Goal: Complete application form

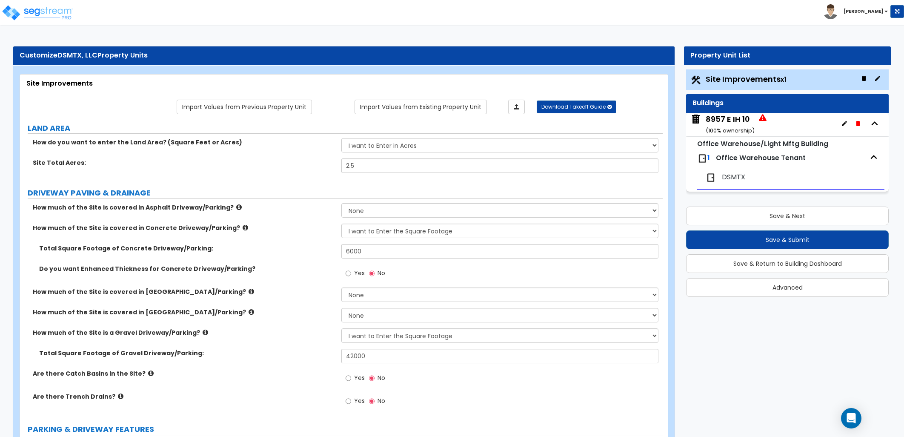
select select "2"
select select "1"
select select "4"
select select "1"
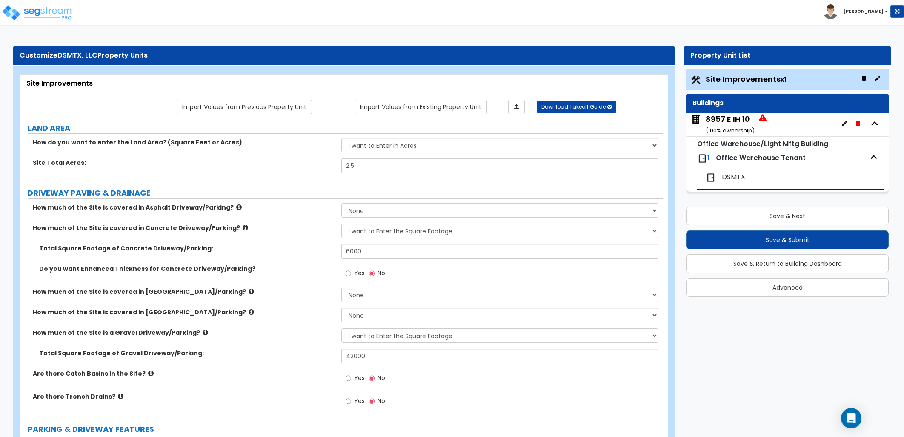
select select "1"
select select "3"
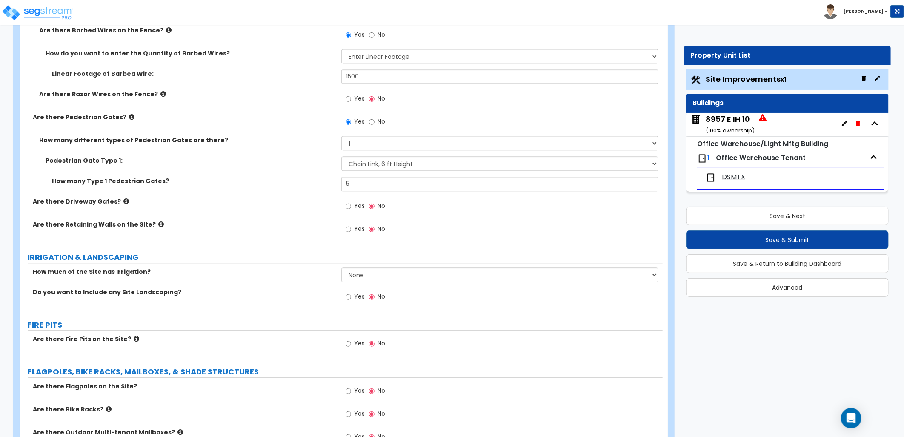
scroll to position [1325, 0]
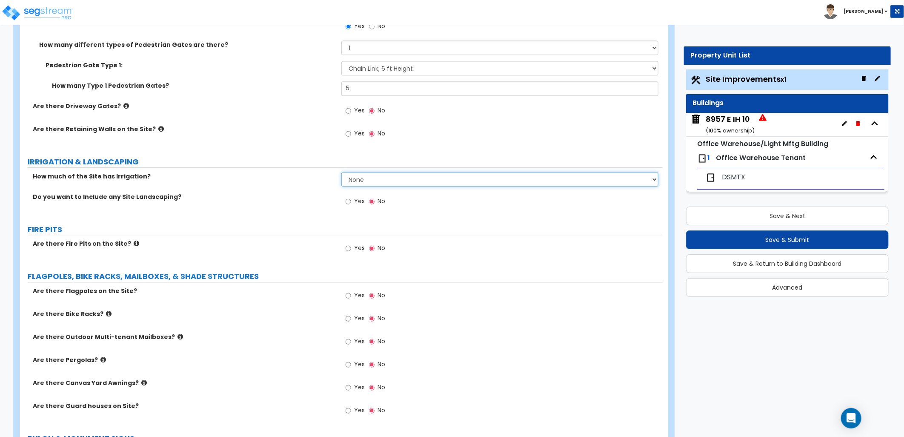
click at [374, 185] on select "None I want to Enter an Approximate Percentage I want to Enter the Square Foota…" at bounding box center [500, 179] width 317 height 14
click at [252, 189] on div "How much of the Site has Irrigation? None I want to Enter an Approximate Percen…" at bounding box center [341, 182] width 643 height 20
click at [353, 201] on label "Yes" at bounding box center [355, 202] width 19 height 14
click at [351, 201] on input "Yes" at bounding box center [349, 201] width 6 height 9
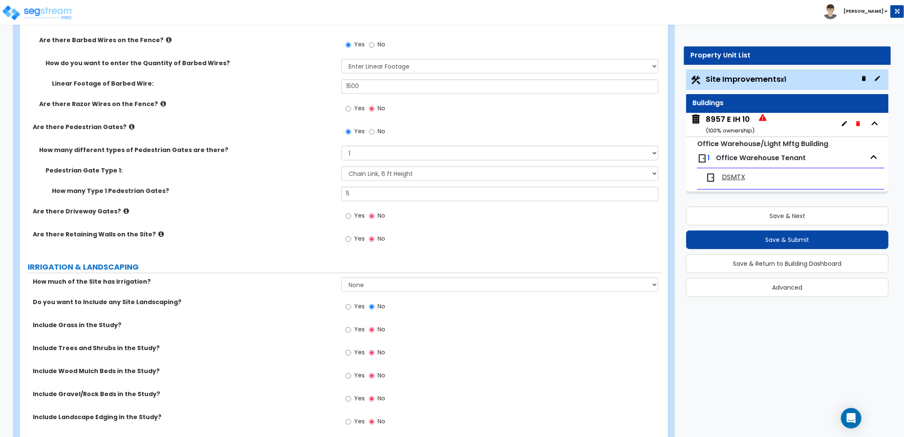
scroll to position [1277, 0]
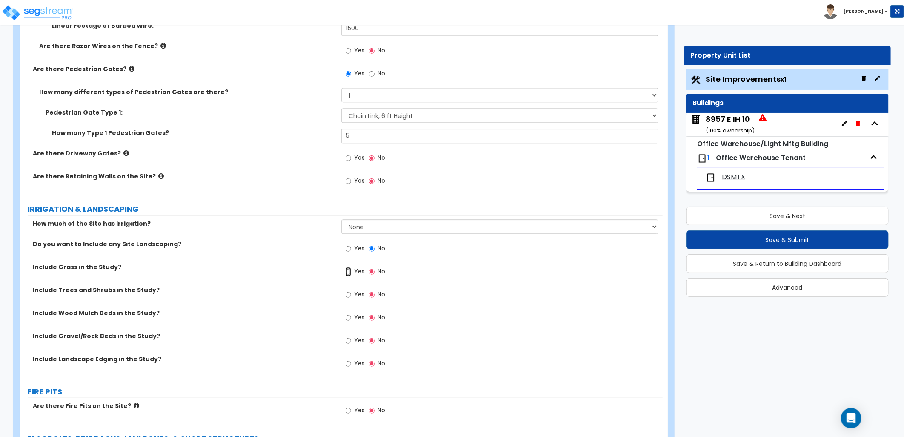
click at [350, 271] on input "Yes" at bounding box center [349, 271] width 6 height 9
radio input "true"
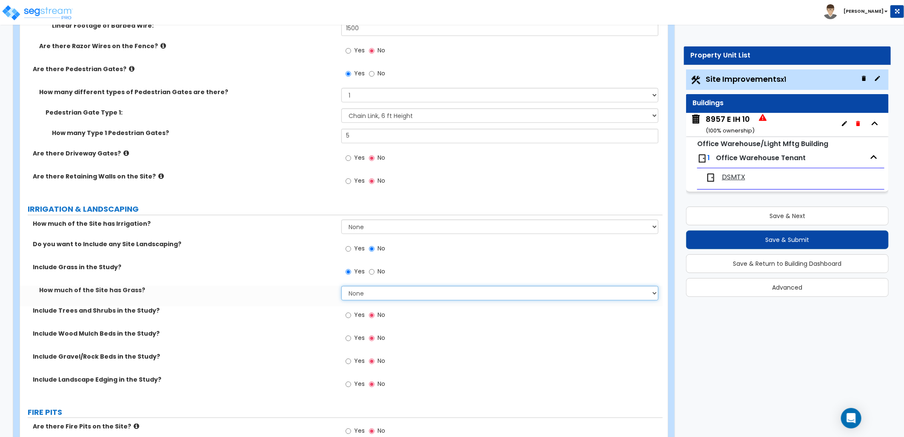
click at [375, 295] on select "None I want to Enter an Approximate Percentage I want to Enter the Square Foota…" at bounding box center [500, 293] width 317 height 14
select select "2"
click at [342, 286] on select "None I want to Enter an Approximate Percentage I want to Enter the Square Foota…" at bounding box center [500, 293] width 317 height 14
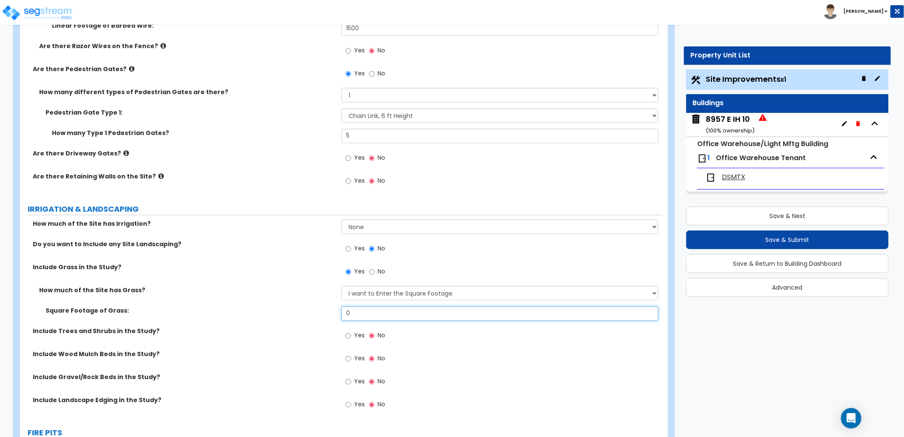
drag, startPoint x: 344, startPoint y: 313, endPoint x: 323, endPoint y: 307, distance: 21.7
click at [327, 316] on div "Square Footage of Grass: 0" at bounding box center [341, 316] width 643 height 20
type input "31,000"
click at [453, 365] on div "Yes No" at bounding box center [502, 361] width 321 height 23
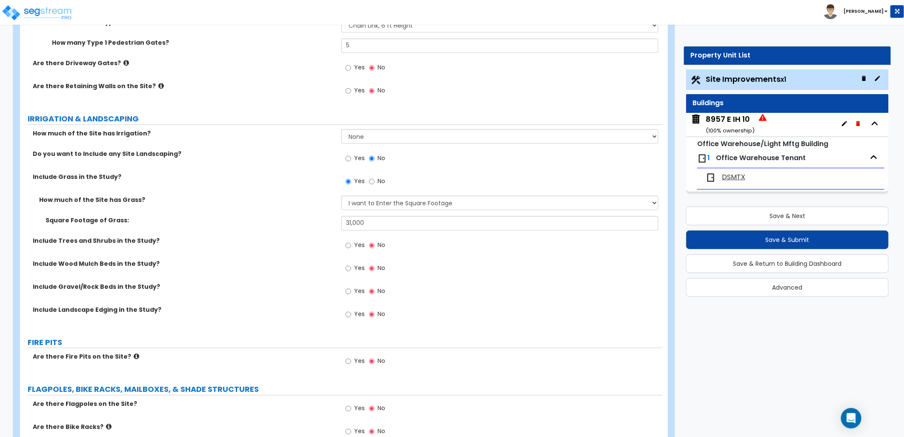
scroll to position [1372, 0]
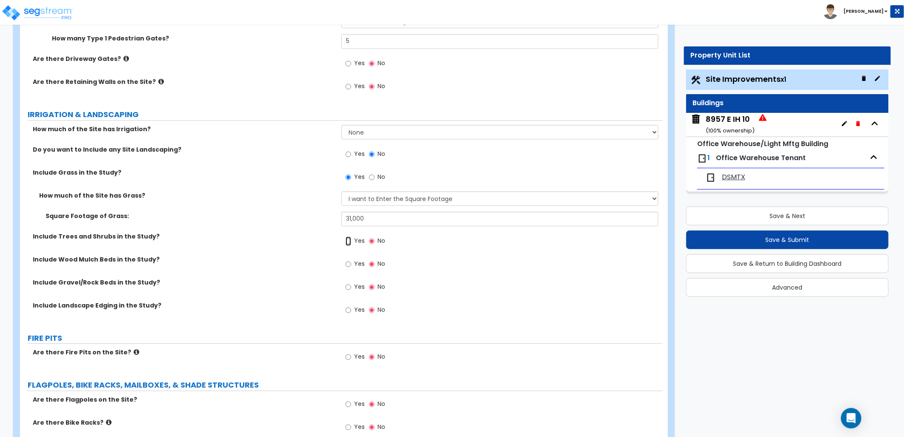
click at [351, 239] on input "Yes" at bounding box center [349, 240] width 6 height 9
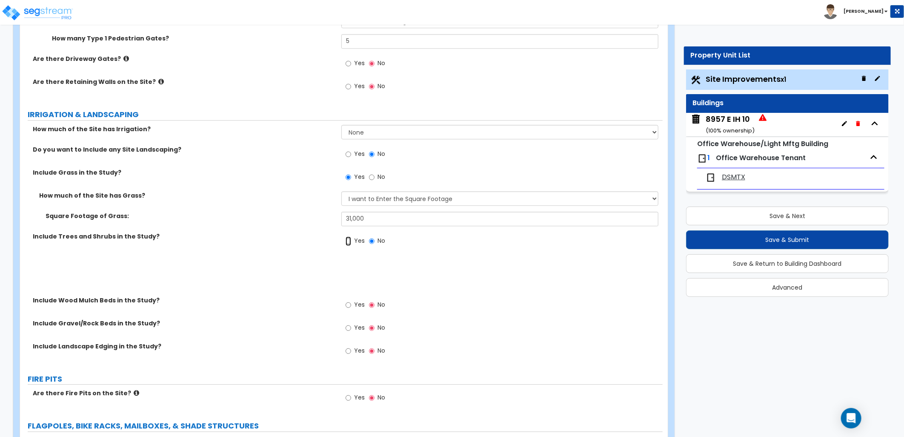
radio input "true"
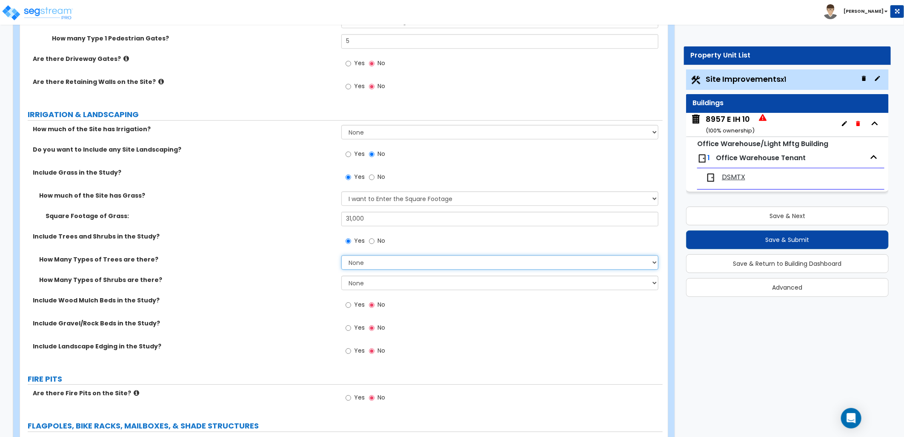
click at [402, 257] on select "None 1 2 3" at bounding box center [500, 262] width 317 height 14
select select "1"
click at [342, 255] on select "None 1 2 3" at bounding box center [500, 262] width 317 height 14
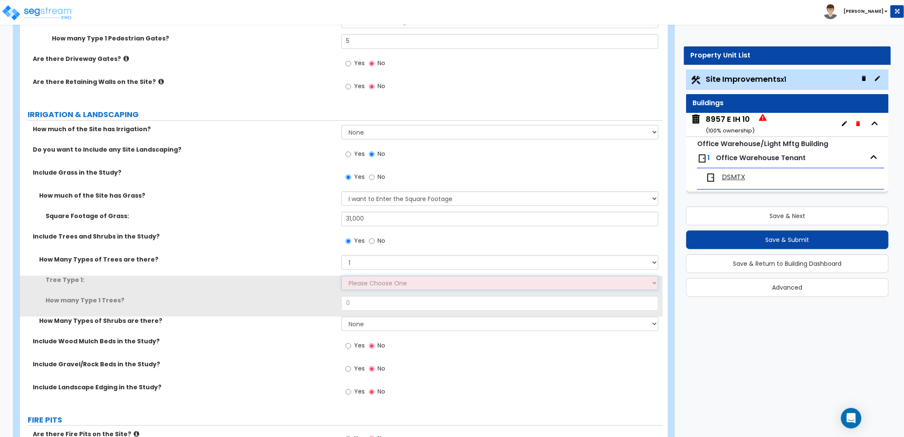
click at [376, 282] on select "Please Choose One Honey Locust Planetree Poplar Elm Hawthorn Linden Maple Red M…" at bounding box center [500, 283] width 317 height 14
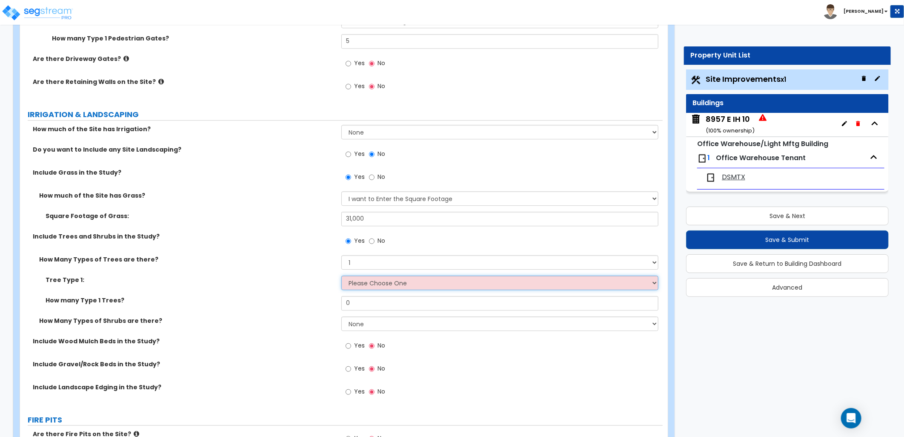
select select "2"
click at [342, 276] on select "Please Choose One Honey Locust Planetree Poplar Elm Hawthorn Linden Maple Red M…" at bounding box center [500, 283] width 317 height 14
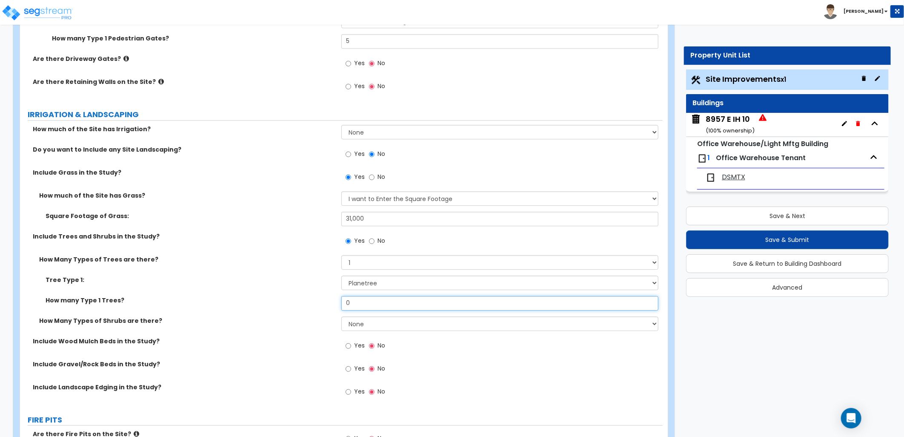
click at [313, 301] on div "How many Type 1 Trees? 0" at bounding box center [341, 306] width 643 height 20
type input "3"
click at [313, 300] on label "How many Type 1 Trees?" at bounding box center [191, 300] width 290 height 9
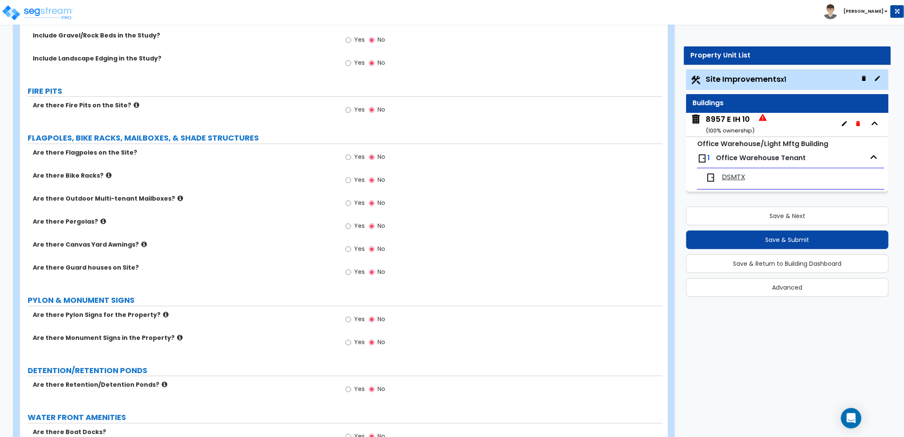
scroll to position [1703, 0]
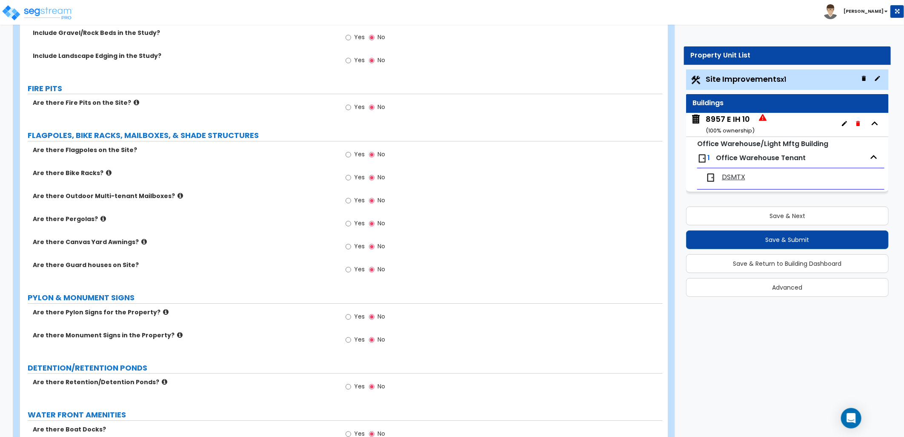
click at [163, 312] on icon at bounding box center [166, 312] width 6 height 6
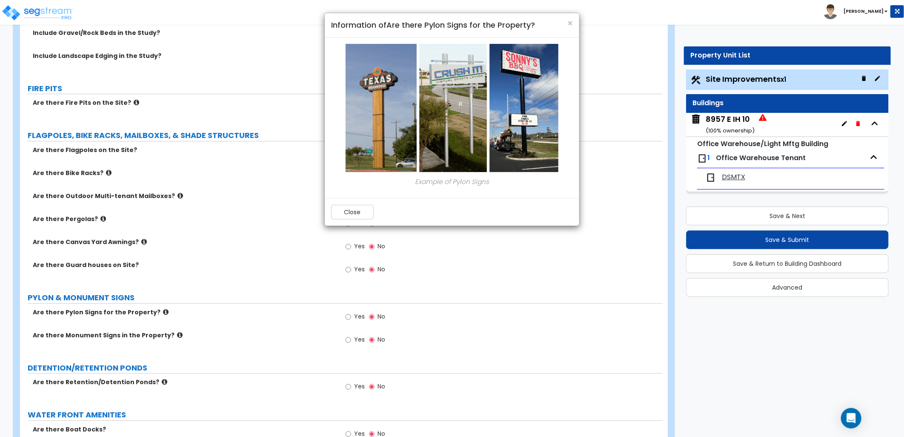
click at [347, 222] on div "Close" at bounding box center [452, 212] width 255 height 28
click at [349, 205] on button "Close" at bounding box center [352, 212] width 43 height 14
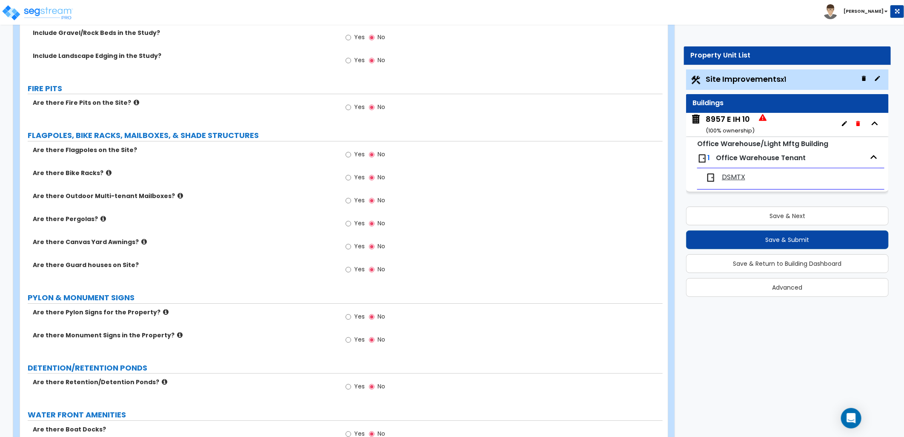
click at [352, 317] on label "Yes" at bounding box center [355, 317] width 19 height 14
click at [351, 317] on input "Yes" at bounding box center [349, 316] width 6 height 9
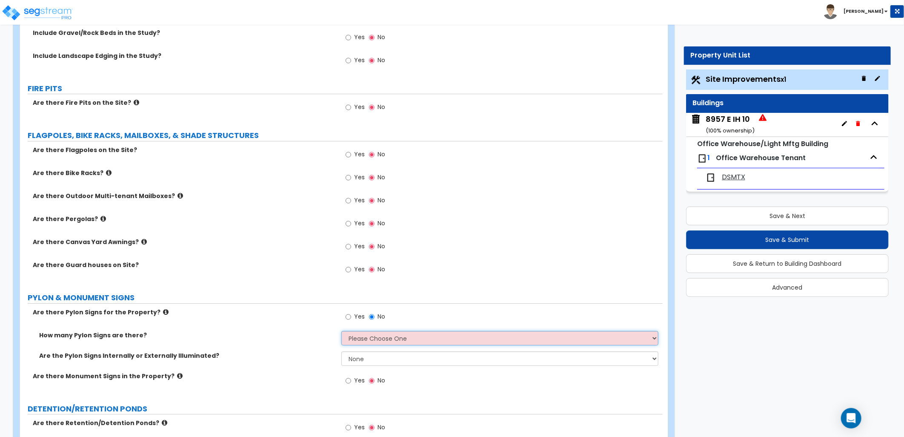
drag, startPoint x: 419, startPoint y: 338, endPoint x: 415, endPoint y: 345, distance: 8.2
click at [419, 338] on select "Please Choose One 1 2 3" at bounding box center [500, 338] width 317 height 14
select select "1"
click at [342, 331] on select "Please Choose One 1 2 3" at bounding box center [500, 338] width 317 height 14
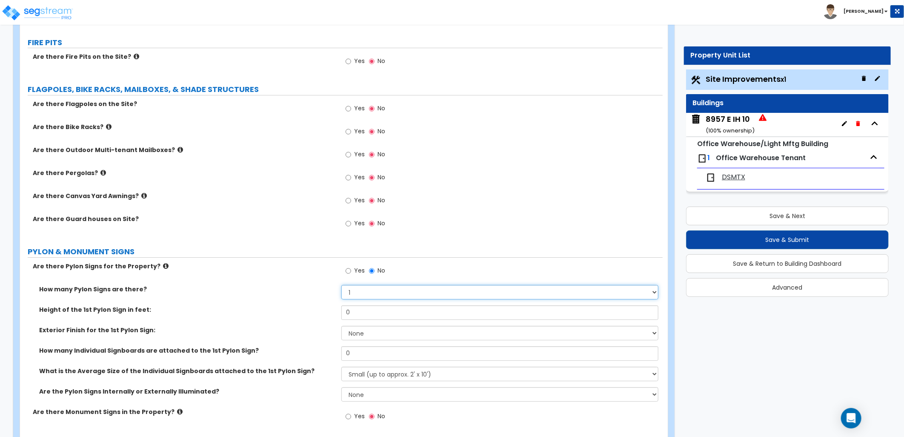
scroll to position [1845, 0]
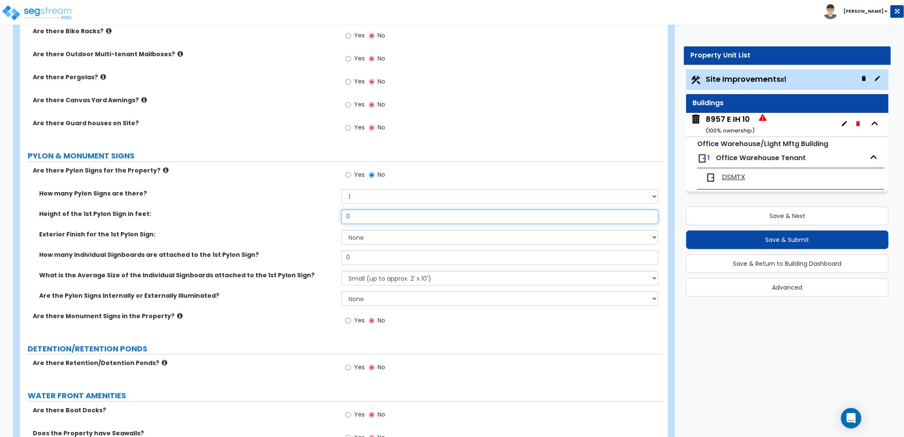
drag, startPoint x: 350, startPoint y: 212, endPoint x: 322, endPoint y: 212, distance: 27.3
click at [322, 212] on div "Height of the 1st Pylon Sign in feet: 0" at bounding box center [341, 220] width 643 height 20
type input "25"
click at [368, 233] on select "None Paint Finish Brick Veneer Finish Stone Veneer Finish Metal Composite Finis…" at bounding box center [500, 237] width 317 height 14
select select "5"
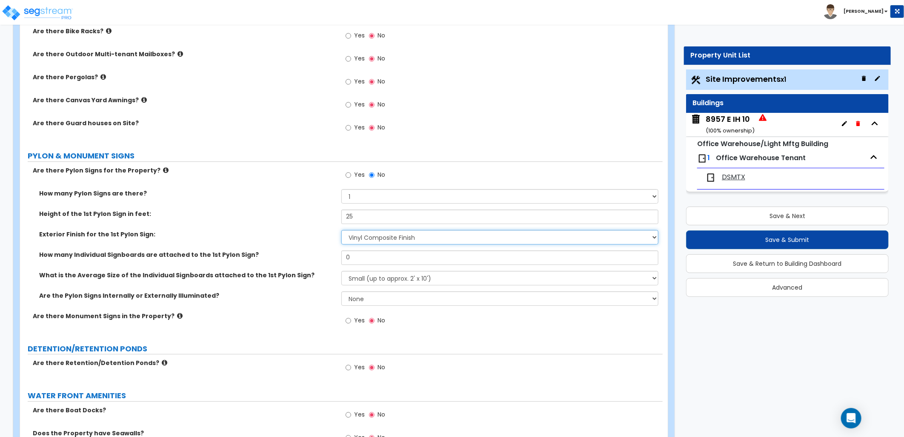
click at [342, 230] on select "None Paint Finish Brick Veneer Finish Stone Veneer Finish Metal Composite Finis…" at bounding box center [500, 237] width 317 height 14
click at [419, 275] on select "Small (up to approx. 2' x 10') Medium (up to approx. 4' x 10') Large (up to app…" at bounding box center [500, 278] width 317 height 14
select select "1"
click at [342, 271] on select "Small (up to approx. 2' x 10') Medium (up to approx. 4' x 10') Large (up to app…" at bounding box center [500, 278] width 317 height 14
click at [365, 296] on select "None Internally Illuminated Externally Illuminated" at bounding box center [500, 298] width 317 height 14
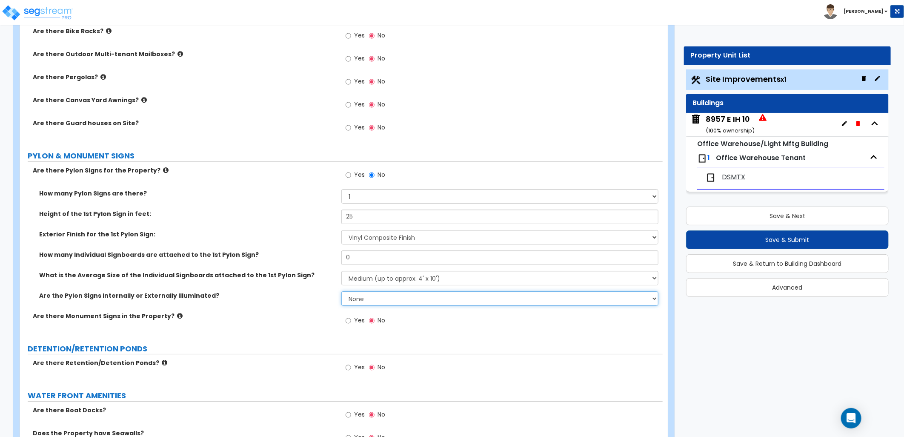
select select "2"
click at [342, 291] on select "None Internally Illuminated Externally Illuminated" at bounding box center [500, 298] width 317 height 14
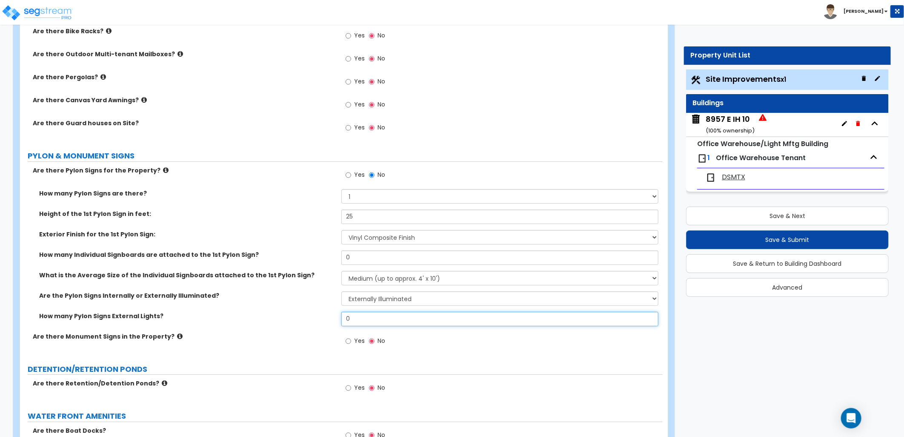
drag, startPoint x: 365, startPoint y: 321, endPoint x: 351, endPoint y: 321, distance: 13.6
click at [354, 321] on input "0" at bounding box center [500, 319] width 317 height 14
drag, startPoint x: 359, startPoint y: 317, endPoint x: 342, endPoint y: 319, distance: 16.7
click at [343, 319] on input "0" at bounding box center [500, 319] width 317 height 14
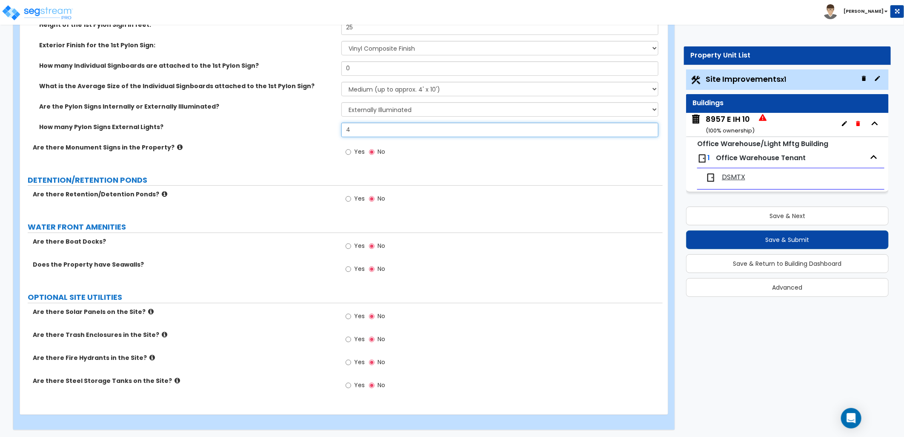
scroll to position [2035, 0]
type input "4"
click at [349, 360] on input "Yes" at bounding box center [349, 361] width 6 height 9
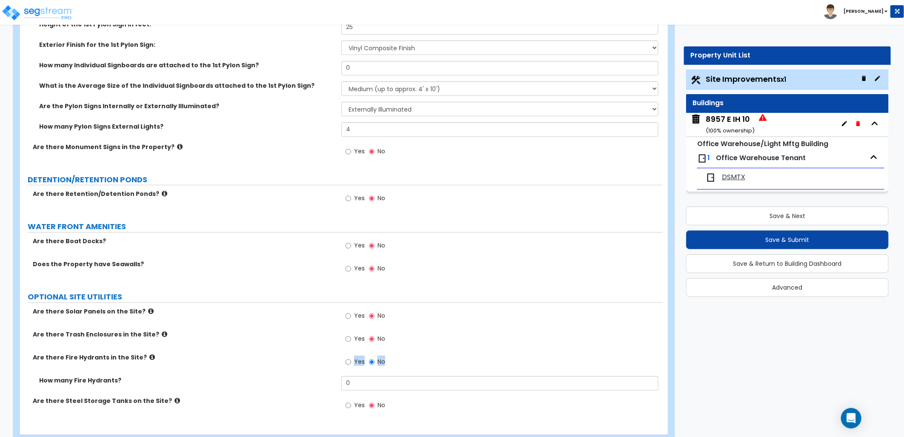
drag, startPoint x: 359, startPoint y: 372, endPoint x: 324, endPoint y: 374, distance: 35.0
click at [324, 374] on div "Are there Fire Hydrants in the Site? Yes No" at bounding box center [341, 364] width 643 height 23
drag, startPoint x: 324, startPoint y: 374, endPoint x: 318, endPoint y: 383, distance: 11.3
click at [318, 383] on div "How many Fire Hydrants? 0" at bounding box center [341, 386] width 643 height 20
type input "1"
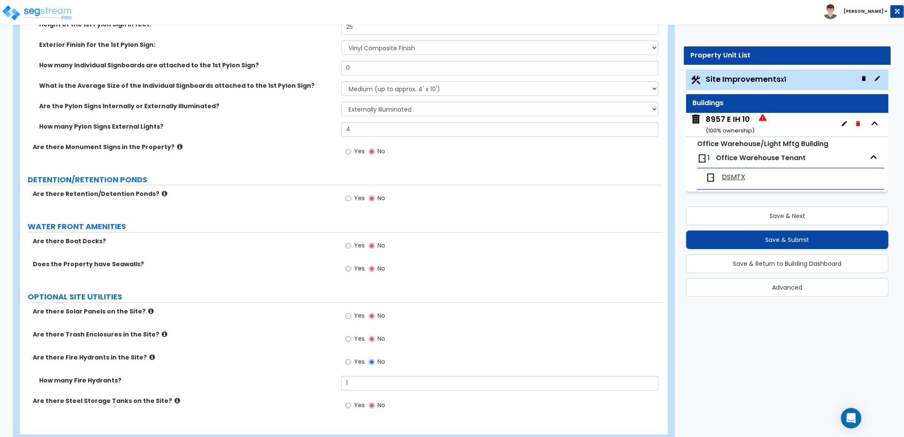
click at [564, 353] on div "Yes No" at bounding box center [502, 364] width 321 height 23
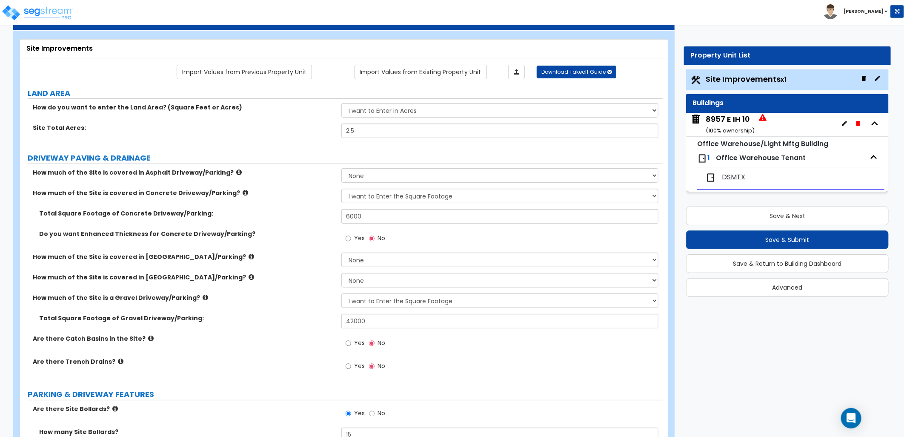
scroll to position [0, 0]
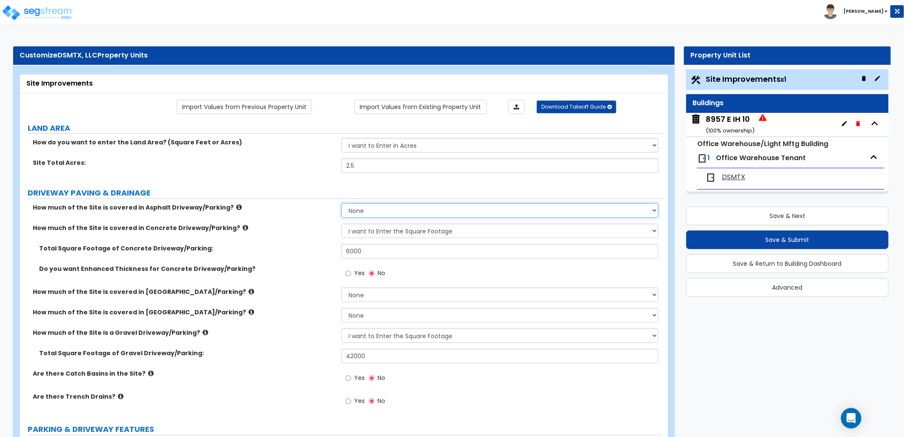
click at [373, 207] on select "None I want to Enter an Approximate Percentage I want to Enter the Square Foota…" at bounding box center [500, 210] width 317 height 14
select select "2"
click at [342, 203] on select "None I want to Enter an Approximate Percentage I want to Enter the Square Foota…" at bounding box center [500, 210] width 317 height 14
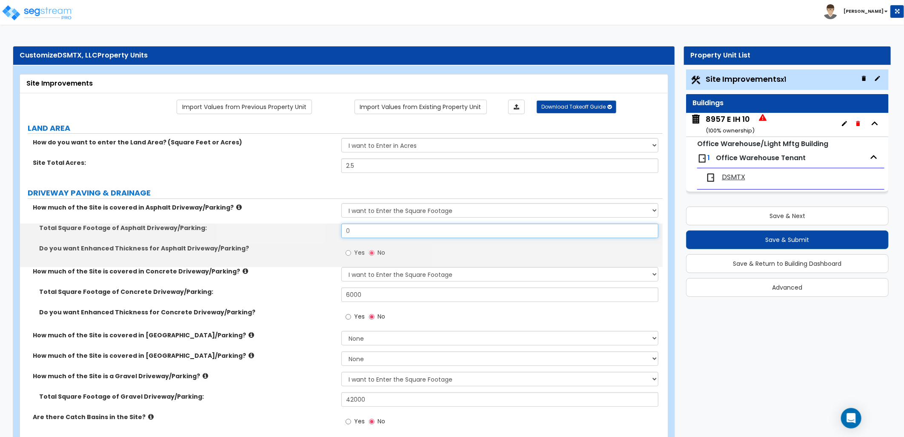
click at [321, 229] on div "Total Square Footage of Asphalt Driveway/Parking: 0" at bounding box center [341, 234] width 643 height 20
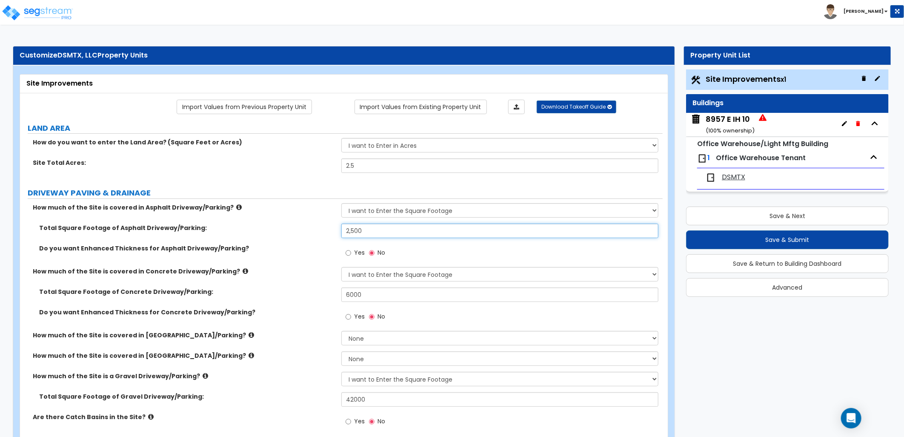
type input "2,500"
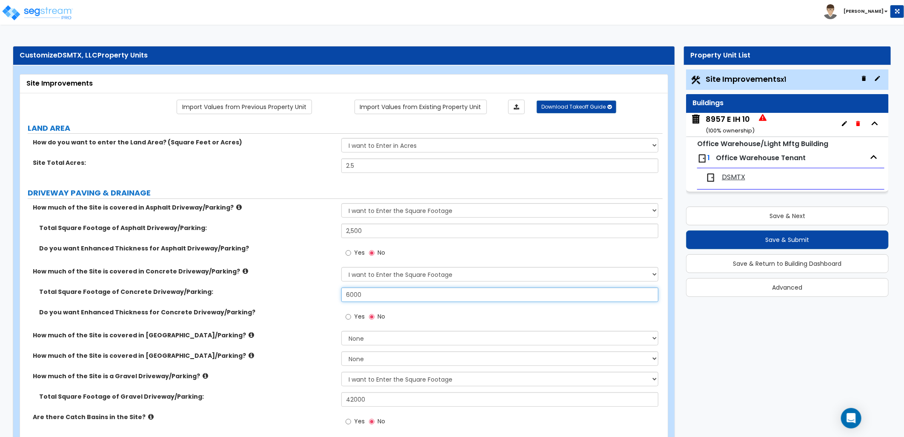
drag, startPoint x: 365, startPoint y: 296, endPoint x: 324, endPoint y: 303, distance: 41.4
click at [324, 303] on div "Total Square Footage of Concrete Driveway/Parking: 6000" at bounding box center [341, 297] width 643 height 20
click at [465, 318] on div "Yes No" at bounding box center [502, 319] width 321 height 23
click at [390, 296] on input "text" at bounding box center [500, 294] width 317 height 14
type input "3,100"
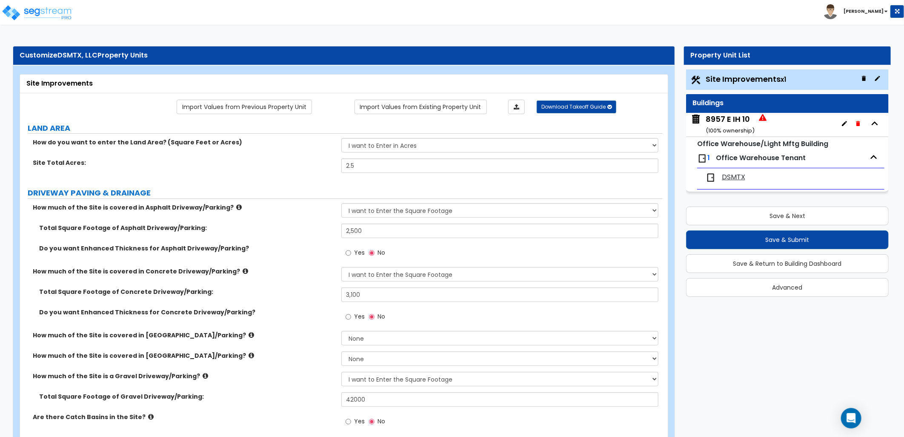
click at [426, 319] on div "Yes No" at bounding box center [502, 319] width 321 height 23
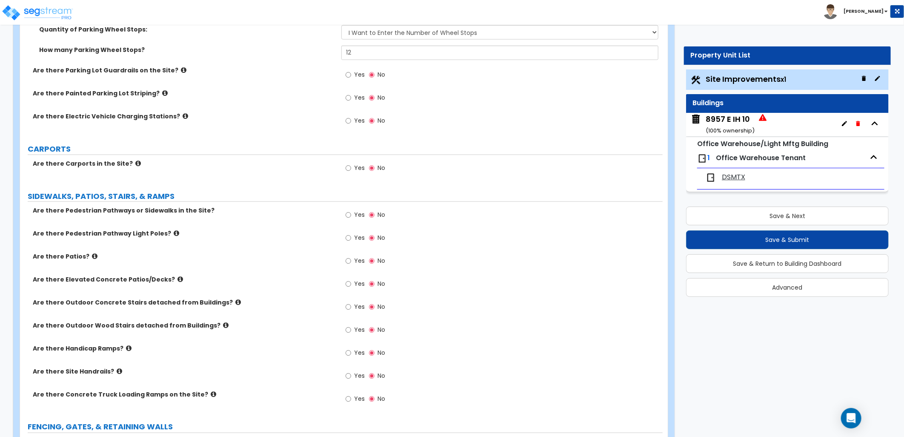
scroll to position [615, 0]
click at [343, 215] on div "Yes No" at bounding box center [366, 215] width 48 height 20
click at [347, 213] on input "Yes" at bounding box center [349, 213] width 6 height 9
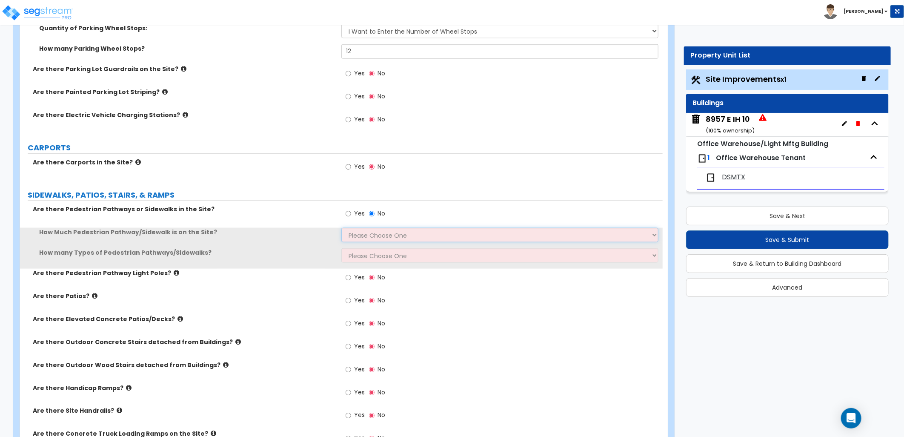
click at [367, 235] on select "Please Choose One I Don't Know, Please Estimate For Me Enter Linear Footage" at bounding box center [500, 235] width 317 height 14
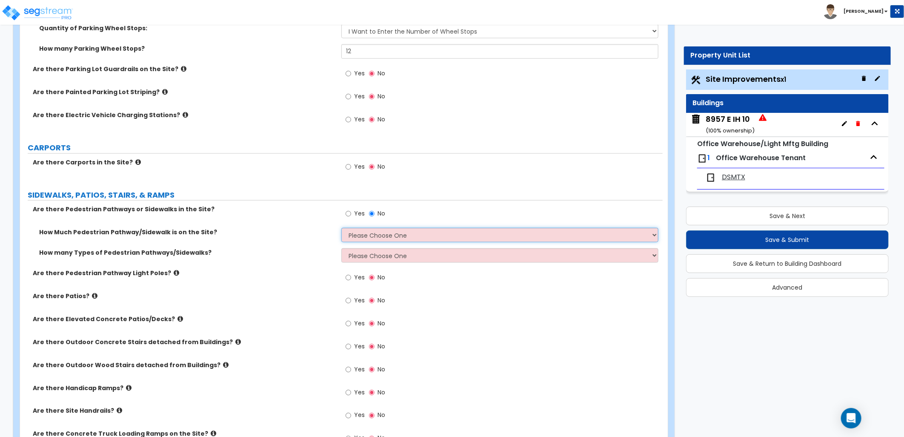
select select "2"
click at [342, 228] on select "Please Choose One I Don't Know, Please Estimate For Me Enter Linear Footage" at bounding box center [500, 235] width 317 height 14
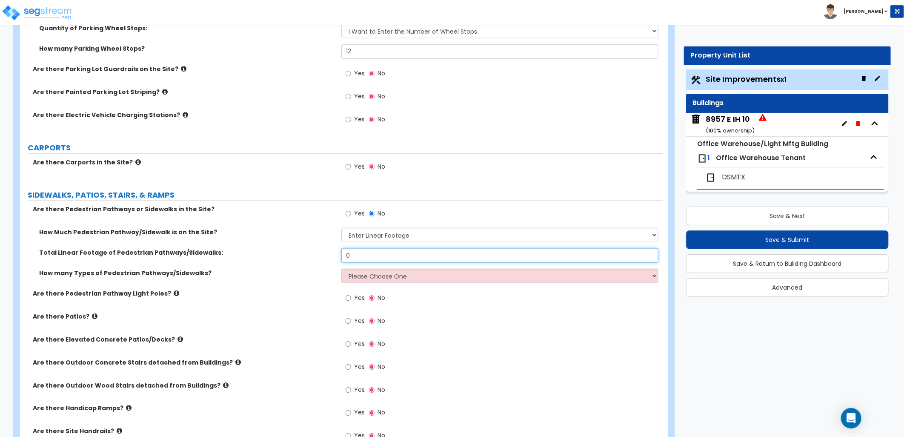
drag, startPoint x: 352, startPoint y: 257, endPoint x: 345, endPoint y: 254, distance: 7.3
click at [339, 255] on div "Total Linear Footage of Pedestrian Pathways/Sidewalks: 0" at bounding box center [341, 258] width 643 height 20
type input "200"
click at [365, 278] on select "Please Choose One 1 2 3" at bounding box center [500, 276] width 317 height 14
select select "1"
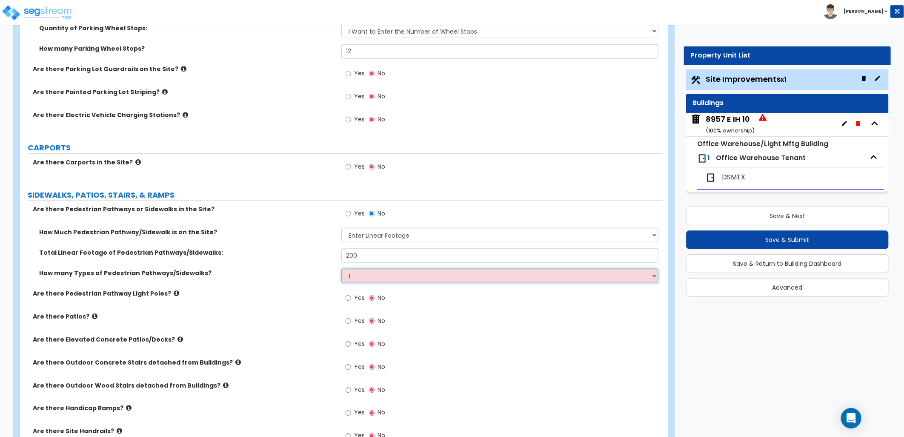
click at [342, 269] on select "Please Choose One 1 2 3" at bounding box center [500, 276] width 317 height 14
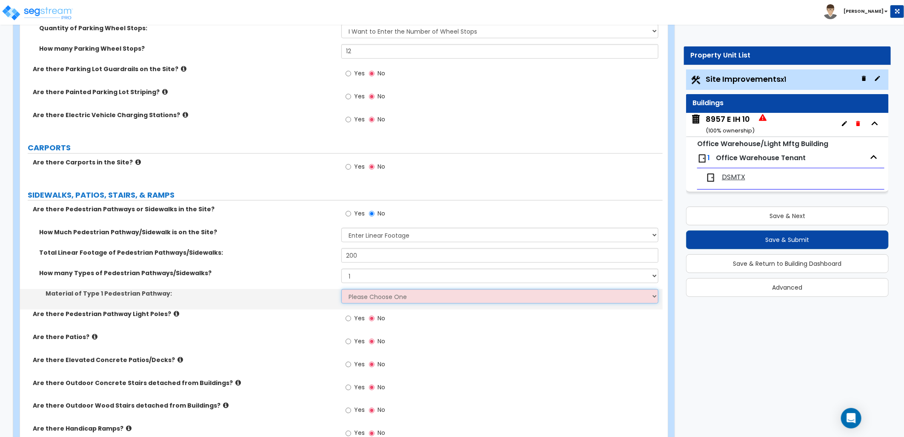
click at [365, 299] on select "Please Choose One Bare Concrete Stamped Concrete Brick Pavers Stone Pavers Wood…" at bounding box center [500, 296] width 317 height 14
select select "1"
click at [342, 289] on select "Please Choose One Bare Concrete Stamped Concrete Brick Pavers Stone Pavers Wood…" at bounding box center [500, 296] width 317 height 14
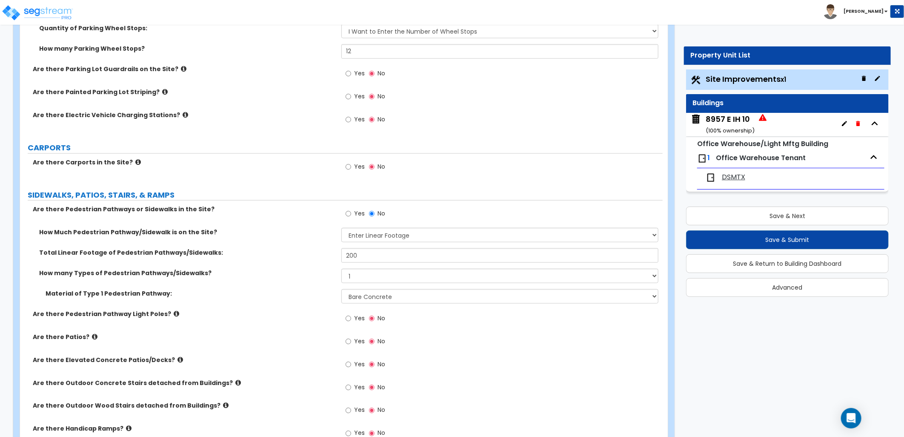
click at [282, 281] on div "How many Types of Pedestrian Pathways/Sidewalks? Please Choose One 1 2 3" at bounding box center [341, 279] width 643 height 20
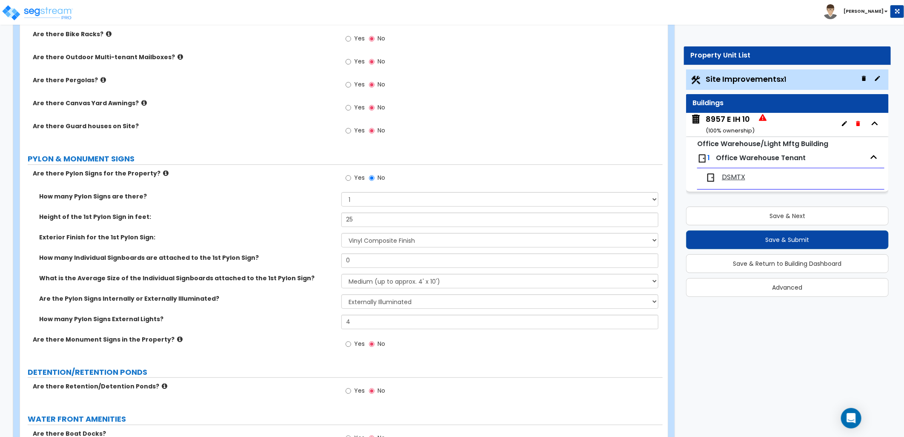
scroll to position [1987, 0]
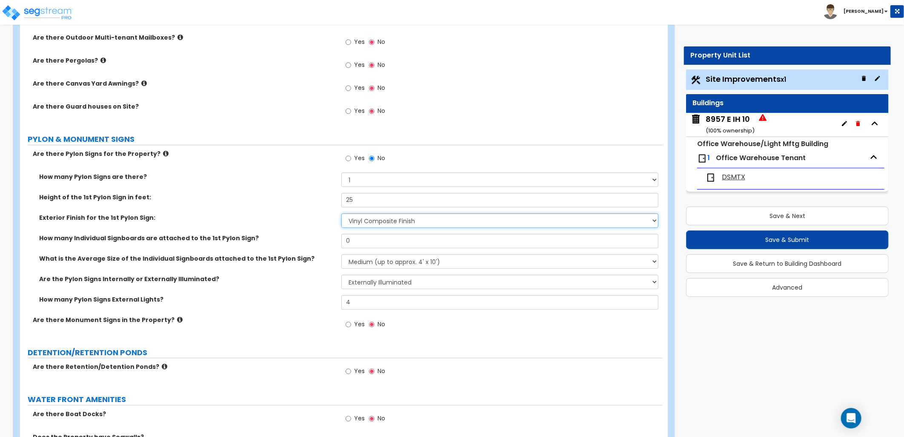
click at [384, 218] on select "None Paint Finish Brick Veneer Finish Stone Veneer Finish Metal Composite Finis…" at bounding box center [500, 220] width 317 height 14
select select "4"
click at [342, 213] on select "None Paint Finish Brick Veneer Finish Stone Veneer Finish Metal Composite Finis…" at bounding box center [500, 220] width 317 height 14
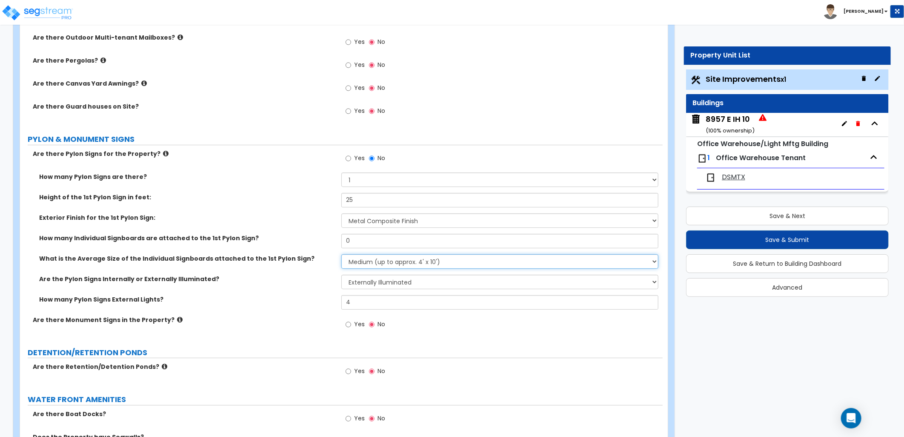
click at [356, 263] on select "Small (up to approx. 2' x 10') Medium (up to approx. 4' x 10') Large (up to app…" at bounding box center [500, 261] width 317 height 14
click at [342, 254] on select "Small (up to approx. 2' x 10') Medium (up to approx. 4' x 10') Large (up to app…" at bounding box center [500, 261] width 317 height 14
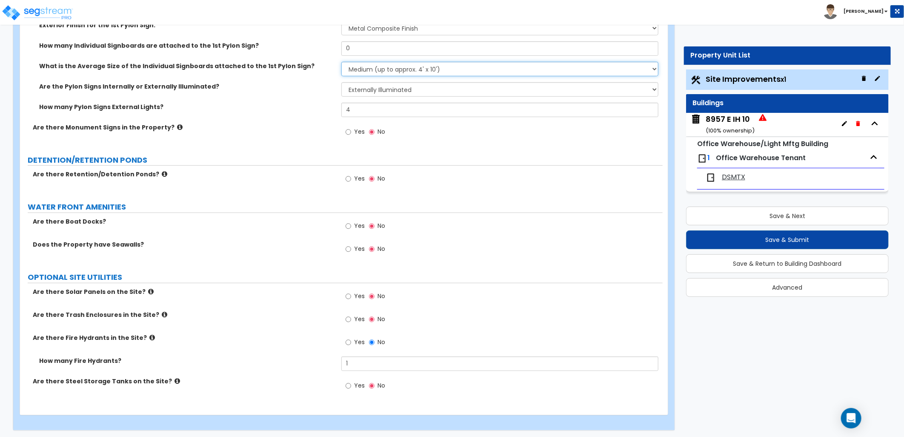
scroll to position [2181, 0]
click at [368, 340] on div "Yes No" at bounding box center [366, 342] width 48 height 20
click at [372, 339] on input "No" at bounding box center [372, 340] width 6 height 9
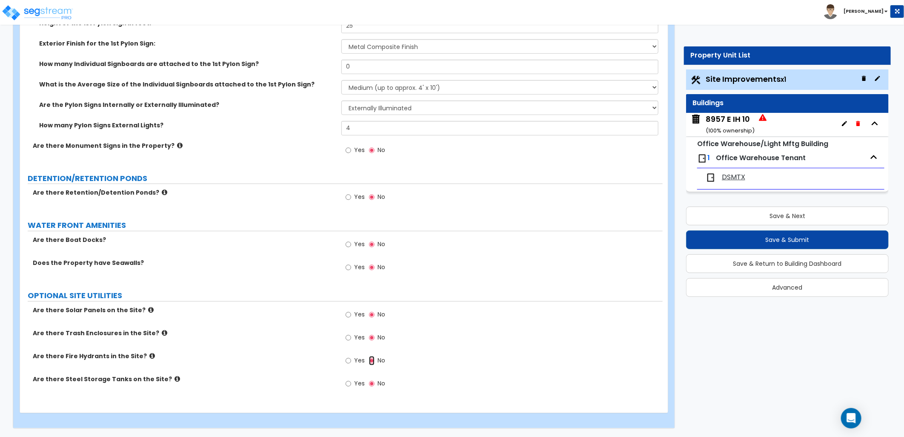
scroll to position [2160, 0]
click at [738, 121] on div "8957 E IH 10 ( 100 % ownership)" at bounding box center [730, 125] width 49 height 22
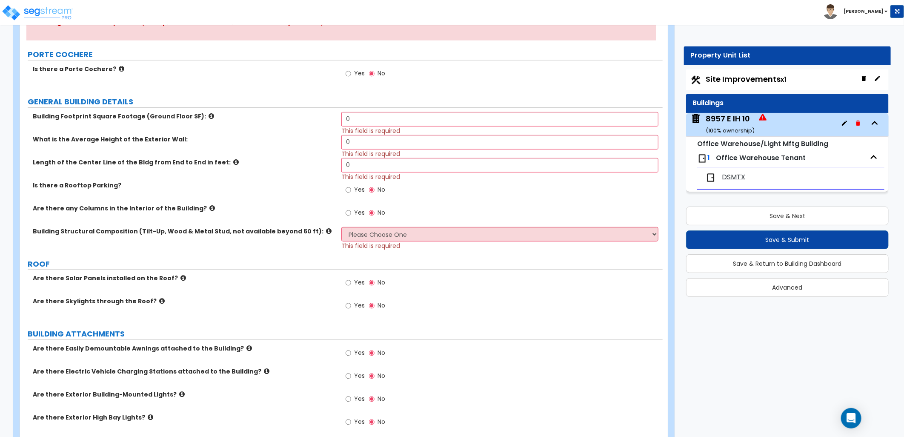
scroll to position [189, 0]
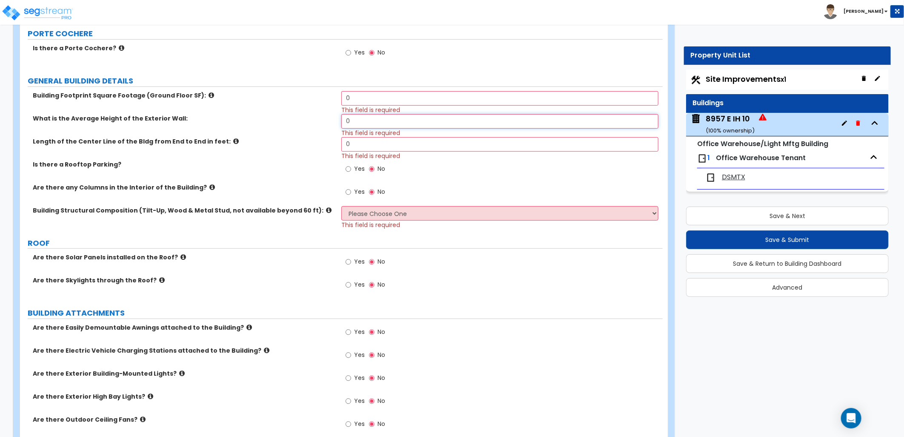
drag, startPoint x: 367, startPoint y: 122, endPoint x: 318, endPoint y: 121, distance: 49.0
click at [318, 121] on div "What is the Average Height of the Exterior Wall: 0 This field is required" at bounding box center [341, 125] width 643 height 23
type input "150"
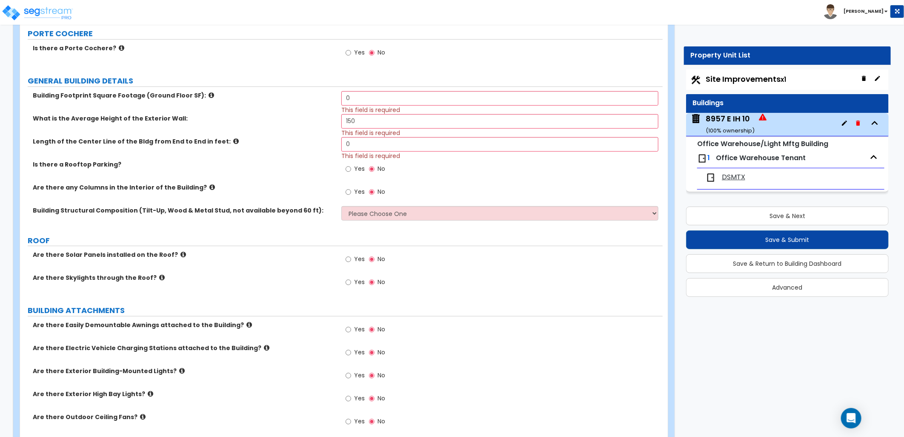
click at [318, 121] on label "What is the Average Height of the Exterior Wall:" at bounding box center [184, 118] width 302 height 9
drag, startPoint x: 355, startPoint y: 99, endPoint x: 329, endPoint y: 97, distance: 25.7
click at [329, 97] on div "Building Footprint Square Footage (Ground Floor SF): 0 This field is required" at bounding box center [341, 102] width 643 height 23
click at [365, 97] on input "0" at bounding box center [500, 98] width 317 height 14
drag, startPoint x: 355, startPoint y: 97, endPoint x: 339, endPoint y: 99, distance: 16.0
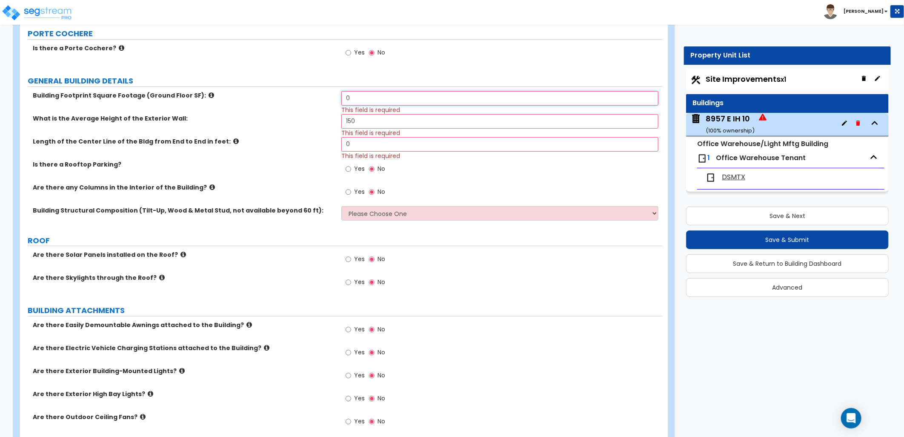
click at [339, 99] on div "Building Footprint Square Footage (Ground Floor SF): 0 This field is required" at bounding box center [341, 102] width 643 height 23
type input "10,506"
drag, startPoint x: 369, startPoint y: 143, endPoint x: 332, endPoint y: 141, distance: 36.7
click at [332, 141] on div "Length of the Center Line of the Bldg from End to End in feet: 0 This field is …" at bounding box center [341, 148] width 643 height 23
drag, startPoint x: 356, startPoint y: 119, endPoint x: 318, endPoint y: 119, distance: 37.5
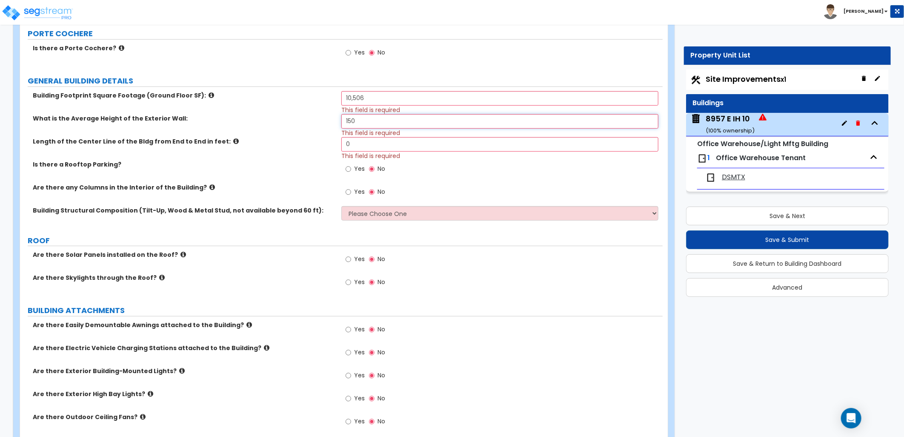
click at [318, 119] on div "What is the Average Height of the Exterior Wall: 150 This field is required" at bounding box center [341, 125] width 643 height 23
type input "16"
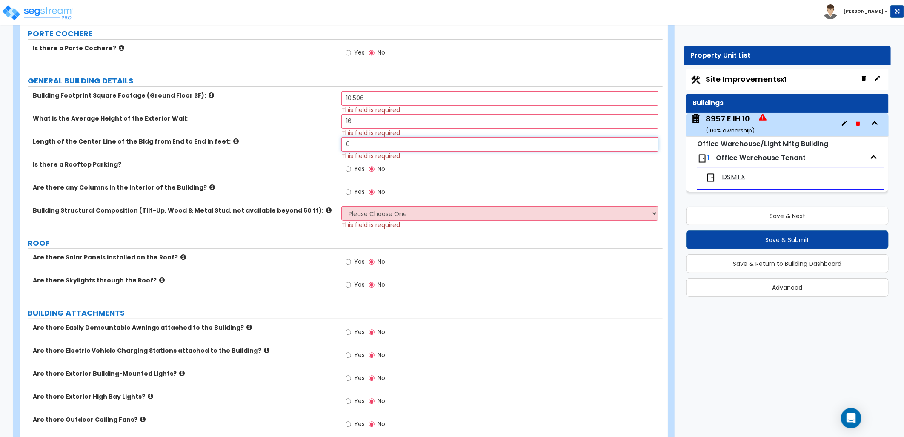
drag, startPoint x: 352, startPoint y: 146, endPoint x: 333, endPoint y: 145, distance: 18.8
click at [334, 145] on div "Length of the Center Line of the Bldg from End to End in feet: 0 This field is …" at bounding box center [341, 148] width 643 height 23
click at [363, 145] on input "0" at bounding box center [500, 144] width 317 height 14
type input "150"
click at [383, 166] on span "No" at bounding box center [382, 168] width 8 height 9
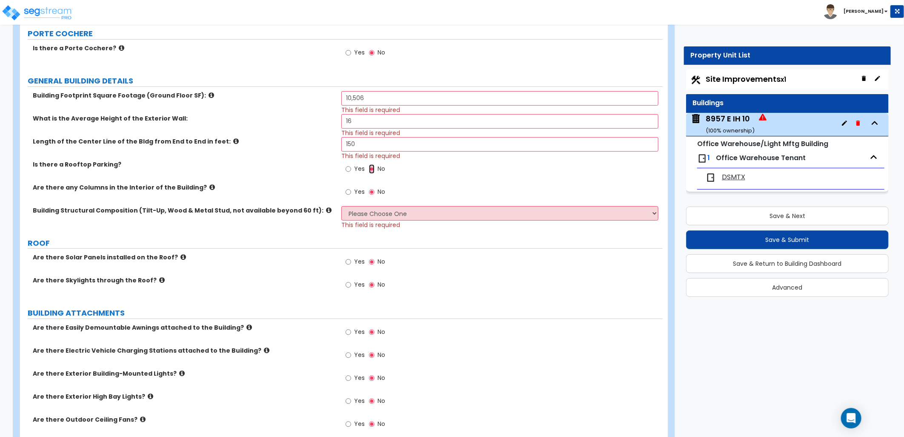
click at [375, 166] on input "No" at bounding box center [372, 168] width 6 height 9
click at [419, 211] on select "Please Choose One Pre-Engineered Metal Building Tilt-up Wall Construction Reinf…" at bounding box center [500, 213] width 317 height 14
click at [342, 206] on select "Please Choose One Pre-Engineered Metal Building Tilt-up Wall Construction Reinf…" at bounding box center [500, 213] width 317 height 14
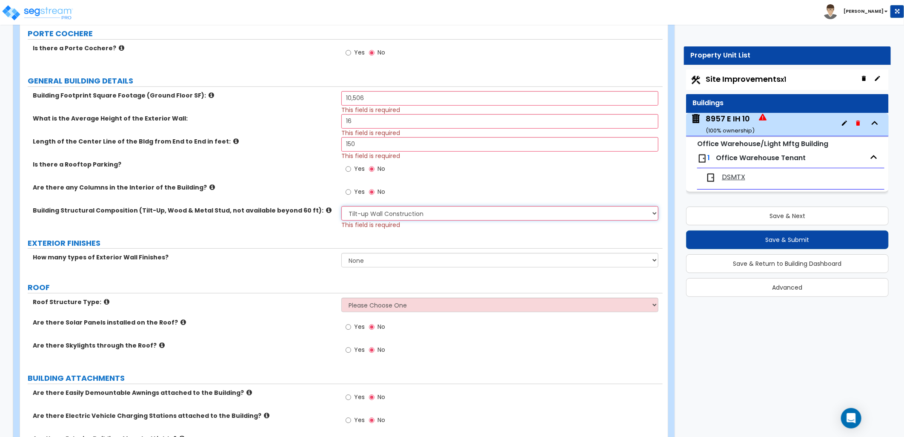
click at [382, 210] on select "Please Choose One Pre-Engineered Metal Building Tilt-up Wall Construction Reinf…" at bounding box center [500, 213] width 317 height 14
select select "4"
click at [342, 206] on select "Please Choose One Pre-Engineered Metal Building Tilt-up Wall Construction Reinf…" at bounding box center [500, 213] width 317 height 14
click at [382, 243] on label "EXTERIOR FINISHES" at bounding box center [345, 243] width 635 height 11
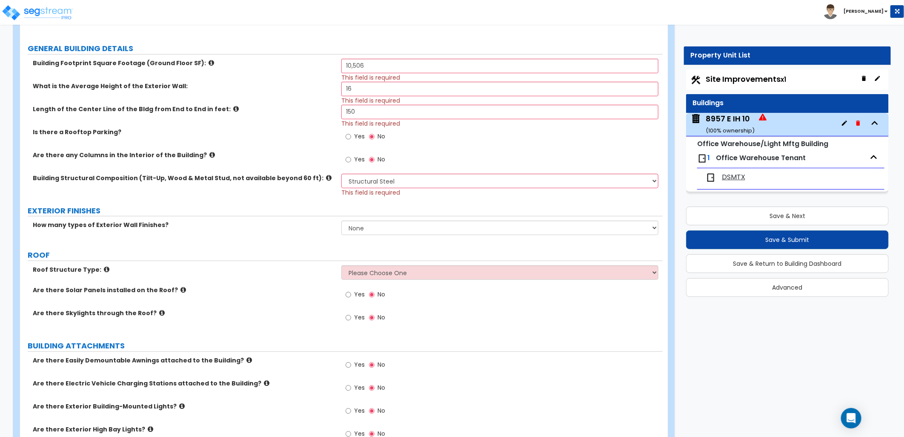
scroll to position [236, 0]
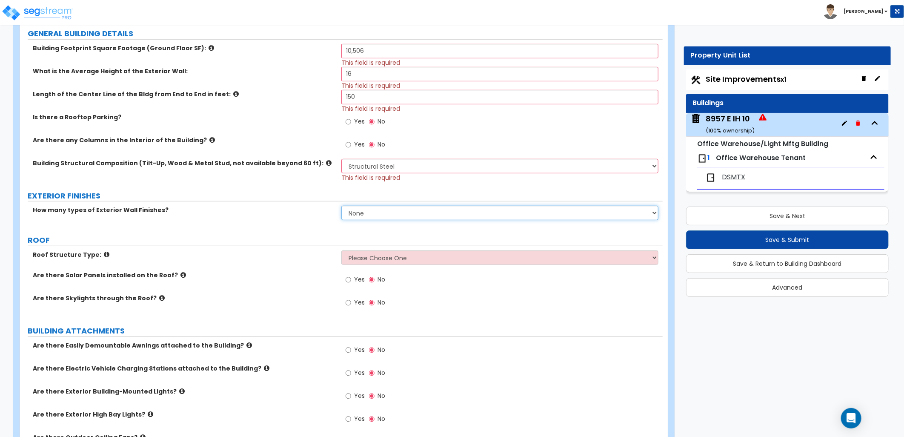
click at [386, 214] on select "None 1 2 3" at bounding box center [500, 213] width 317 height 14
select select "1"
click at [342, 206] on select "None 1 2 3" at bounding box center [500, 213] width 317 height 14
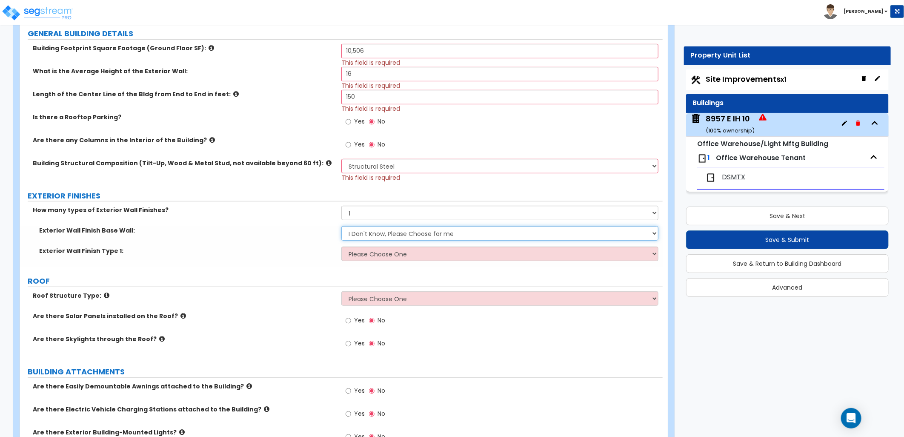
click at [365, 233] on select "I Don't Know, Please Choose for me Concrete Masonry Units (CMU) Cast-in-Place C…" at bounding box center [500, 233] width 317 height 14
select select "5"
click at [342, 226] on select "I Don't Know, Please Choose for me Concrete Masonry Units (CMU) Cast-in-Place C…" at bounding box center [500, 233] width 317 height 14
click at [378, 258] on select "Please Choose One No Finish/Shared Wall No Wall Brick Veneer Stone Veneer Wood …" at bounding box center [500, 254] width 317 height 14
click at [342, 247] on select "Please Choose One No Finish/Shared Wall No Wall Brick Veneer Stone Veneer Wood …" at bounding box center [500, 254] width 317 height 14
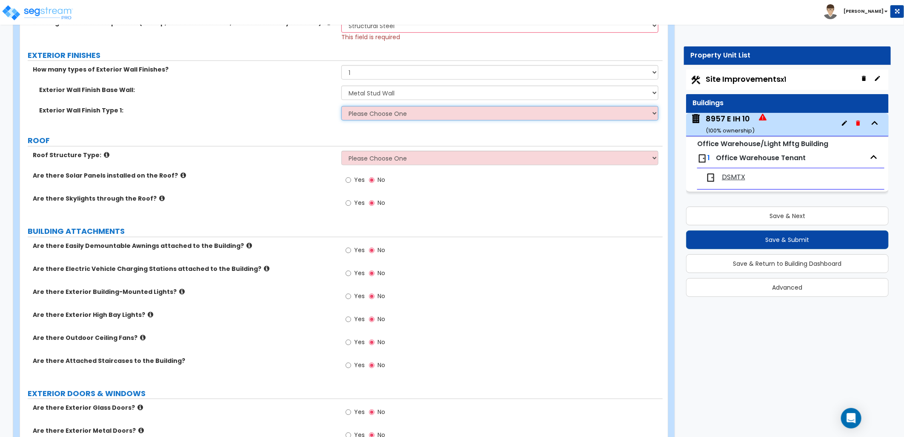
scroll to position [378, 0]
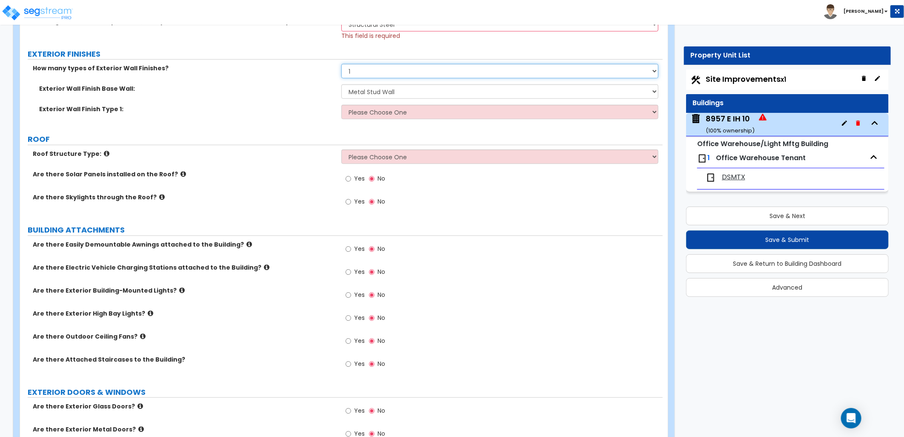
click at [363, 73] on select "None 1 2 3" at bounding box center [500, 71] width 317 height 14
select select "2"
click at [342, 64] on select "None 1 2 3" at bounding box center [500, 71] width 317 height 14
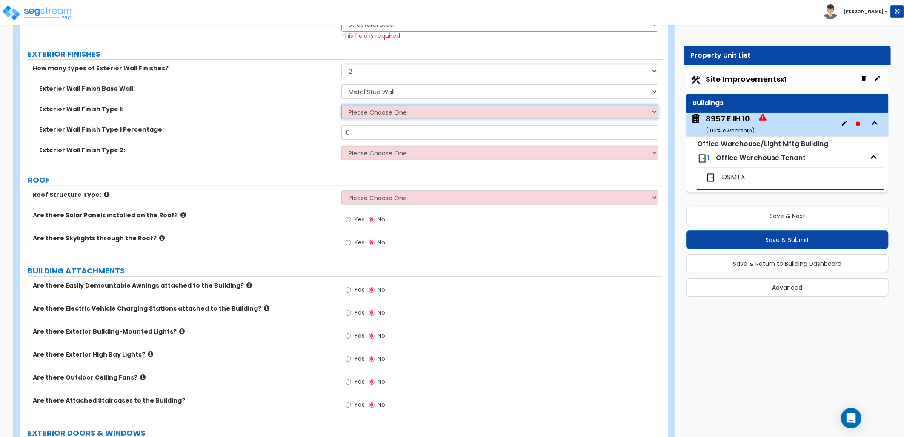
click at [371, 116] on select "Please Choose One No Finish/Shared Wall No Wall Brick Veneer Stone Veneer Wood …" at bounding box center [500, 112] width 317 height 14
click at [342, 105] on select "Please Choose One No Finish/Shared Wall No Wall Brick Veneer Stone Veneer Wood …" at bounding box center [500, 112] width 317 height 14
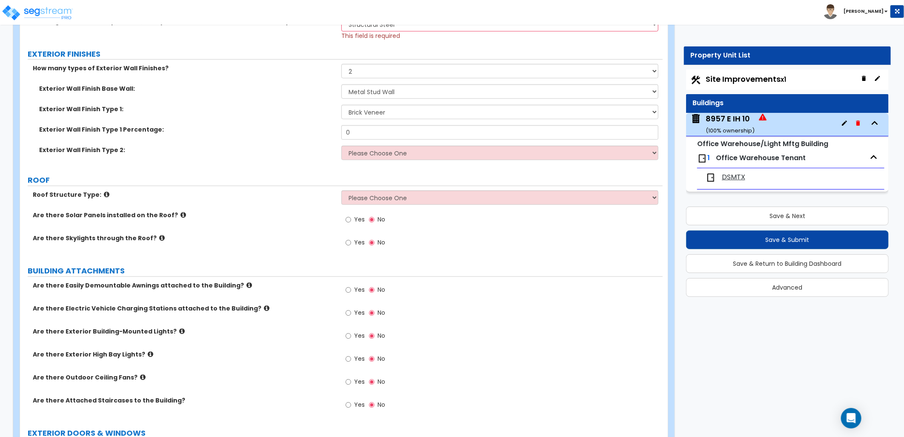
click at [372, 121] on div "Exterior Wall Finish Type 1: Please Choose One No Finish/Shared Wall No Wall Br…" at bounding box center [341, 115] width 643 height 20
click at [372, 115] on select "Please Choose One No Finish/Shared Wall No Wall Brick Veneer Stone Veneer Wood …" at bounding box center [500, 112] width 317 height 14
click at [342, 105] on select "Please Choose One No Finish/Shared Wall No Wall Brick Veneer Stone Veneer Wood …" at bounding box center [500, 112] width 317 height 14
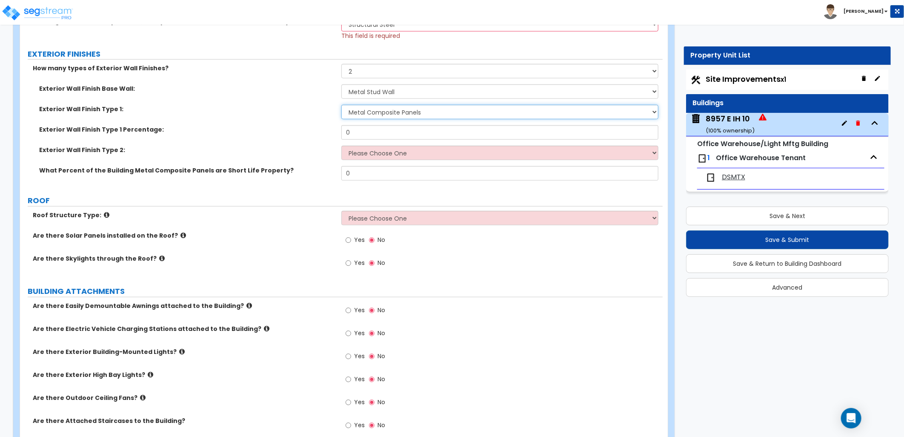
click at [379, 112] on select "Please Choose One No Finish/Shared Wall No Wall Brick Veneer Stone Veneer Wood …" at bounding box center [500, 112] width 317 height 14
select select "6"
click at [342, 105] on select "Please Choose One No Finish/Shared Wall No Wall Brick Veneer Stone Veneer Wood …" at bounding box center [500, 112] width 317 height 14
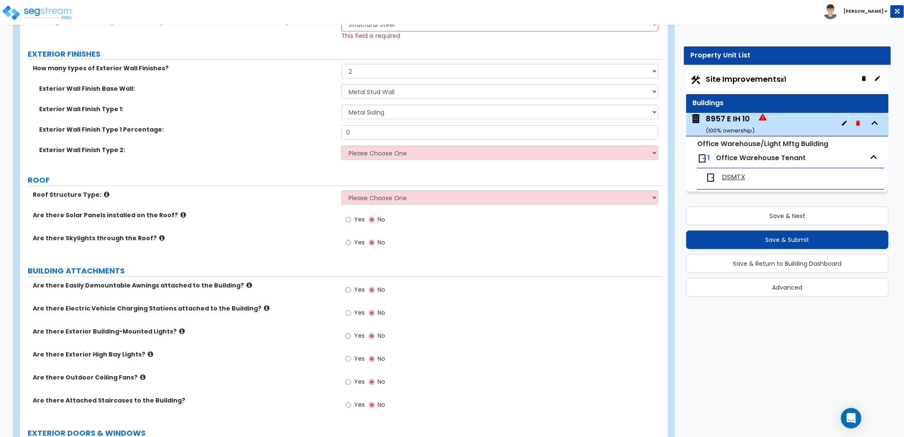
click at [368, 160] on div "Exterior Wall Finish Type 2: Please Choose One No Finish/Shared Wall No Wall Br…" at bounding box center [341, 156] width 643 height 20
click at [370, 152] on select "Please Choose One No Finish/Shared Wall No Wall Brick Veneer Stone Veneer Wood …" at bounding box center [500, 153] width 317 height 14
select select "2"
click at [342, 146] on select "Please Choose One No Finish/Shared Wall No Wall Brick Veneer Stone Veneer Wood …" at bounding box center [500, 153] width 317 height 14
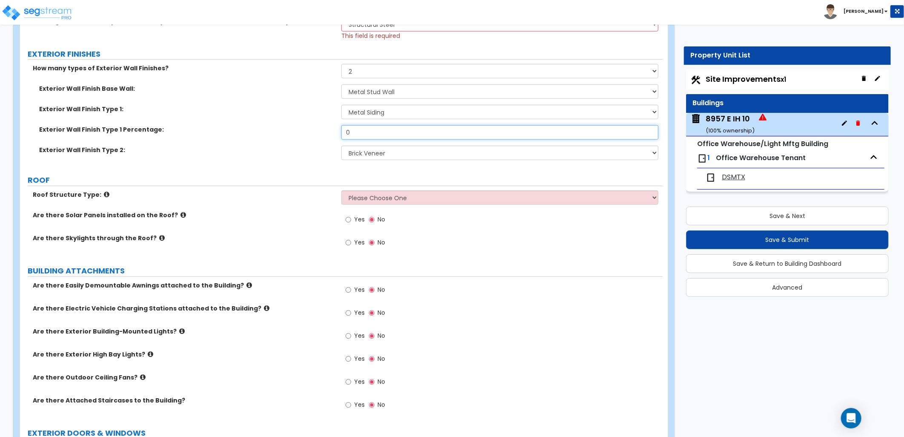
drag, startPoint x: 355, startPoint y: 132, endPoint x: 330, endPoint y: 132, distance: 25.5
click at [330, 132] on div "Exterior Wall Finish Type 1 Percentage: 0" at bounding box center [341, 135] width 643 height 20
type input "95"
click at [330, 132] on label "Exterior Wall Finish Type 1 Percentage:" at bounding box center [187, 129] width 296 height 9
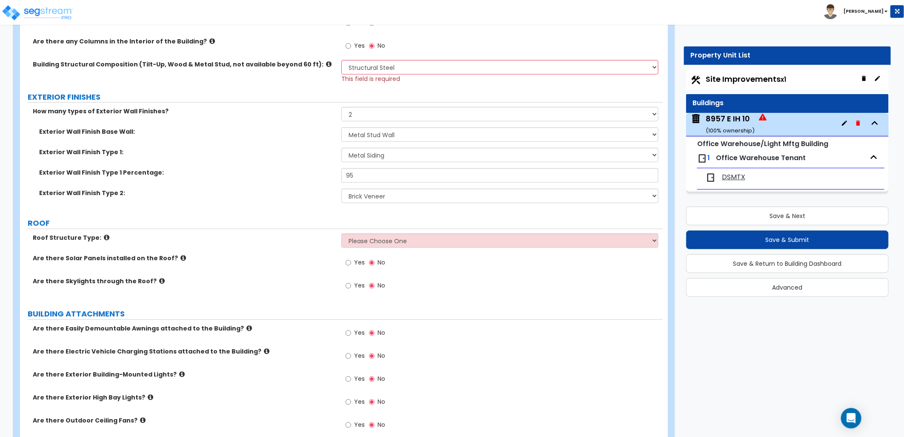
scroll to position [299, 0]
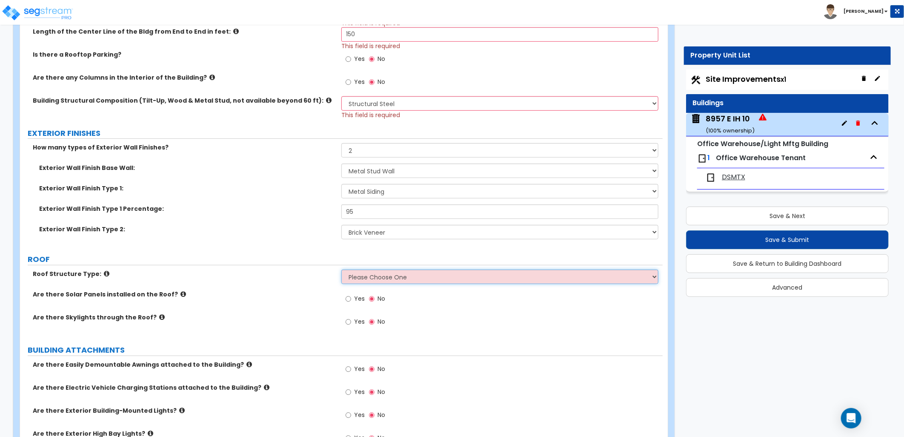
click at [433, 274] on select "Please Choose One [PERSON_NAME] Roof Flat Roof Hybrid [PERSON_NAME] & Flat Roof" at bounding box center [500, 277] width 317 height 14
select select "1"
click at [342, 270] on select "Please Choose One [PERSON_NAME] Roof Flat Roof Hybrid [PERSON_NAME] & Flat Roof" at bounding box center [500, 277] width 317 height 14
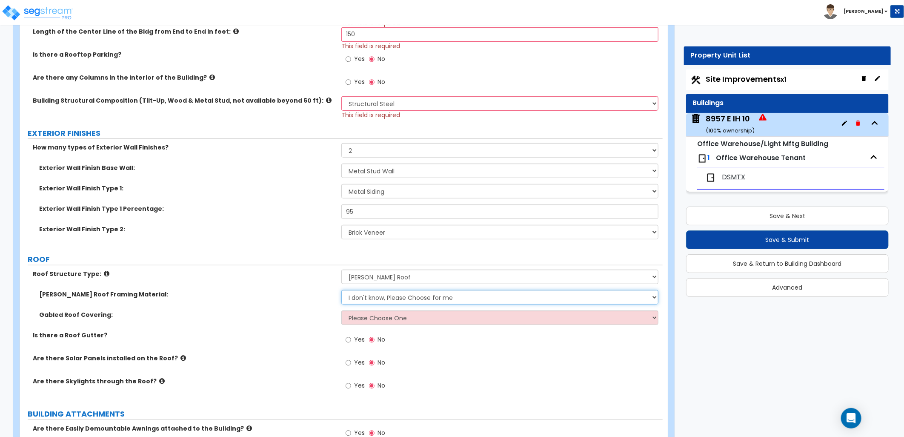
click at [437, 301] on select "I don't know, Please Choose for me Metal Wood" at bounding box center [500, 297] width 317 height 14
select select "1"
click at [342, 290] on select "I don't know, Please Choose for me Metal Wood" at bounding box center [500, 297] width 317 height 14
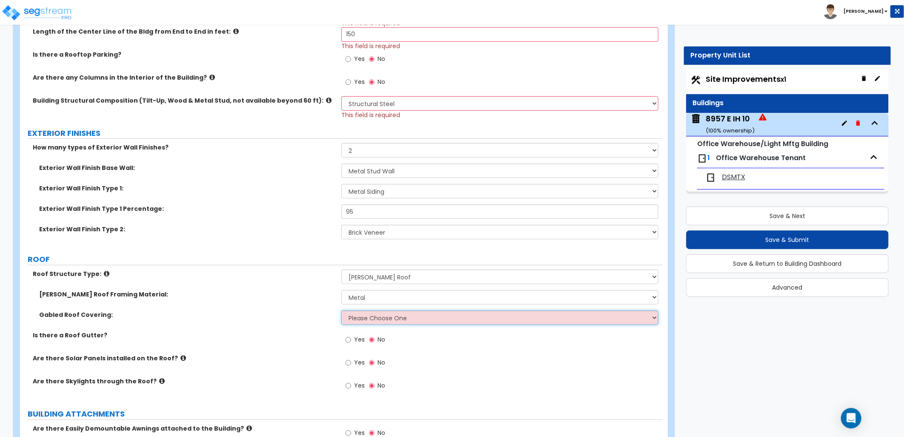
click at [389, 315] on select "Please Choose One Asphalt Shingle Clay Tile Wood Shingle Metal Shingle Standing…" at bounding box center [500, 317] width 317 height 14
select select "4"
click at [342, 310] on select "Please Choose One Asphalt Shingle Clay Tile Wood Shingle Metal Shingle Standing…" at bounding box center [500, 317] width 317 height 14
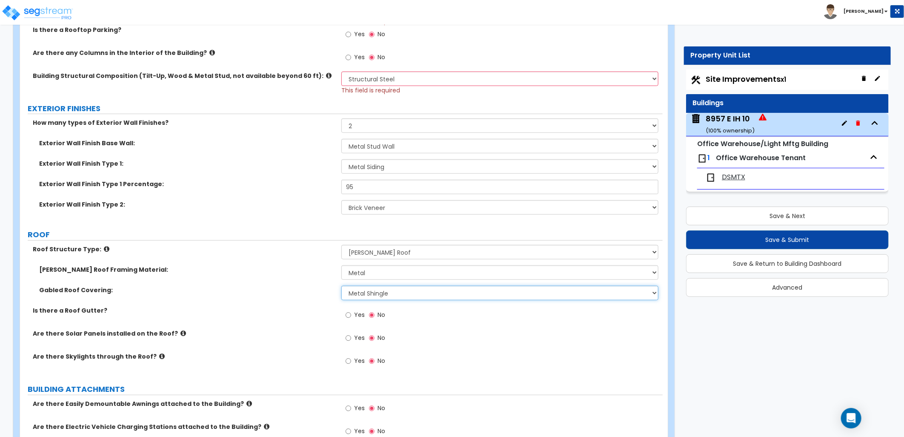
scroll to position [346, 0]
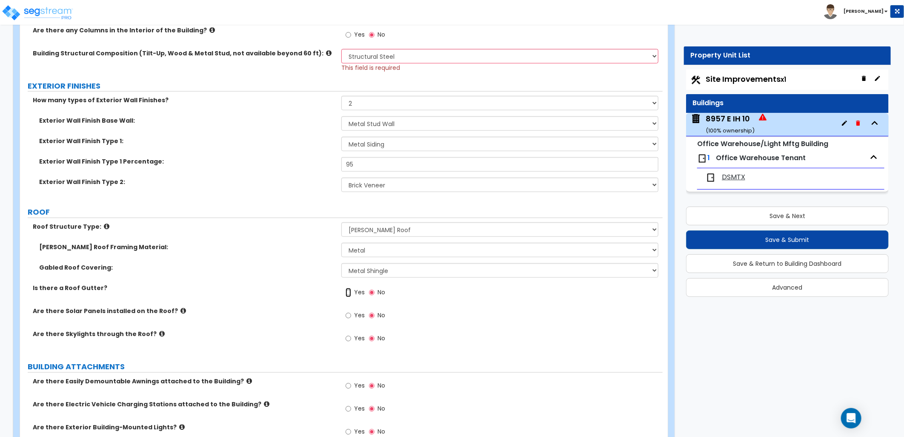
click at [350, 292] on input "Yes" at bounding box center [349, 292] width 6 height 9
radio input "true"
click at [470, 272] on select "Please Choose One Asphalt Shingle Clay Tile Wood Shingle Metal Shingle Standing…" at bounding box center [500, 270] width 317 height 14
select select "5"
click at [342, 263] on select "Please Choose One Asphalt Shingle Clay Tile Wood Shingle Metal Shingle Standing…" at bounding box center [500, 270] width 317 height 14
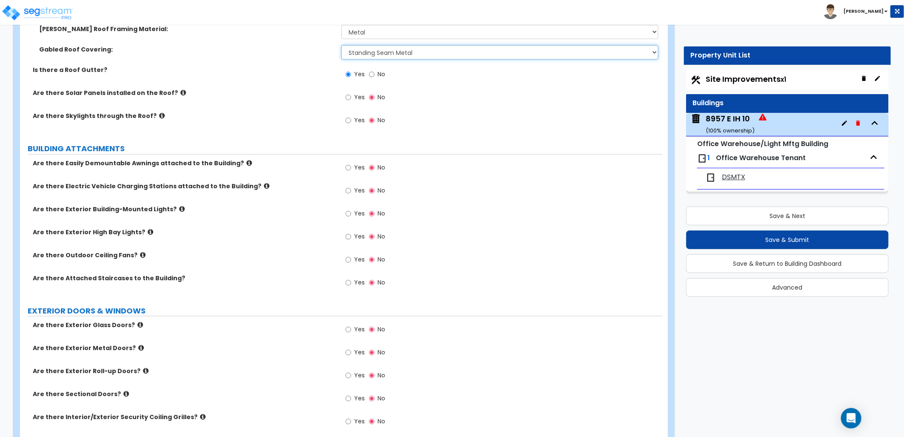
scroll to position [583, 0]
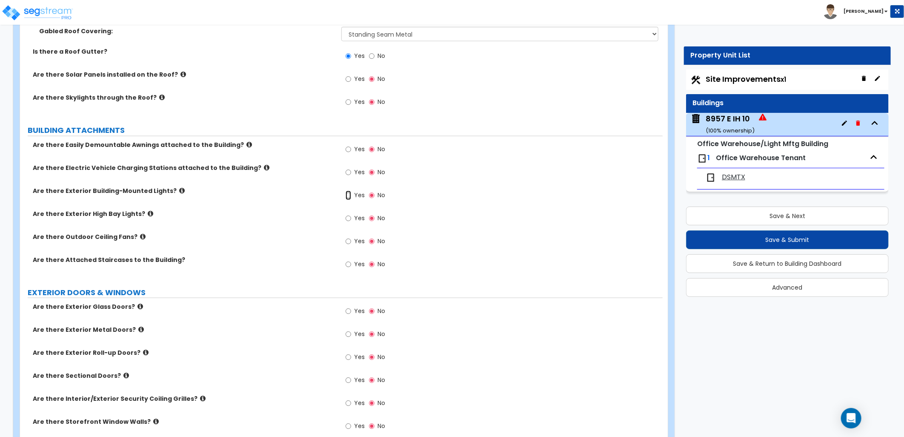
drag, startPoint x: 350, startPoint y: 196, endPoint x: 355, endPoint y: 198, distance: 5.8
click at [350, 196] on input "Yes" at bounding box center [349, 195] width 6 height 9
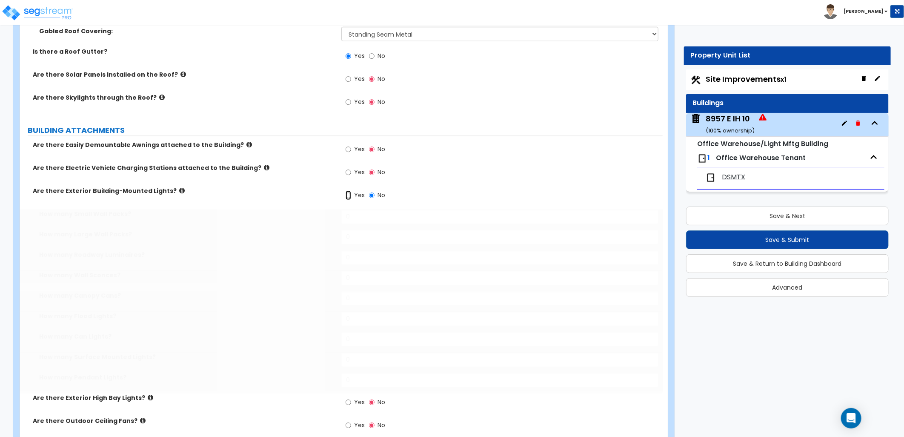
radio input "true"
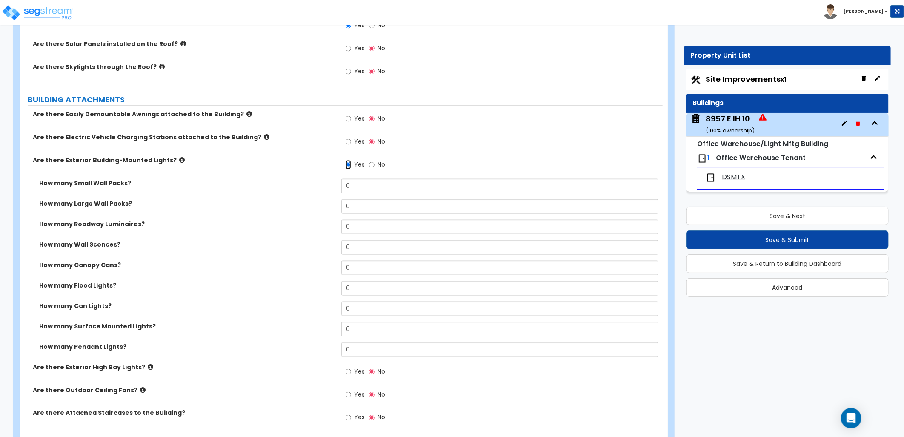
scroll to position [630, 0]
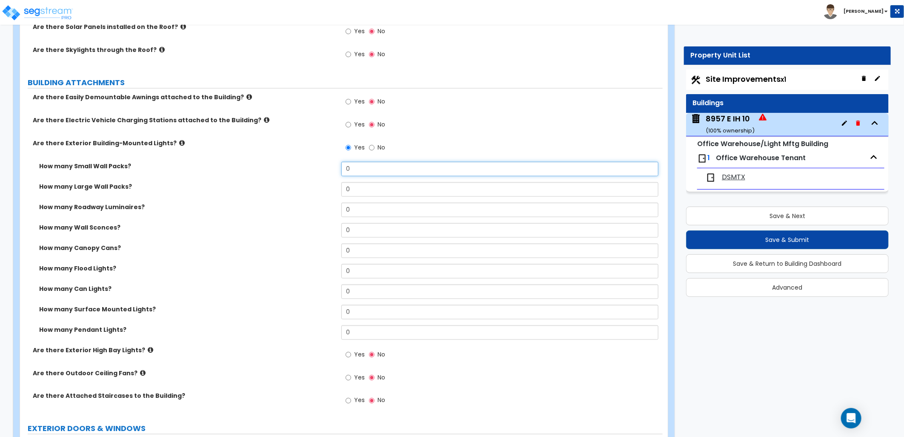
drag, startPoint x: 347, startPoint y: 168, endPoint x: 322, endPoint y: 169, distance: 25.6
click at [321, 169] on div "How many Small Wall Packs? 0" at bounding box center [341, 172] width 643 height 20
type input "2"
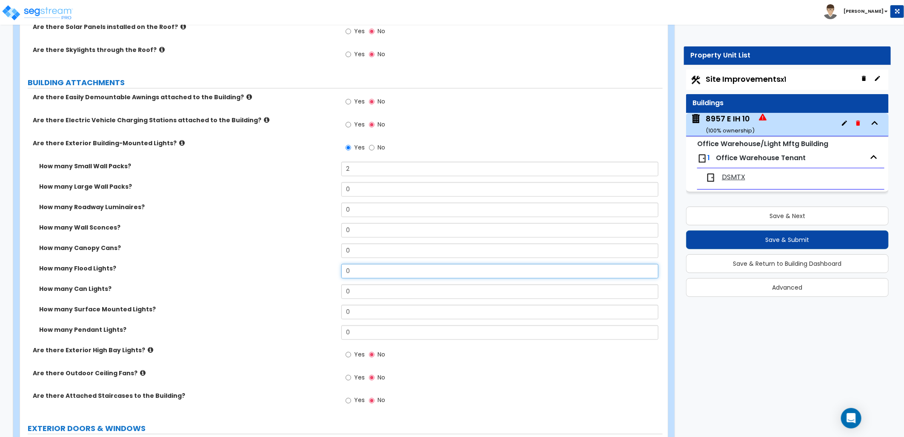
drag, startPoint x: 356, startPoint y: 271, endPoint x: 325, endPoint y: 271, distance: 30.7
click at [325, 271] on div "How many Flood Lights? 0" at bounding box center [341, 274] width 643 height 20
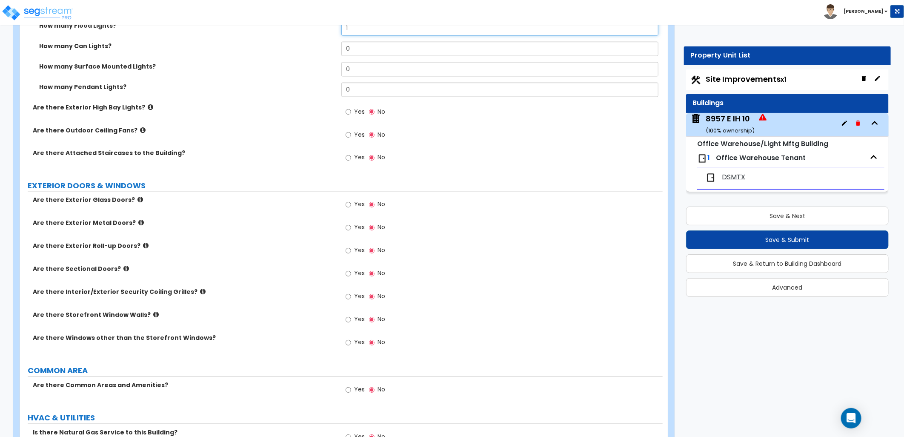
scroll to position [914, 0]
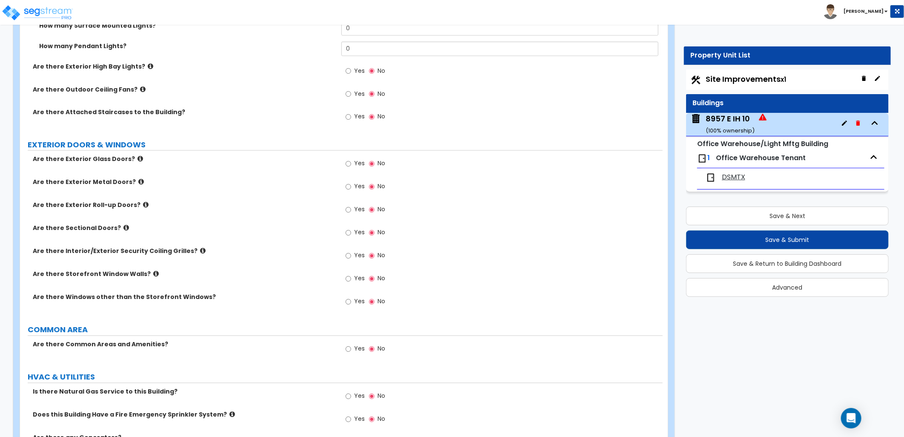
type input "1"
click at [350, 164] on input "Yes" at bounding box center [349, 163] width 6 height 9
radio input "true"
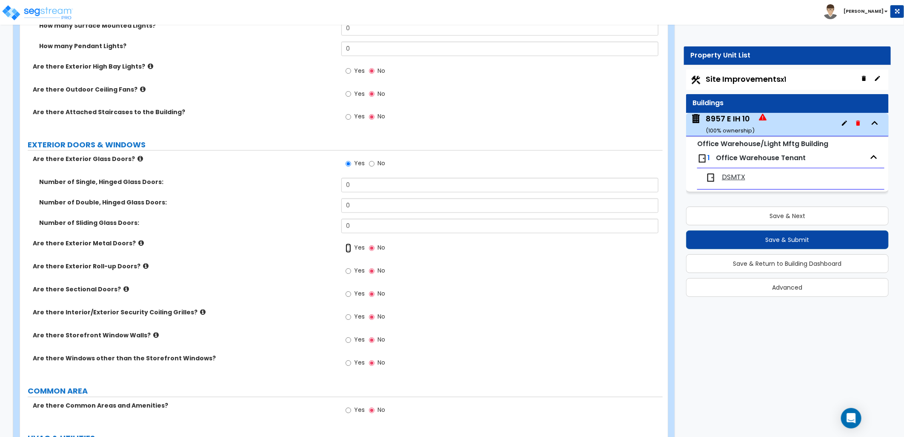
click at [348, 249] on input "Yes" at bounding box center [349, 248] width 6 height 9
radio input "true"
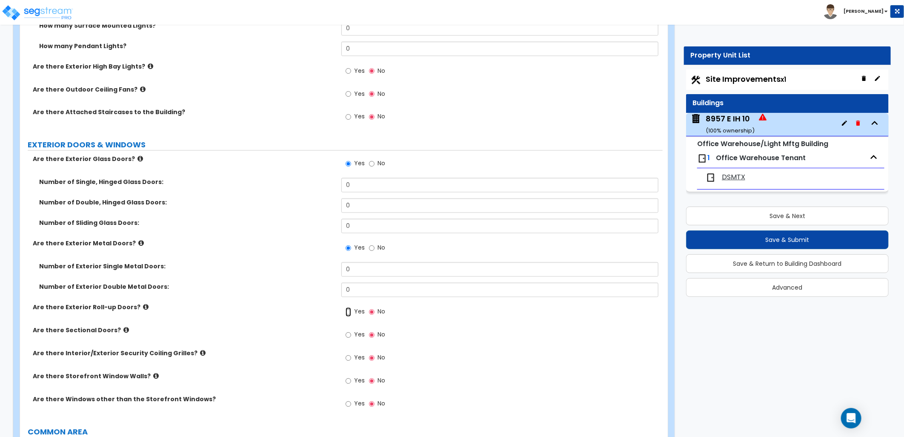
click at [350, 310] on input "Yes" at bounding box center [349, 311] width 6 height 9
radio input "true"
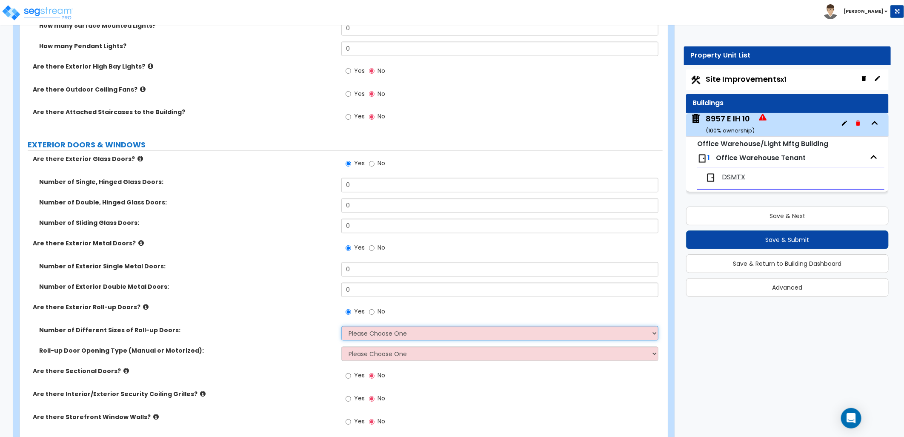
click at [384, 333] on select "Please Choose One 1 2 3" at bounding box center [500, 333] width 317 height 14
click at [342, 326] on select "Please Choose One 1 2 3" at bounding box center [500, 333] width 317 height 14
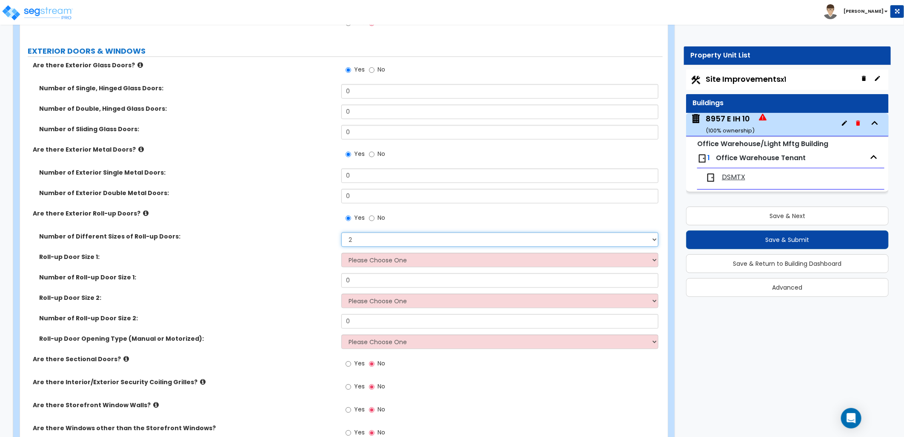
scroll to position [1008, 0]
click at [370, 263] on select "Please Choose One 8' x 8' 10' x 10' 12' x 12' 14' x 14' 20' x 12' 20' x 16'" at bounding box center [500, 259] width 317 height 14
click at [360, 238] on select "Please Choose One 1 2 3" at bounding box center [500, 239] width 317 height 14
select select "3"
click at [342, 232] on select "Please Choose One 1 2 3" at bounding box center [500, 239] width 317 height 14
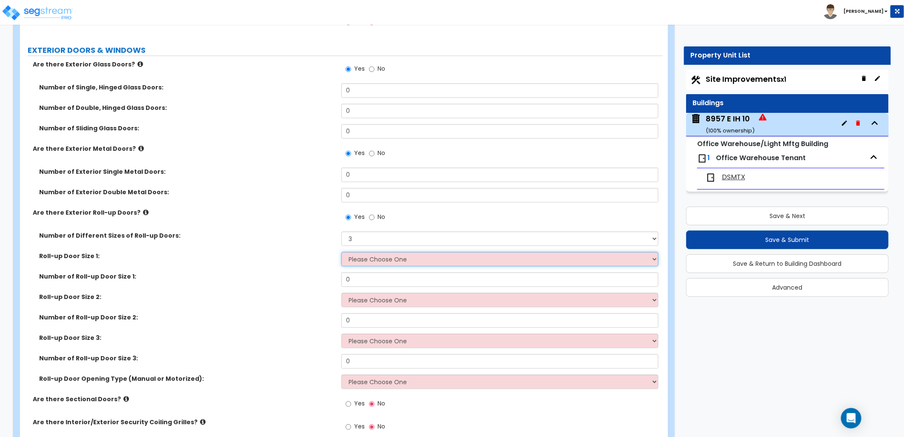
click at [410, 254] on select "Please Choose One 8' x 8' 10' x 10' 12' x 12' 14' x 14' 20' x 12' 20' x 16'" at bounding box center [500, 259] width 317 height 14
select select "5"
click at [342, 252] on select "Please Choose One 8' x 8' 10' x 10' 12' x 12' 14' x 14' 20' x 12' 20' x 16'" at bounding box center [500, 259] width 317 height 14
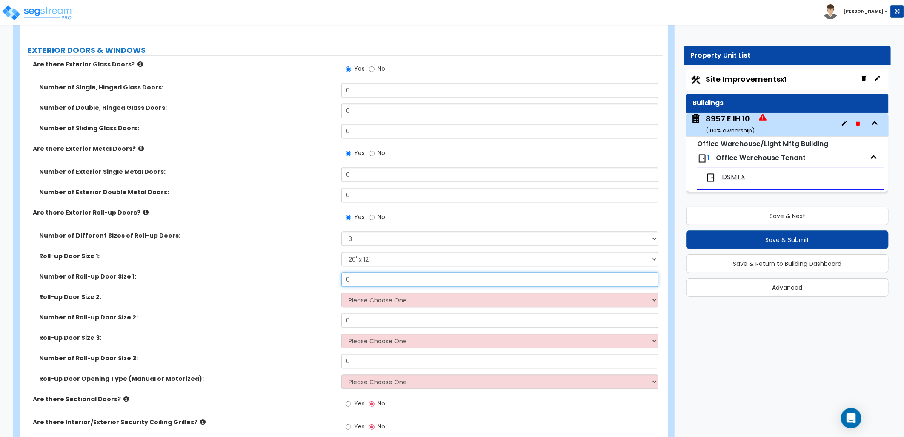
drag, startPoint x: 356, startPoint y: 282, endPoint x: 296, endPoint y: 285, distance: 60.1
click at [296, 285] on div "Number of Roll-up Door Size 1: 0" at bounding box center [341, 283] width 643 height 20
type input "4"
click at [369, 295] on select "Please Choose One 8' x 8' 10' x 10' 12' x 12' 14' x 14' 20' x 12' 20' x 16'" at bounding box center [500, 300] width 317 height 14
select select "4"
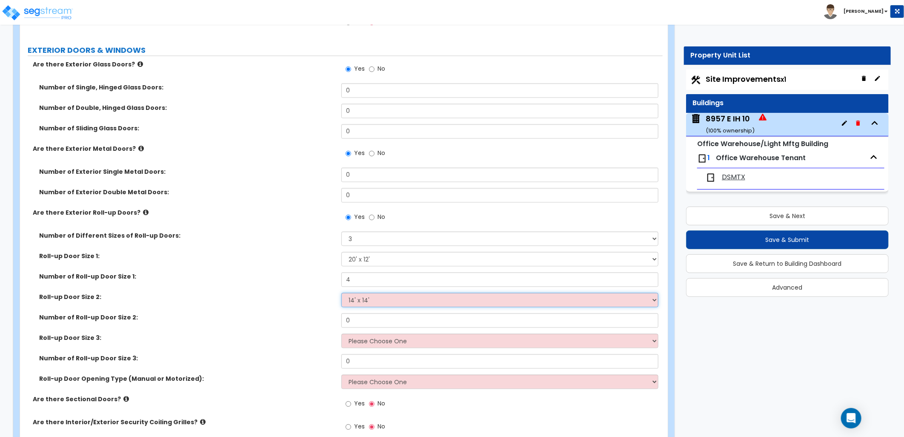
click at [342, 293] on select "Please Choose One 8' x 8' 10' x 10' 12' x 12' 14' x 14' 20' x 12' 20' x 16'" at bounding box center [500, 300] width 317 height 14
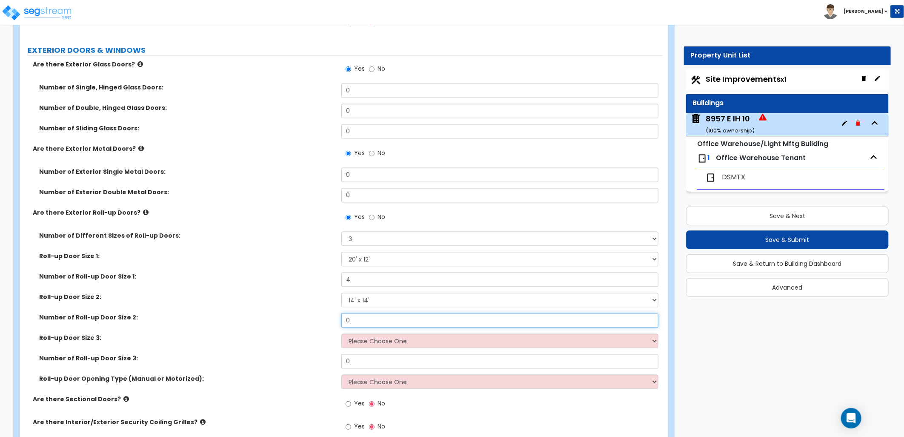
drag, startPoint x: 352, startPoint y: 320, endPoint x: 305, endPoint y: 323, distance: 46.9
click at [305, 323] on div "Number of Roll-up Door Size 2: 0" at bounding box center [341, 323] width 643 height 20
type input "1"
click at [366, 350] on div "Roll-up Door Size 3: Please Choose One 8' x 8' 10' x 10' 12' x 12' 14' x 14' 20…" at bounding box center [341, 344] width 643 height 20
click at [377, 345] on select "Please Choose One 8' x 8' 10' x 10' 12' x 12' 14' x 14' 20' x 12' 20' x 16'" at bounding box center [500, 341] width 317 height 14
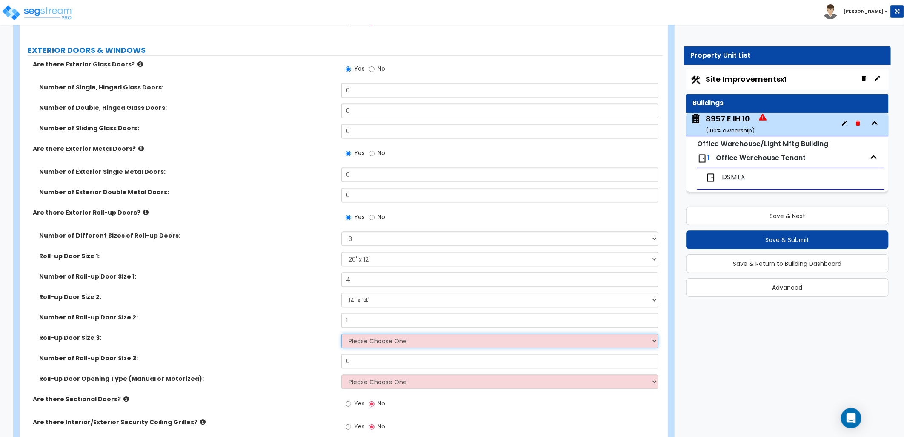
select select "2"
click at [342, 334] on select "Please Choose One 8' x 8' 10' x 10' 12' x 12' 14' x 14' 20' x 12' 20' x 16'" at bounding box center [500, 341] width 317 height 14
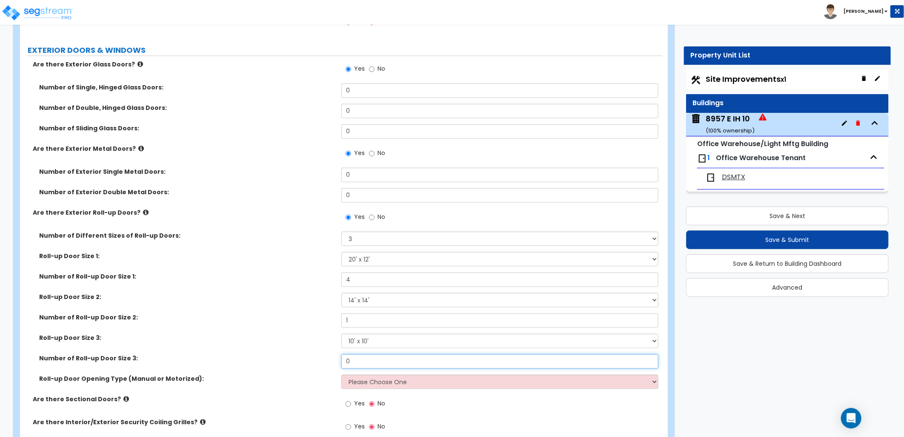
drag, startPoint x: 359, startPoint y: 363, endPoint x: 327, endPoint y: 363, distance: 32.8
click at [329, 364] on div "Number of Roll-up Door Size 3: 0" at bounding box center [341, 364] width 643 height 20
type input "1"
click at [437, 382] on select "Please Choose One All Manual All Motorized Some are Motorized" at bounding box center [500, 382] width 317 height 14
select select "2"
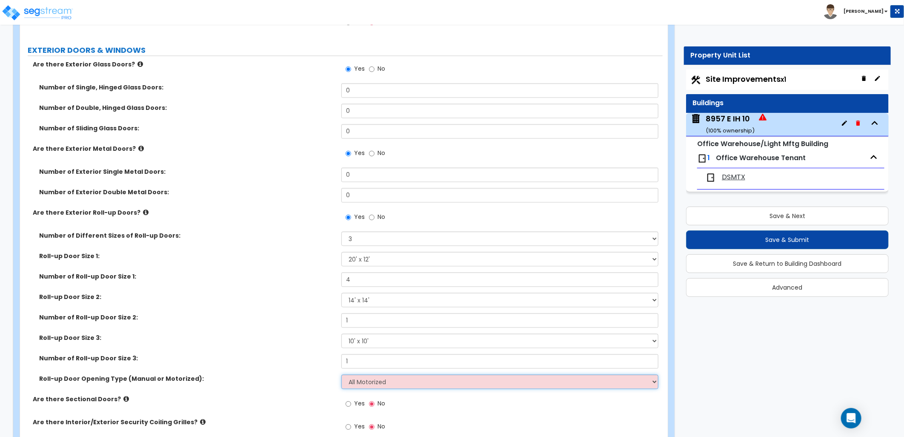
click at [342, 375] on select "Please Choose One All Manual All Motorized Some are Motorized" at bounding box center [500, 382] width 317 height 14
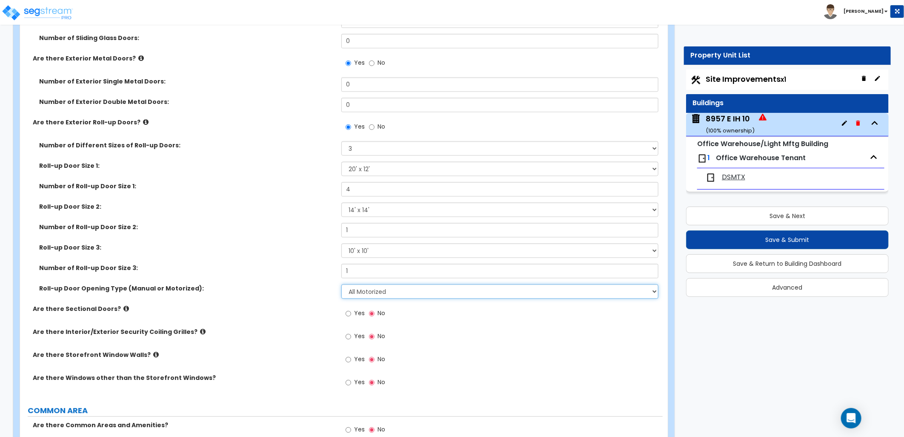
scroll to position [1103, 0]
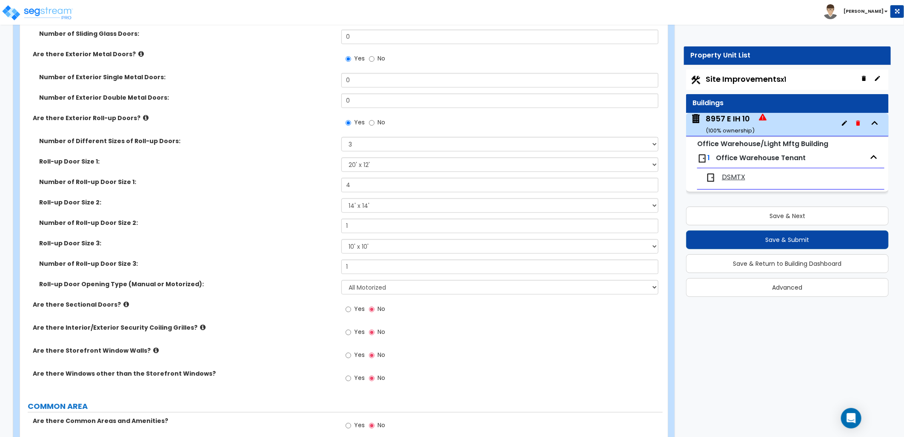
click at [123, 303] on icon at bounding box center [126, 304] width 6 height 6
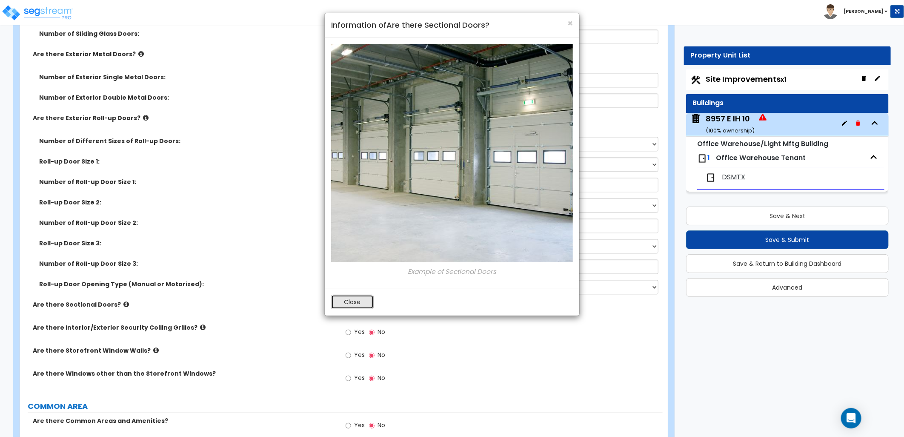
click at [360, 301] on button "Close" at bounding box center [352, 302] width 43 height 14
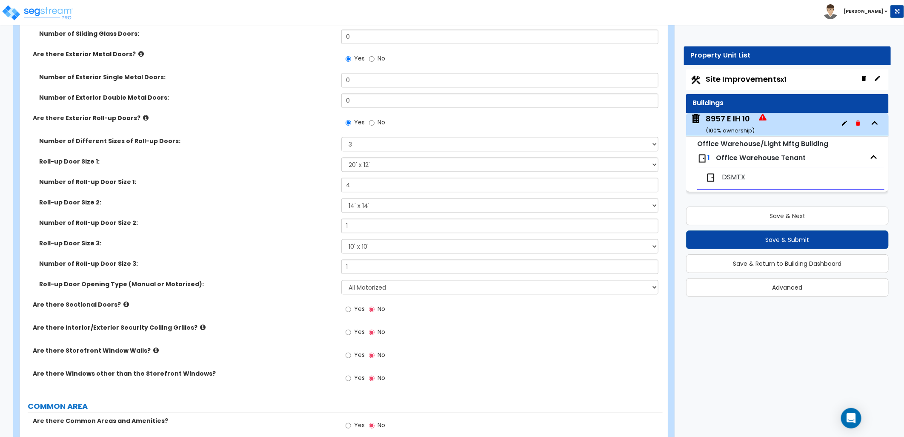
click at [143, 117] on icon at bounding box center [146, 118] width 6 height 6
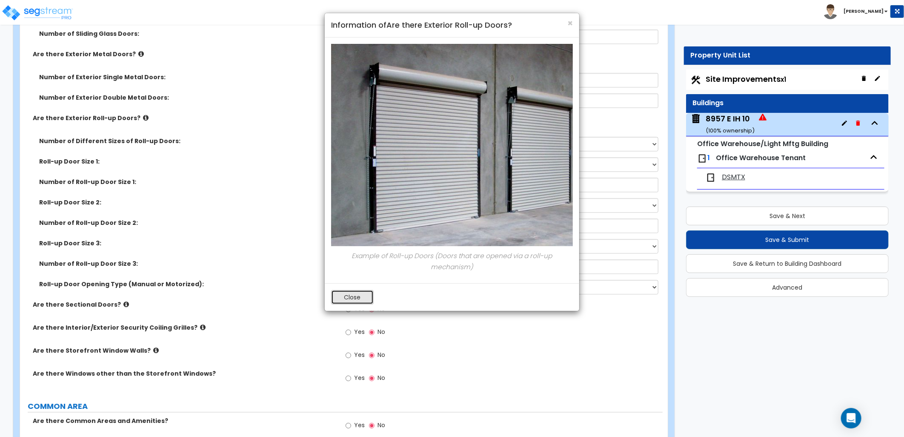
click at [347, 296] on button "Close" at bounding box center [352, 297] width 43 height 14
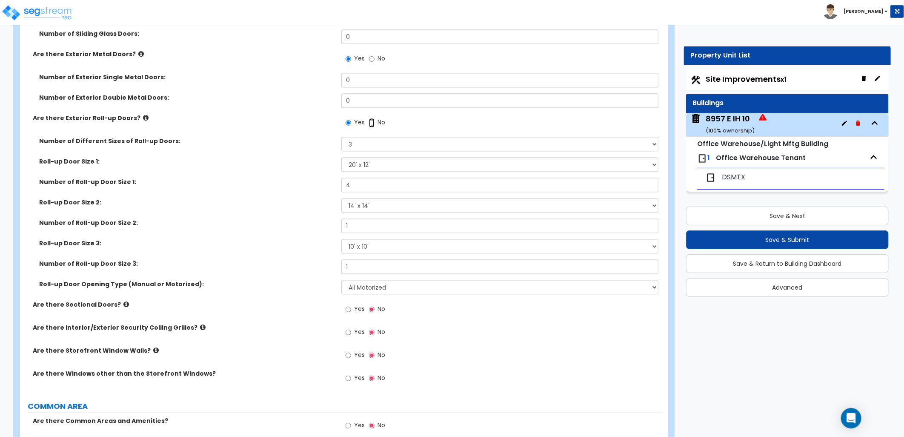
click at [373, 124] on input "No" at bounding box center [372, 122] width 6 height 9
radio input "false"
radio input "true"
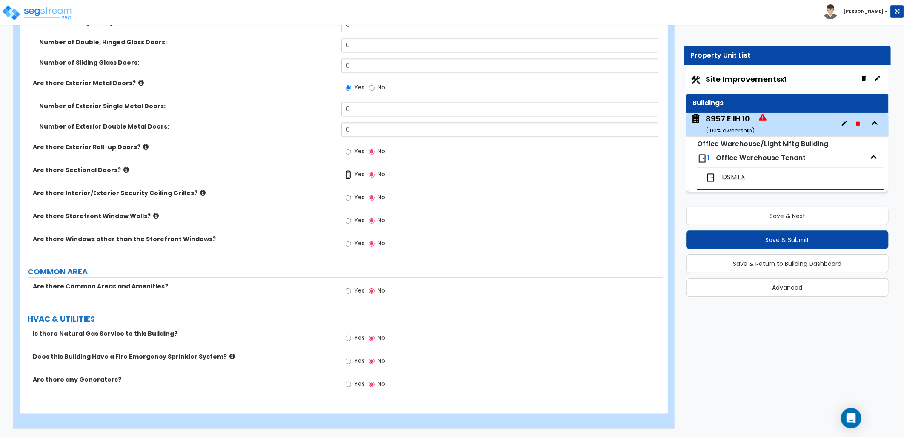
click at [348, 173] on input "Yes" at bounding box center [349, 174] width 6 height 9
radio input "true"
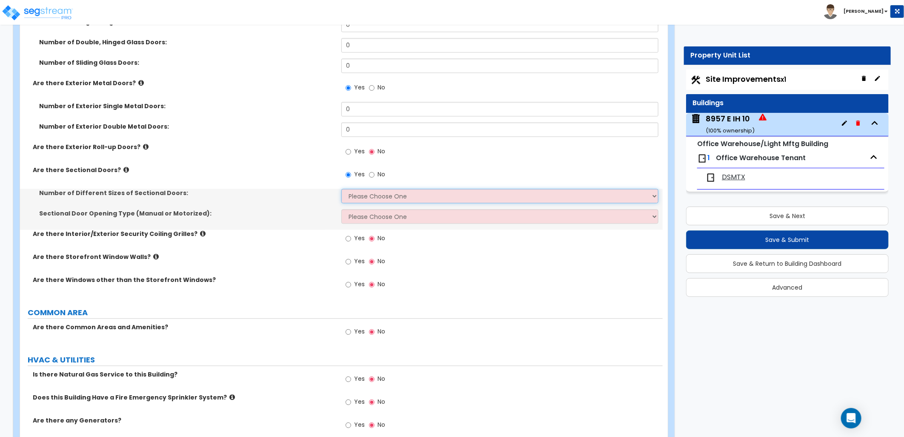
drag, startPoint x: 355, startPoint y: 192, endPoint x: 359, endPoint y: 194, distance: 4.6
click at [356, 193] on select "Please Choose One 1 2 3" at bounding box center [500, 196] width 317 height 14
select select "3"
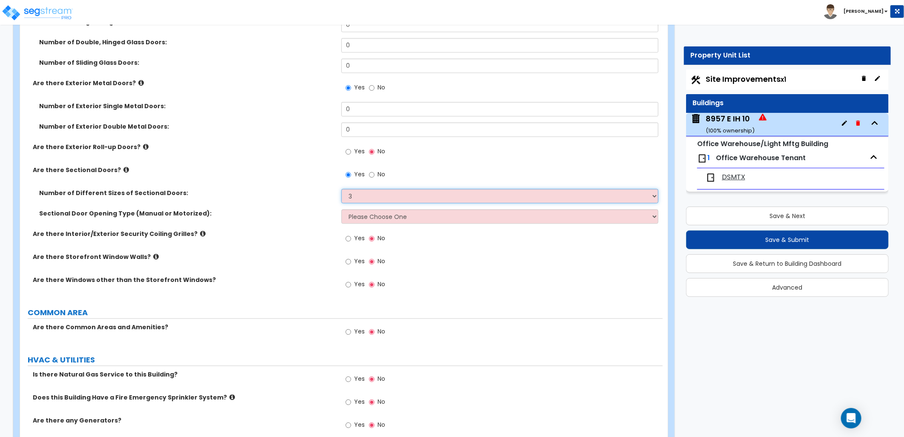
click at [342, 189] on select "Please Choose One 1 2 3" at bounding box center [500, 196] width 317 height 14
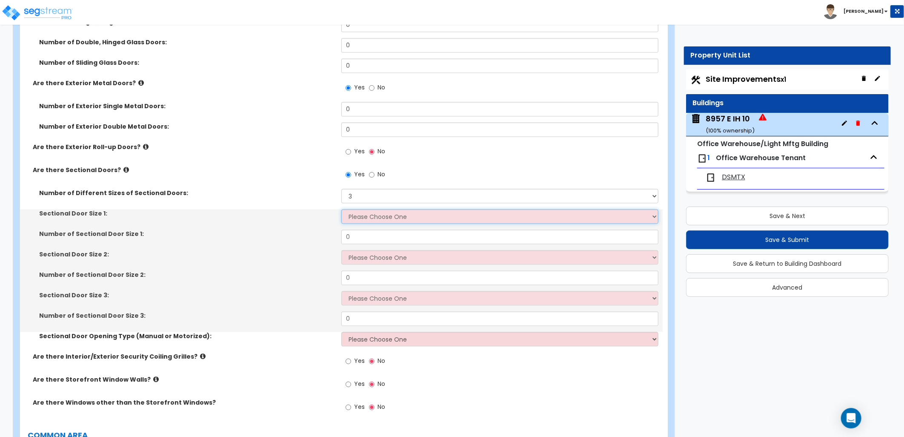
click at [367, 216] on select "Please Choose One 8' x 8' 10' x 10' 12' x 12' 20' x 14'" at bounding box center [500, 216] width 317 height 14
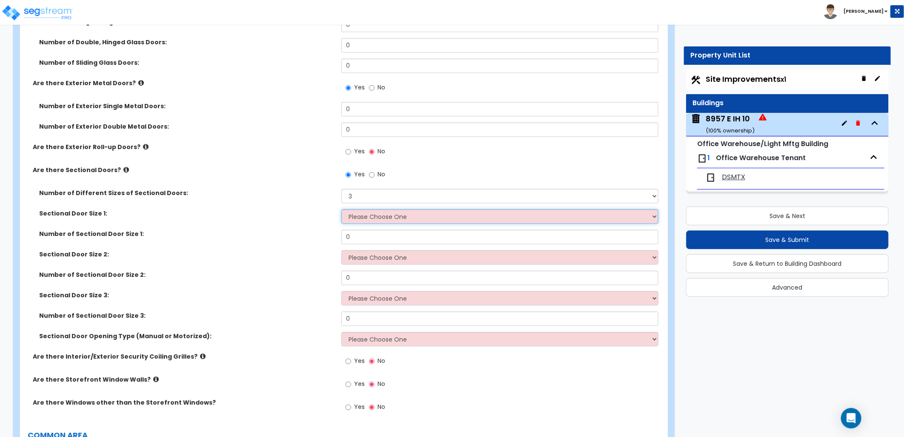
select select "4"
click at [342, 209] on select "Please Choose One 8' x 8' 10' x 10' 12' x 12' 20' x 14'" at bounding box center [500, 216] width 317 height 14
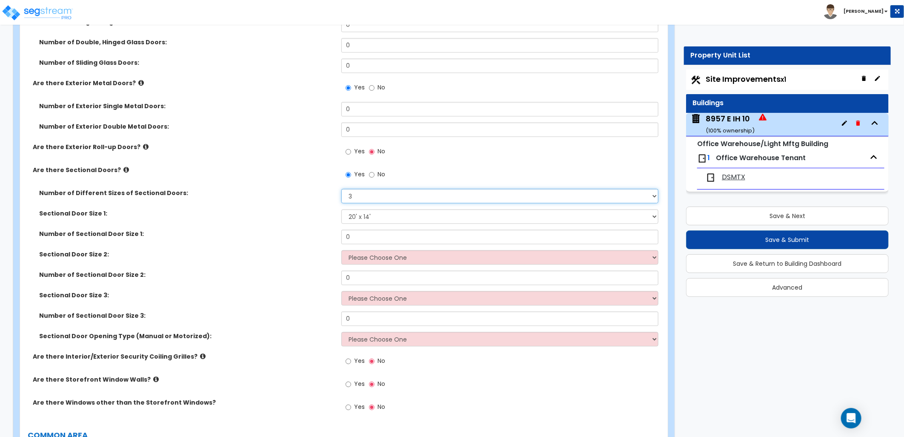
drag, startPoint x: 365, startPoint y: 191, endPoint x: 365, endPoint y: 202, distance: 11.5
click at [365, 192] on select "Please Choose One 1 2 3" at bounding box center [500, 196] width 317 height 14
select select "2"
click at [342, 189] on select "Please Choose One 1 2 3" at bounding box center [500, 196] width 317 height 14
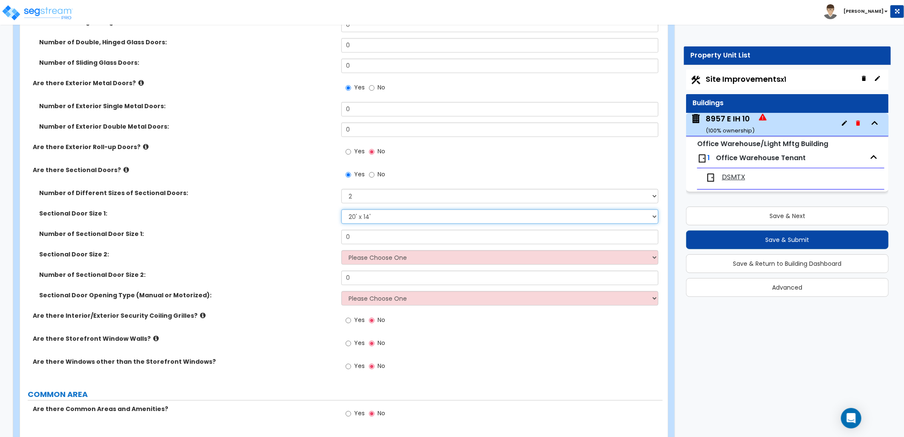
click at [364, 215] on select "Please Choose One 8' x 8' 10' x 10' 12' x 12' 20' x 14'" at bounding box center [500, 216] width 317 height 14
click at [342, 209] on select "Please Choose One 8' x 8' 10' x 10' 12' x 12' 20' x 14'" at bounding box center [500, 216] width 317 height 14
drag, startPoint x: 353, startPoint y: 238, endPoint x: 312, endPoint y: 238, distance: 40.9
click at [312, 238] on div "Number of Sectional Door Size 1: 0" at bounding box center [341, 240] width 643 height 20
type input "5"
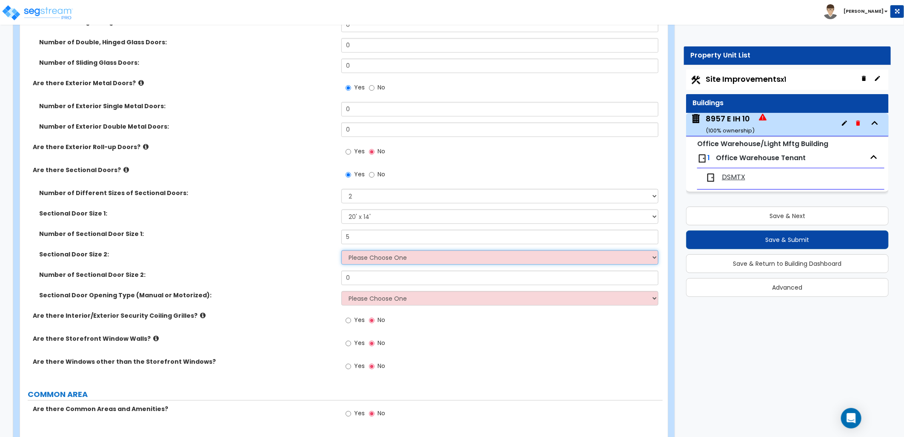
click at [354, 261] on select "Please Choose One 8' x 8' 10' x 10' 12' x 12' 20' x 14'" at bounding box center [500, 257] width 317 height 14
select select "2"
click at [342, 250] on select "Please Choose One 8' x 8' 10' x 10' 12' x 12' 20' x 14'" at bounding box center [500, 257] width 317 height 14
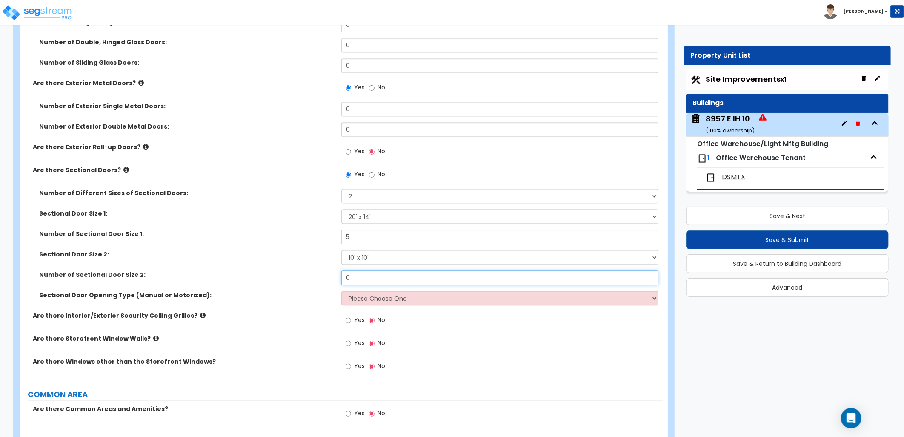
click at [304, 278] on div "Number of Sectional Door Size 2: 0" at bounding box center [341, 280] width 643 height 20
type input "1"
click at [304, 310] on div "Sectional Door Opening Type (Manual or Motorized): Please Choose One All Manual…" at bounding box center [341, 301] width 643 height 20
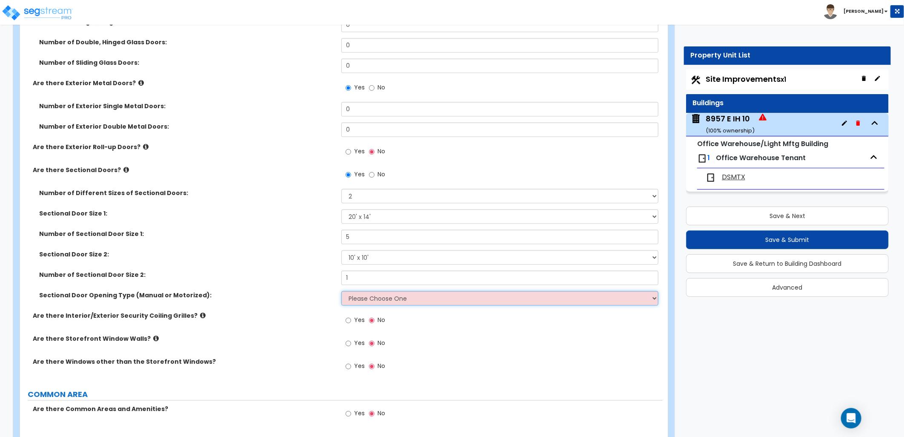
drag, startPoint x: 372, startPoint y: 297, endPoint x: 375, endPoint y: 304, distance: 7.8
click at [374, 301] on select "Please Choose One All Manual All Motorized Some are Motorized" at bounding box center [500, 298] width 317 height 14
select select "2"
click at [342, 291] on select "Please Choose One All Manual All Motorized Some are Motorized" at bounding box center [500, 298] width 317 height 14
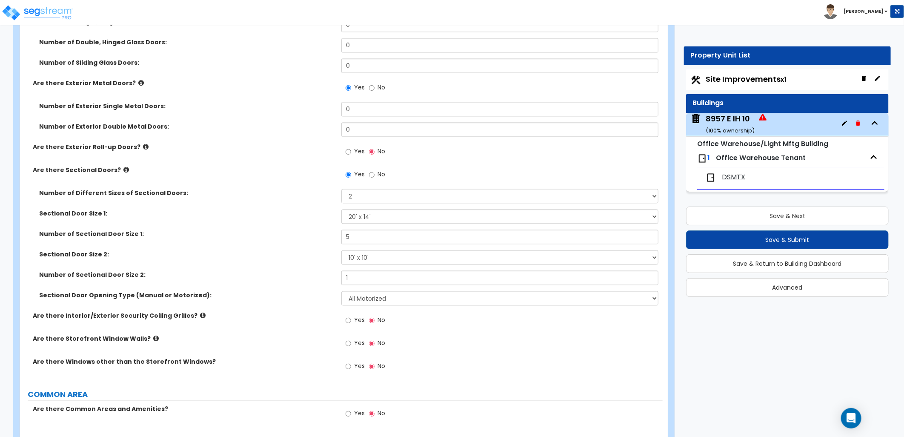
click at [304, 328] on div "Are there Interior/Exterior Security Coiling Grilles? Yes No" at bounding box center [341, 322] width 643 height 23
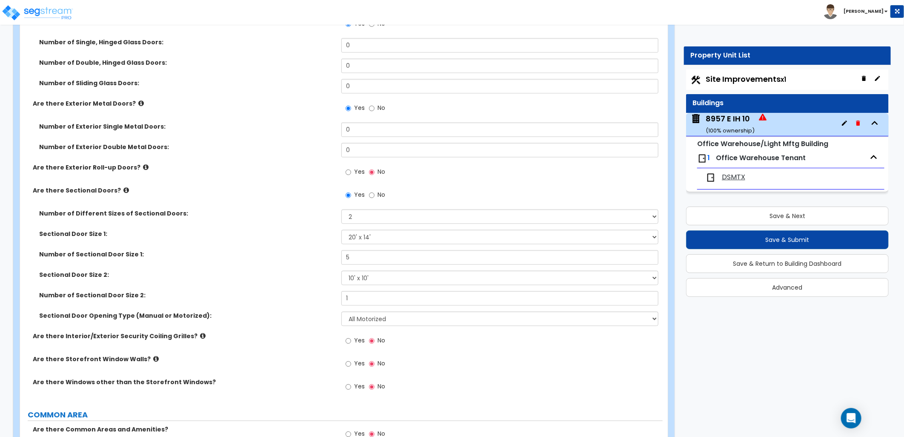
scroll to position [1122, 0]
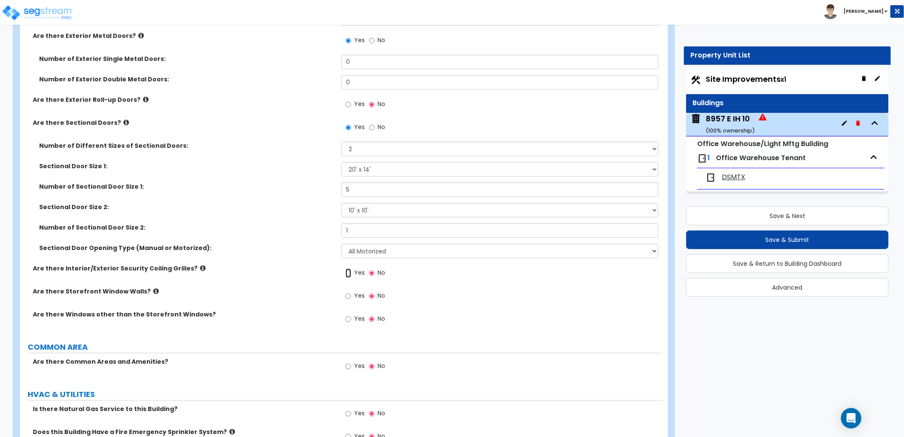
click at [347, 274] on input "Yes" at bounding box center [349, 272] width 6 height 9
radio input "true"
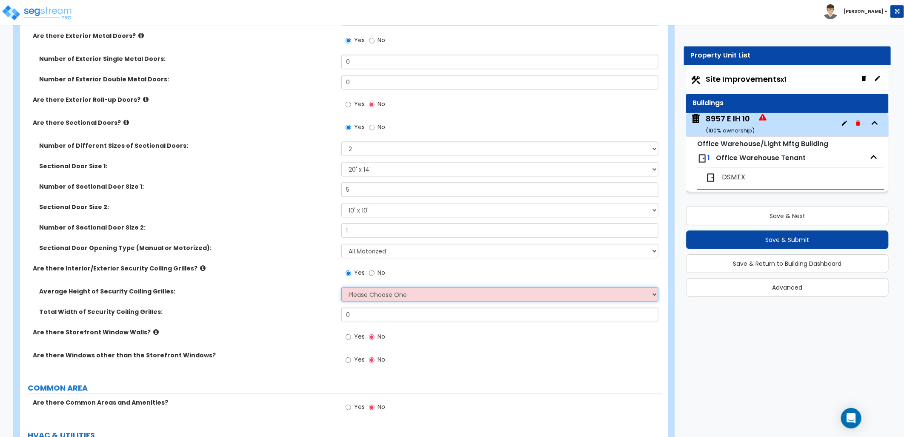
click at [572, 298] on select "Please Choose One 4 feet 6 feet 8 feet 12 feet" at bounding box center [500, 294] width 317 height 14
select select "1"
click at [342, 287] on select "Please Choose One 4 feet 6 feet 8 feet 12 feet" at bounding box center [500, 294] width 317 height 14
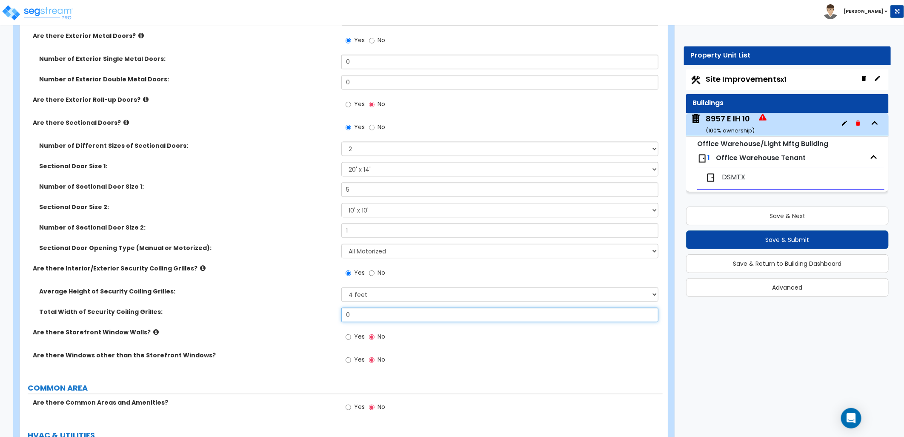
drag, startPoint x: 365, startPoint y: 310, endPoint x: 321, endPoint y: 308, distance: 44.7
click at [321, 308] on div "Total Width of Security Coiling Grilles: 0" at bounding box center [341, 317] width 643 height 20
type input "20"
click at [456, 362] on div "Yes No" at bounding box center [502, 362] width 321 height 23
click at [350, 360] on input "Yes" at bounding box center [349, 359] width 6 height 9
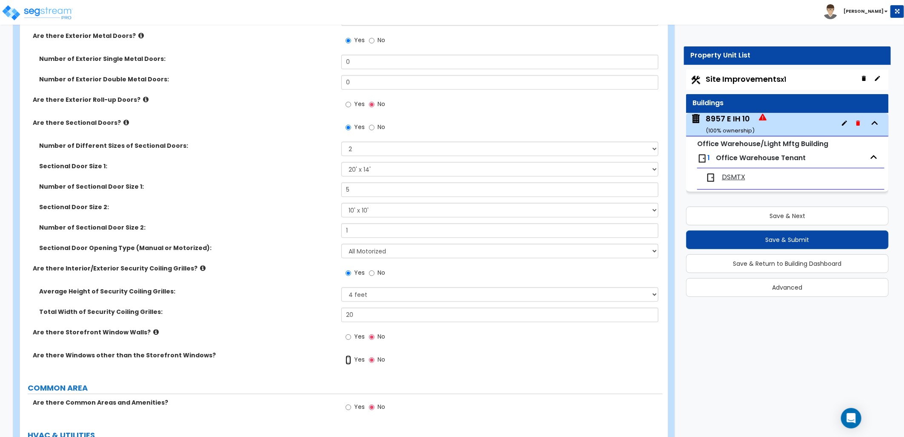
radio input "true"
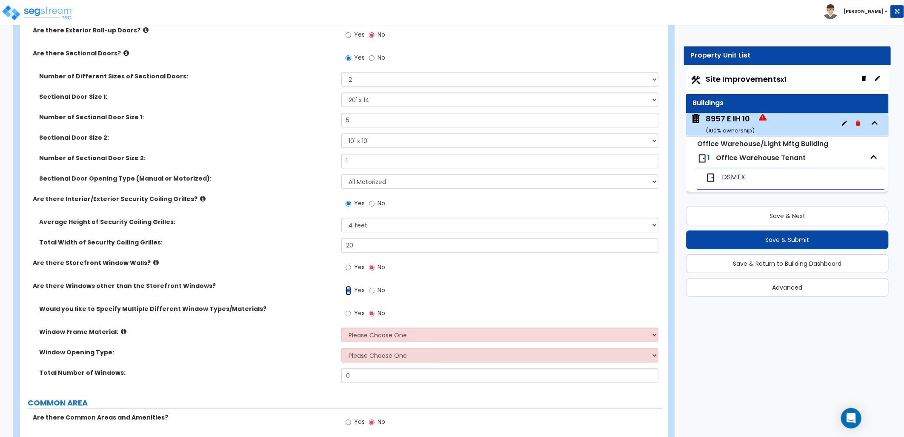
scroll to position [1216, 0]
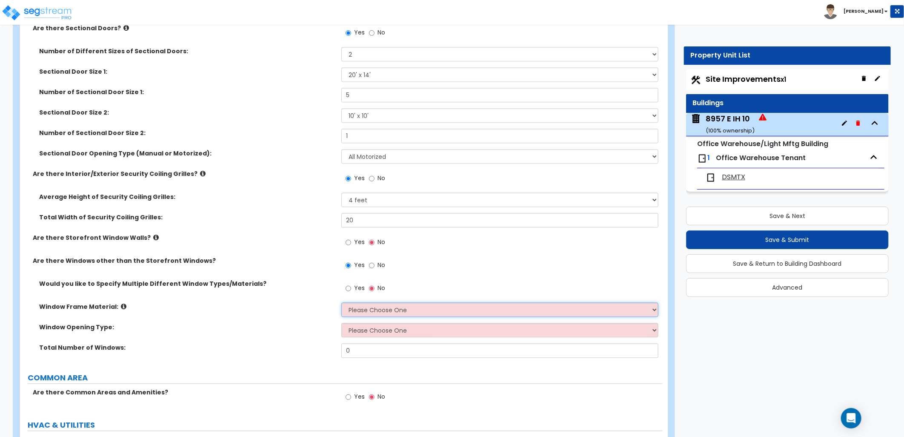
click at [366, 305] on select "Please Choose One Vinyl Aluminum Wood" at bounding box center [500, 309] width 317 height 14
select select "2"
click at [342, 302] on select "Please Choose One Vinyl Aluminum Wood" at bounding box center [500, 309] width 317 height 14
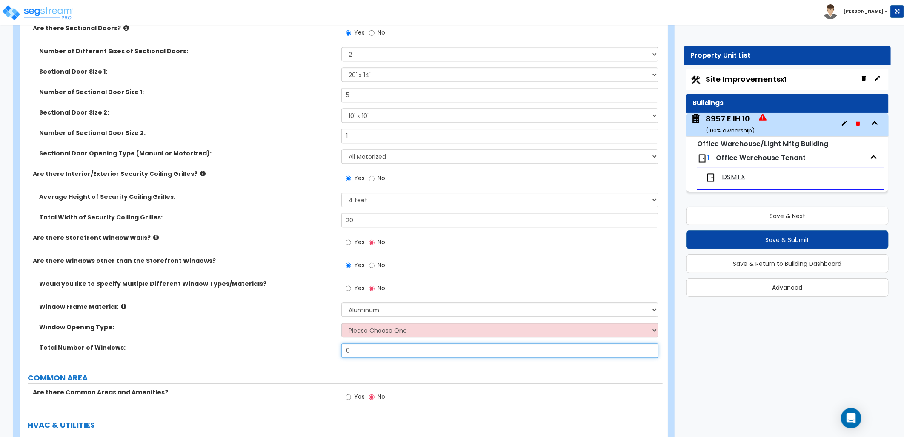
drag, startPoint x: 363, startPoint y: 350, endPoint x: 329, endPoint y: 347, distance: 34.7
click at [329, 347] on div "Total Number of Windows: 0" at bounding box center [341, 353] width 643 height 20
click at [371, 344] on input "0" at bounding box center [500, 350] width 317 height 14
type input "6"
click at [373, 335] on select "Please Choose One Sliding Window Fixed/Picture Window Awning Window Swing/Casem…" at bounding box center [500, 330] width 317 height 14
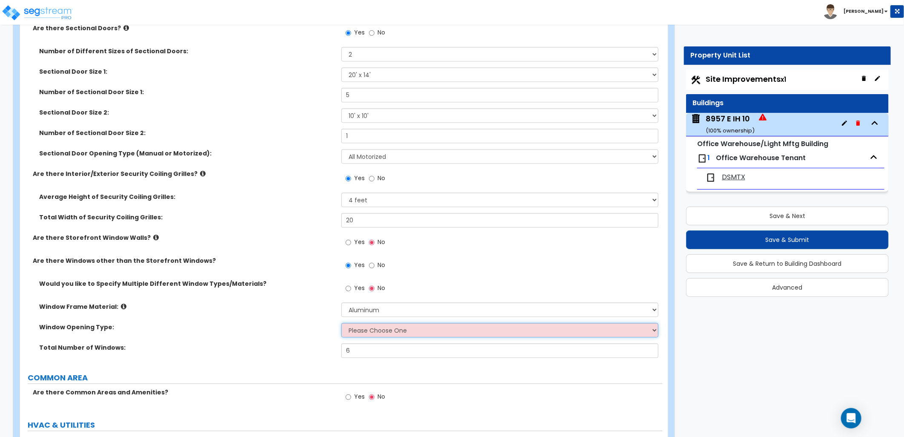
select select "2"
click at [342, 323] on select "Please Choose One Sliding Window Fixed/Picture Window Awning Window Swing/Casem…" at bounding box center [500, 330] width 317 height 14
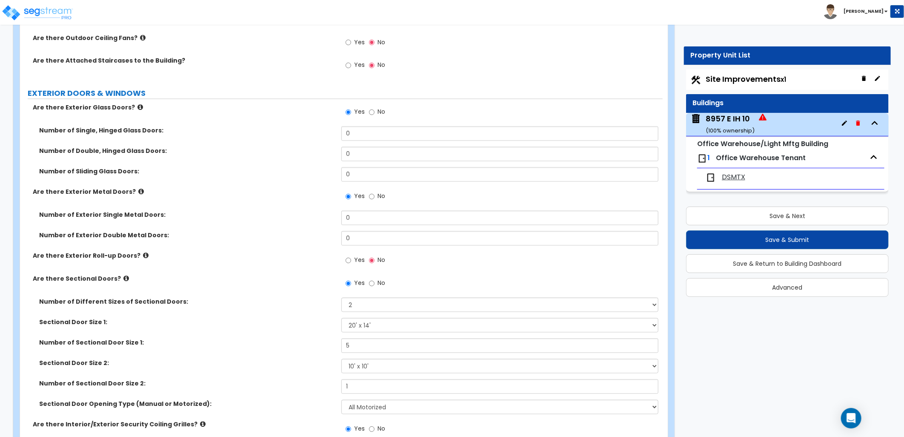
scroll to position [885, 0]
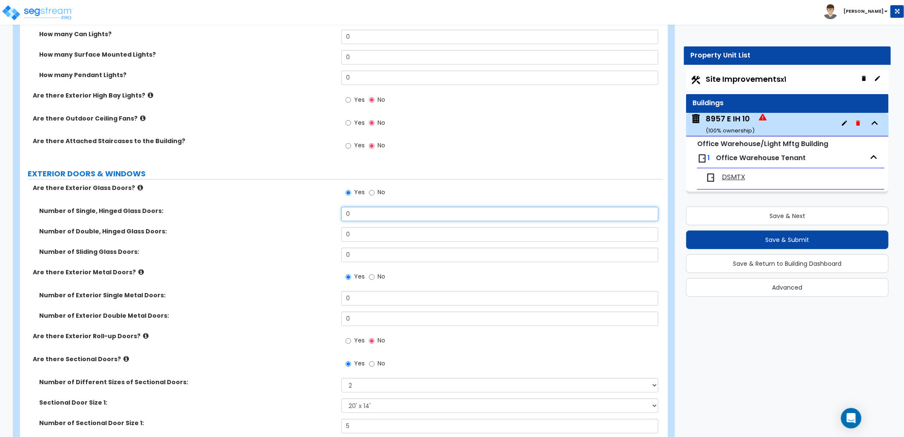
drag, startPoint x: 359, startPoint y: 207, endPoint x: 334, endPoint y: 213, distance: 25.8
click at [328, 209] on div "Number of Single, Hinged Glass Doors: 0" at bounding box center [341, 217] width 643 height 20
type input "1"
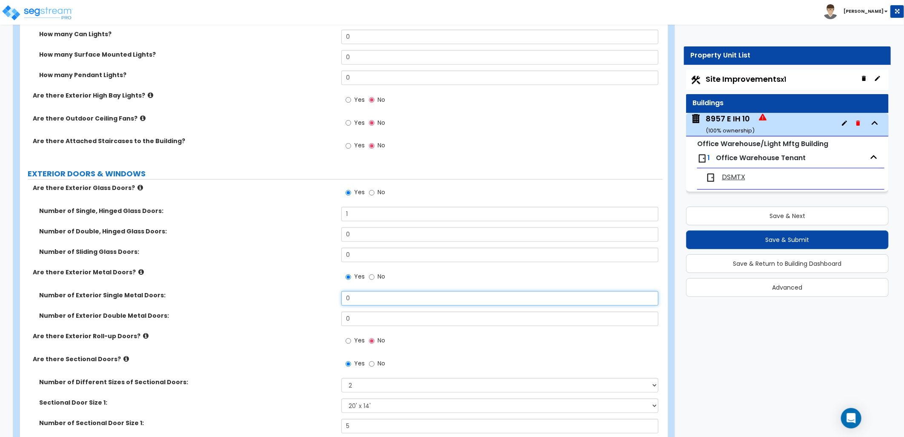
drag, startPoint x: 329, startPoint y: 297, endPoint x: 323, endPoint y: 297, distance: 6.4
click at [323, 297] on div "Number of Exterior Single Metal Doors: 0" at bounding box center [341, 301] width 643 height 20
type input "3"
click at [287, 330] on div "Number of Exterior Double Metal Doors: 0" at bounding box center [341, 322] width 643 height 20
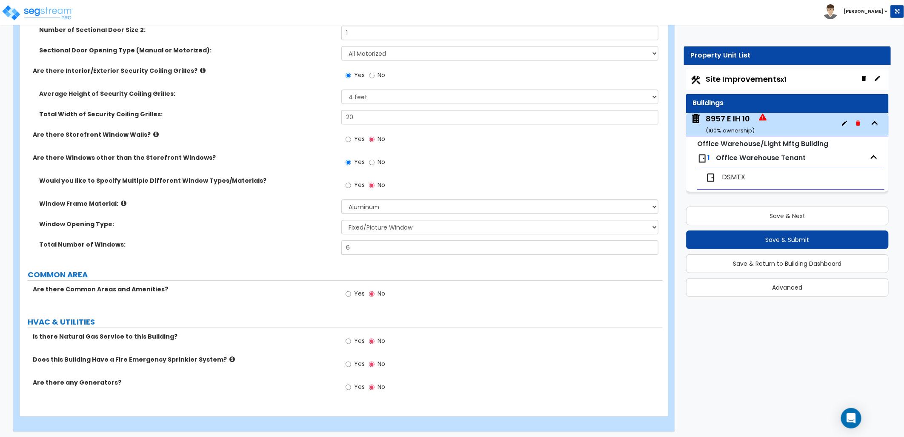
scroll to position [1322, 0]
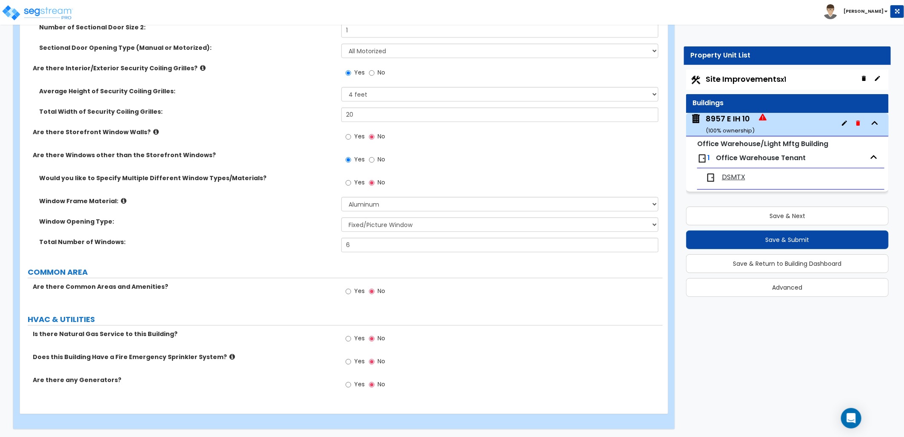
click at [729, 157] on span "Office Warehouse Tenant" at bounding box center [761, 158] width 90 height 10
click at [723, 175] on span "DSMTX" at bounding box center [733, 177] width 23 height 10
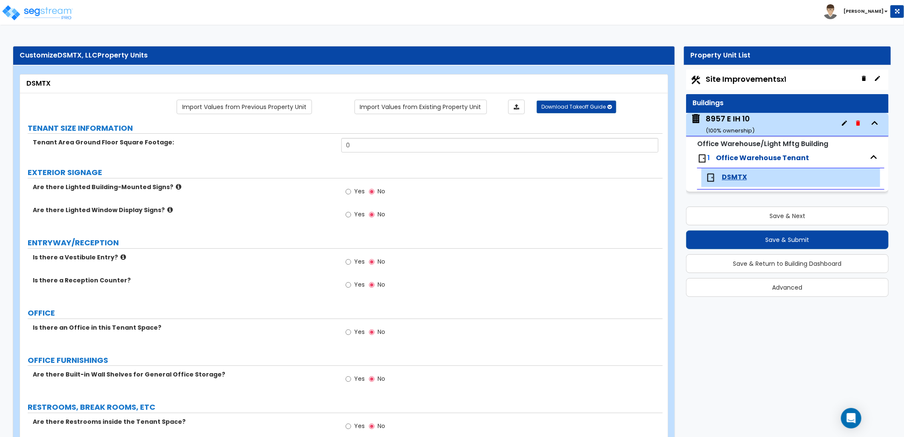
click at [121, 259] on icon at bounding box center [124, 257] width 6 height 6
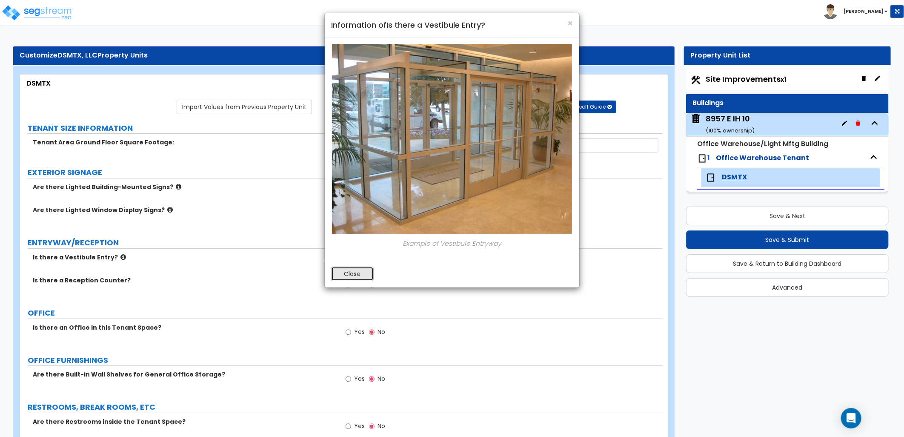
click at [358, 268] on button "Close" at bounding box center [352, 274] width 43 height 14
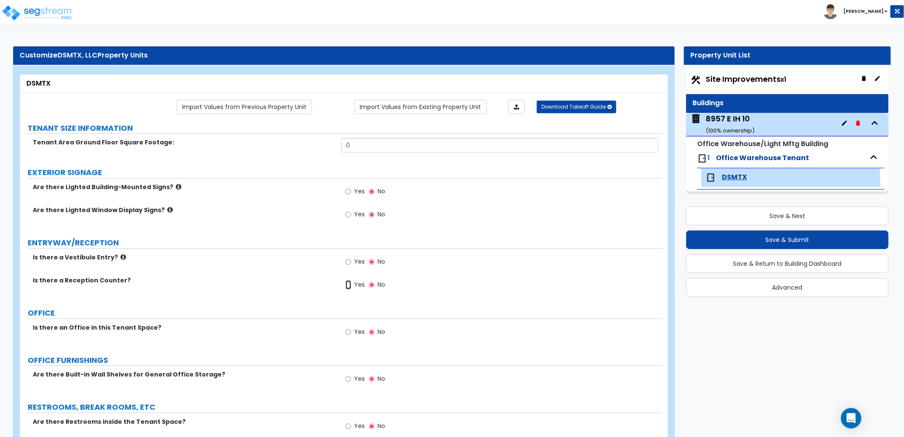
click at [350, 287] on input "Yes" at bounding box center [349, 284] width 6 height 9
radio input "true"
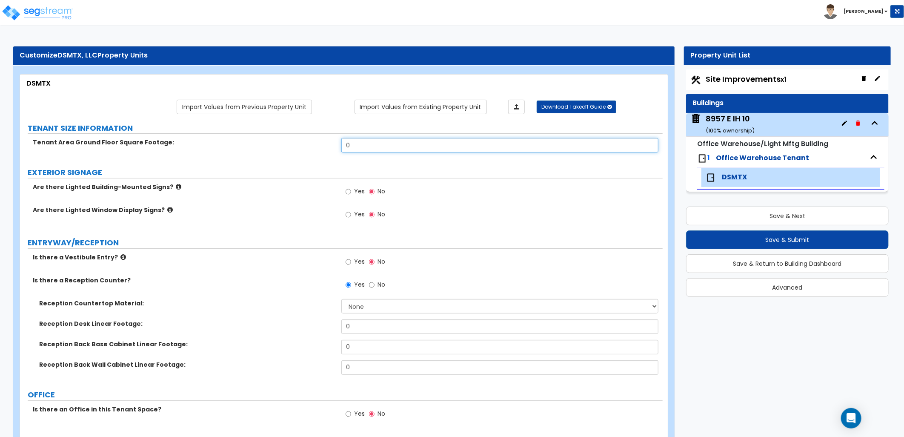
drag, startPoint x: 356, startPoint y: 146, endPoint x: 328, endPoint y: 144, distance: 27.3
click at [328, 144] on div "Tenant Area Ground Floor Square Footage: 0" at bounding box center [341, 148] width 643 height 20
type input "10,506"
click at [167, 210] on icon at bounding box center [170, 210] width 6 height 6
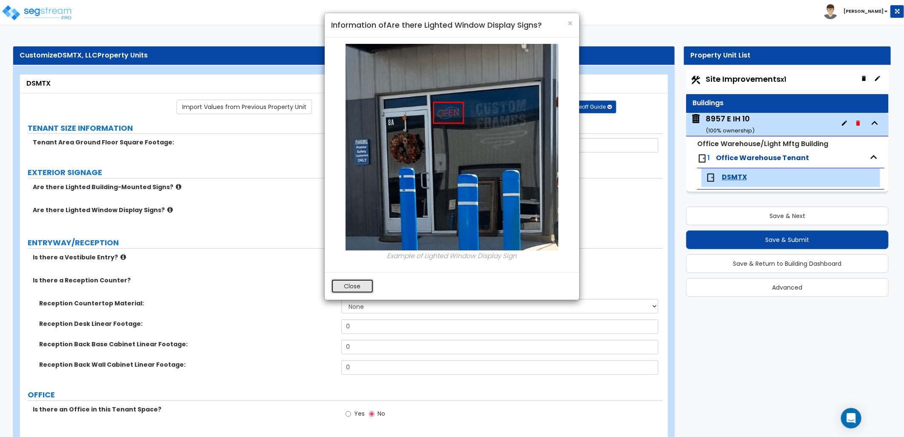
drag, startPoint x: 346, startPoint y: 284, endPoint x: 369, endPoint y: 253, distance: 38.7
click at [346, 284] on button "Close" at bounding box center [352, 286] width 43 height 14
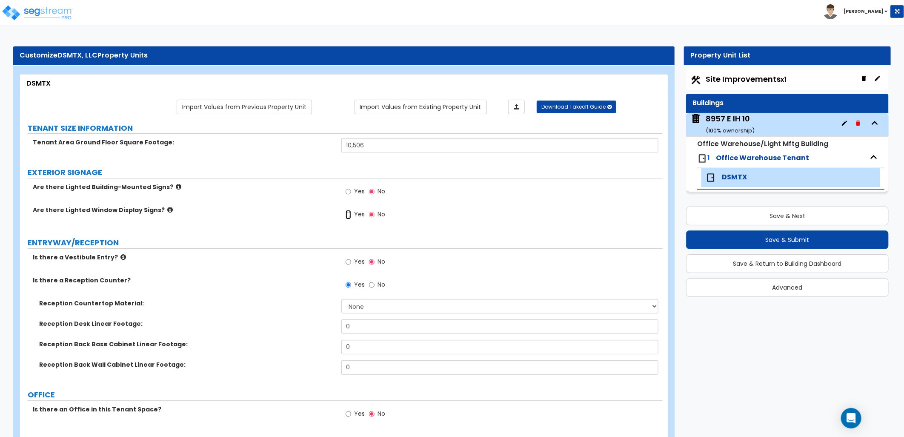
click at [348, 212] on input "Yes" at bounding box center [349, 214] width 6 height 9
radio input "true"
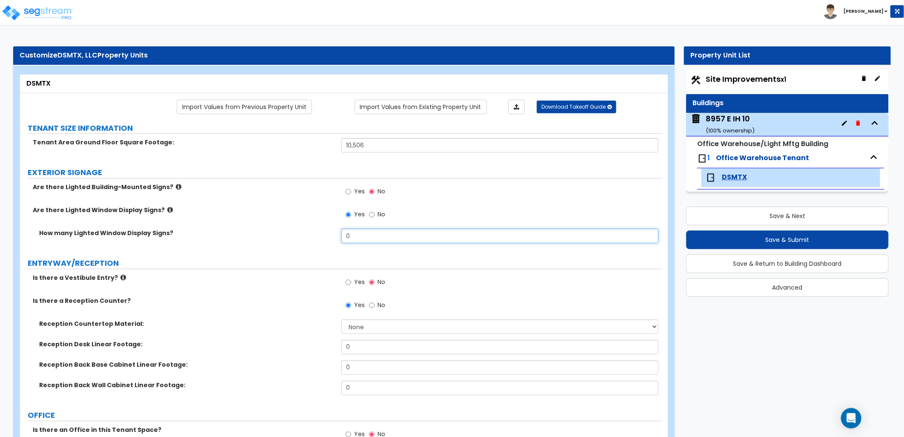
drag, startPoint x: 353, startPoint y: 238, endPoint x: 301, endPoint y: 235, distance: 52.5
click at [302, 235] on div "How many Lighted Window Display Signs? 0" at bounding box center [341, 239] width 643 height 20
type input "1"
click at [412, 246] on div "How many Lighted Window Display Signs? 1" at bounding box center [341, 239] width 643 height 20
click at [176, 184] on icon at bounding box center [179, 187] width 6 height 6
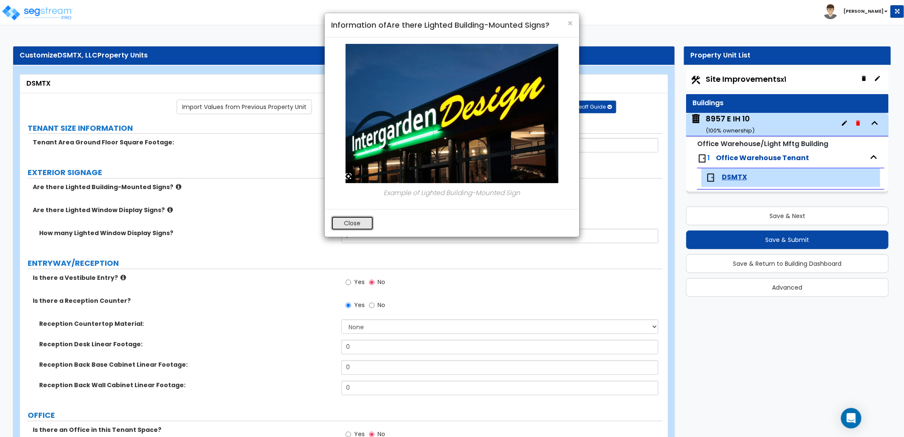
drag, startPoint x: 342, startPoint y: 217, endPoint x: 361, endPoint y: 221, distance: 19.0
click at [342, 218] on button "Close" at bounding box center [352, 223] width 43 height 14
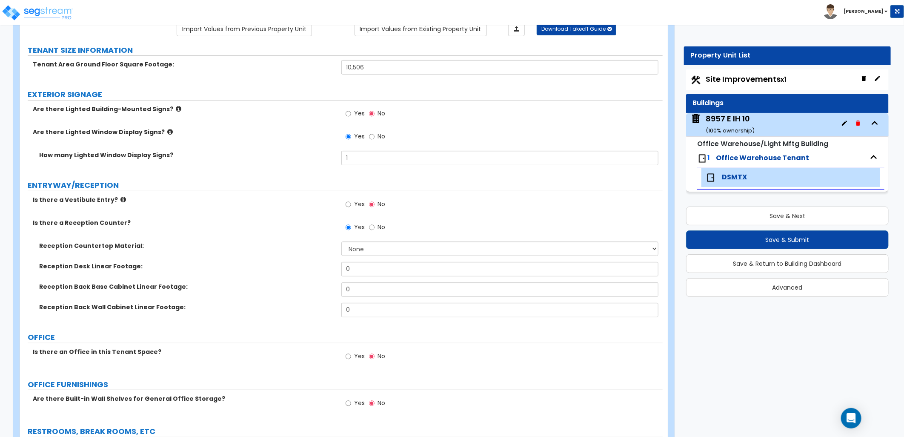
scroll to position [95, 0]
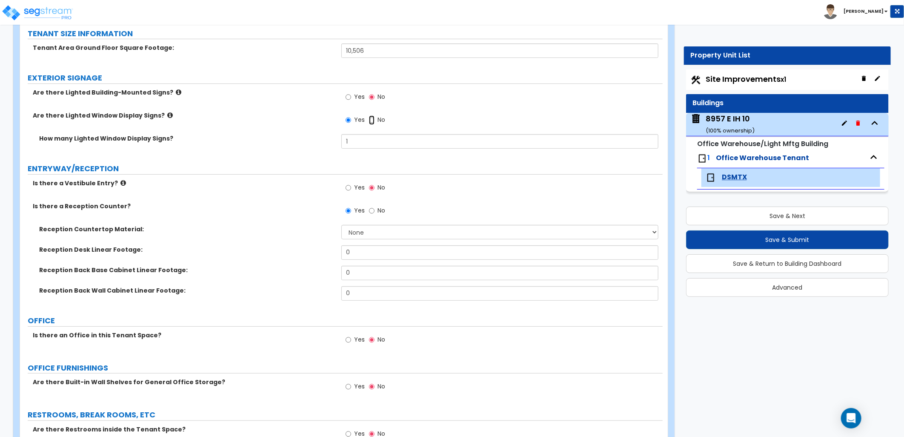
drag, startPoint x: 370, startPoint y: 120, endPoint x: 367, endPoint y: 129, distance: 10.1
click at [370, 120] on input "No" at bounding box center [372, 119] width 6 height 9
radio input "false"
radio input "true"
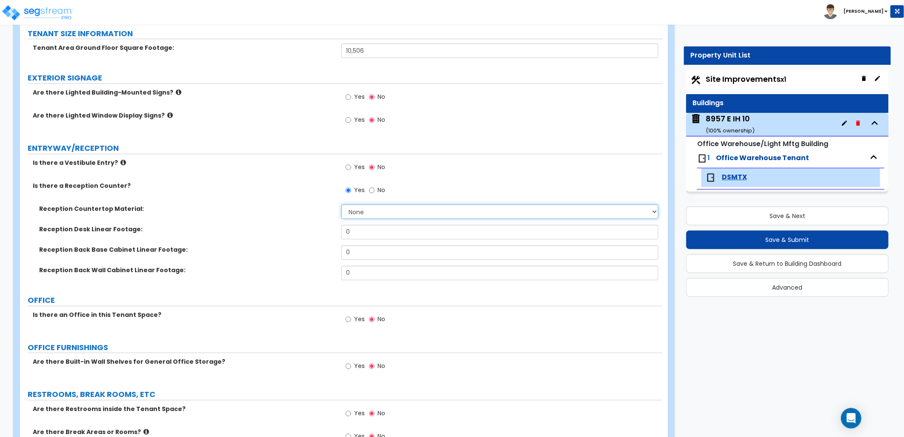
click at [370, 210] on select "None Plastic Laminate Solid Surface Stone Quartz Marble Tile Wood Stainless Ste…" at bounding box center [500, 211] width 317 height 14
select select "1"
click at [342, 204] on select "None Plastic Laminate Solid Surface Stone Quartz Marble Tile Wood Stainless Ste…" at bounding box center [500, 211] width 317 height 14
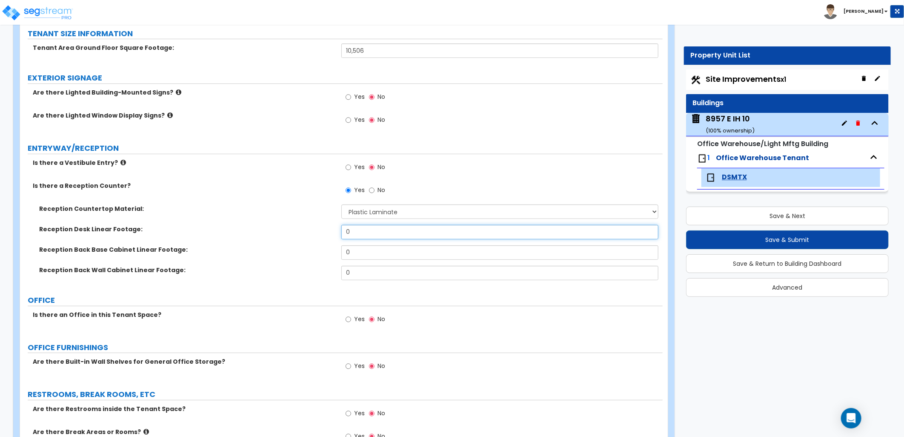
drag, startPoint x: 351, startPoint y: 233, endPoint x: 338, endPoint y: 233, distance: 13.2
click at [340, 233] on div "Reception Desk Linear Footage: 0" at bounding box center [341, 235] width 643 height 20
type input "6"
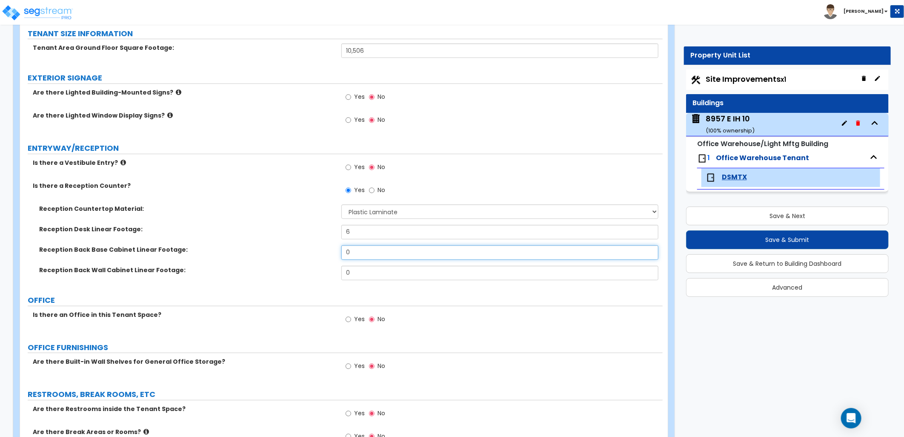
click at [402, 253] on input "0" at bounding box center [500, 252] width 317 height 14
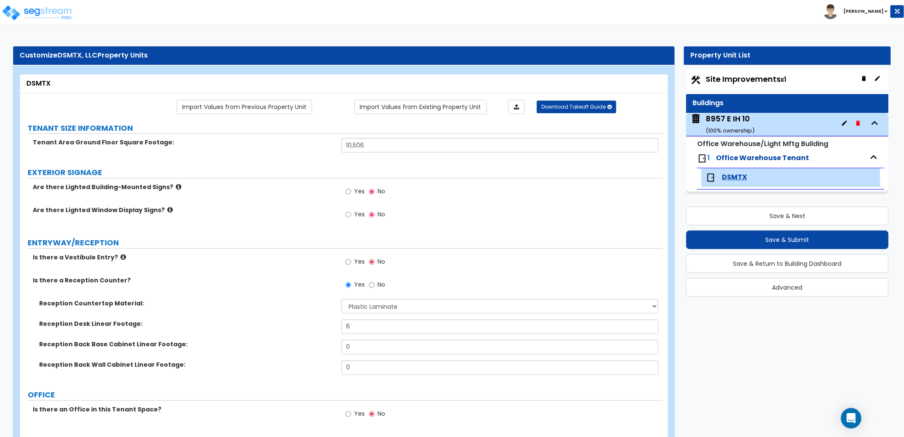
scroll to position [142, 0]
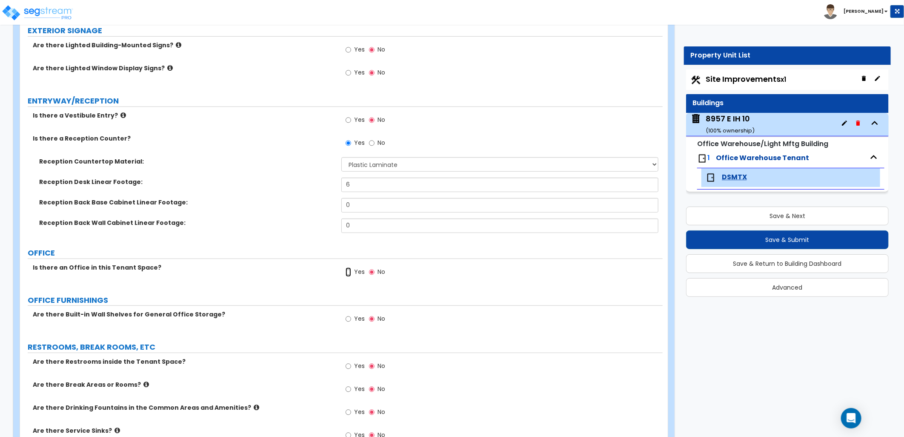
click at [348, 274] on input "Yes" at bounding box center [349, 271] width 6 height 9
radio input "true"
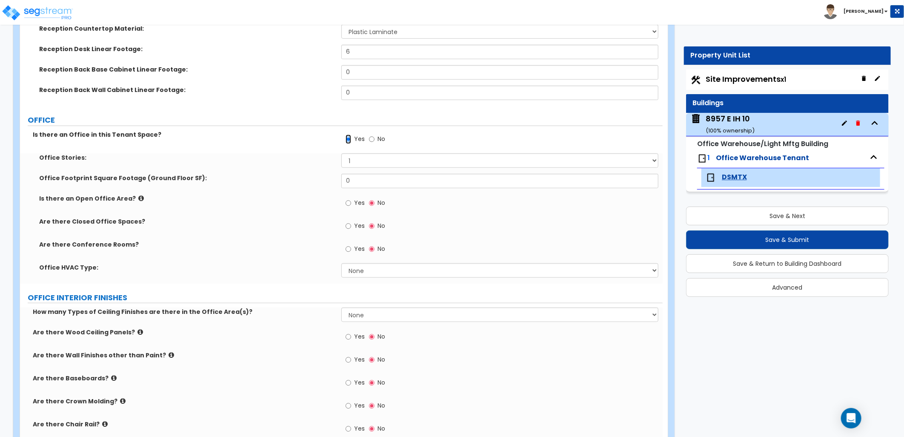
scroll to position [284, 0]
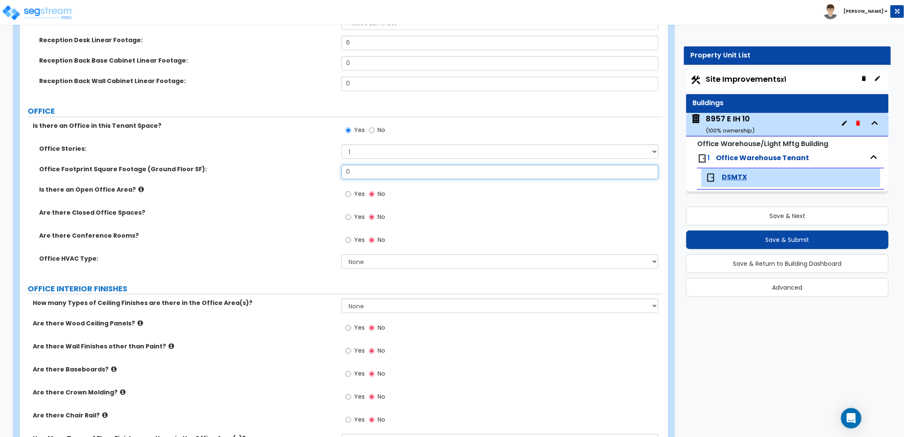
drag, startPoint x: 359, startPoint y: 171, endPoint x: 308, endPoint y: 172, distance: 50.7
click at [309, 172] on div "Office Footprint Square Footage (Ground Floor SF): 0" at bounding box center [341, 175] width 643 height 20
type input "700"
click at [309, 198] on div "Is there an Open Office Area? Yes No" at bounding box center [341, 196] width 643 height 23
click at [351, 194] on label "Yes" at bounding box center [355, 195] width 19 height 14
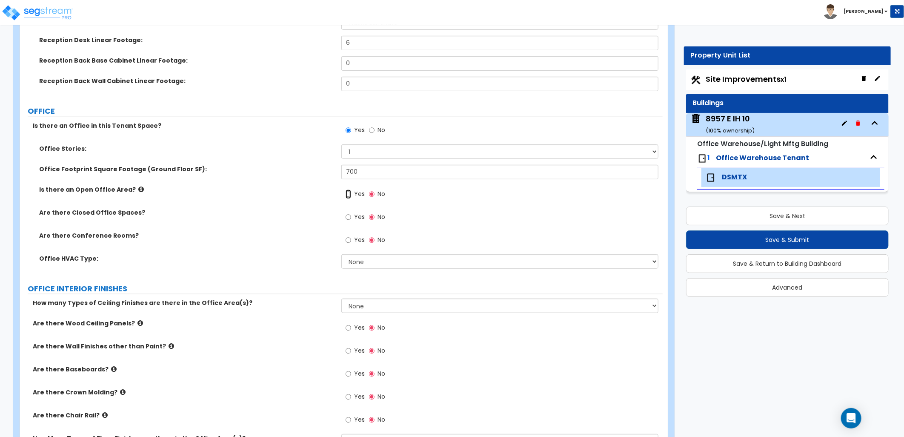
click at [351, 194] on input "Yes" at bounding box center [349, 193] width 6 height 9
radio input "true"
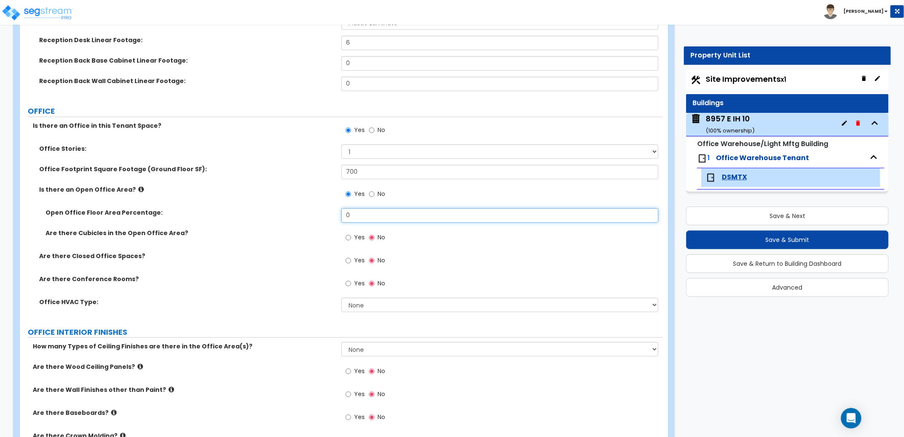
drag, startPoint x: 352, startPoint y: 213, endPoint x: 339, endPoint y: 210, distance: 13.1
click at [342, 211] on input "0" at bounding box center [500, 215] width 317 height 14
type input "100"
click at [253, 264] on div "Are there Closed Office Spaces? Yes No" at bounding box center [341, 263] width 643 height 23
click at [353, 239] on label "Yes" at bounding box center [355, 238] width 19 height 14
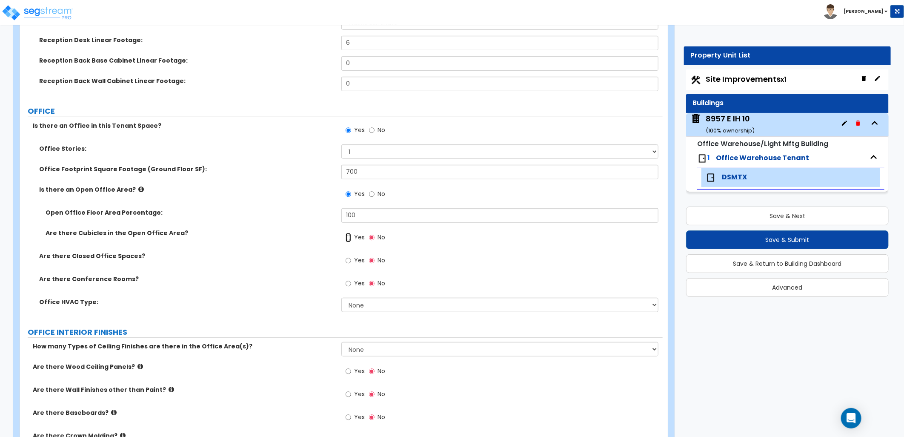
click at [351, 239] on input "Yes" at bounding box center [349, 237] width 6 height 9
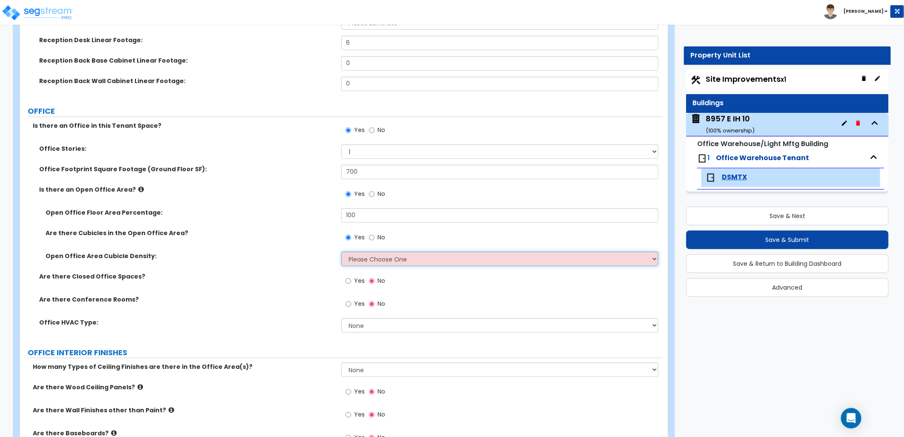
click at [364, 259] on select "Please Choose One Low High I want to Enter the number of Cubicles" at bounding box center [500, 259] width 317 height 14
click at [369, 238] on input "No" at bounding box center [372, 237] width 6 height 9
radio input "false"
radio input "true"
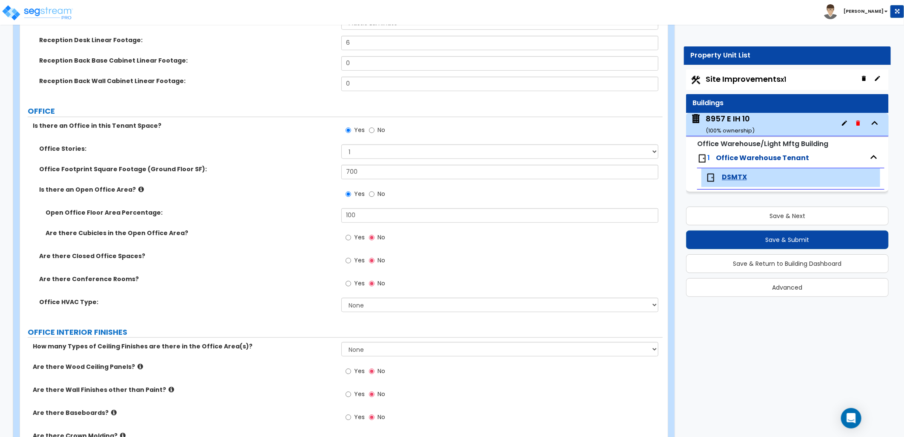
click at [356, 261] on span "Yes" at bounding box center [359, 260] width 11 height 9
click at [351, 261] on input "Yes" at bounding box center [349, 260] width 6 height 9
radio input "true"
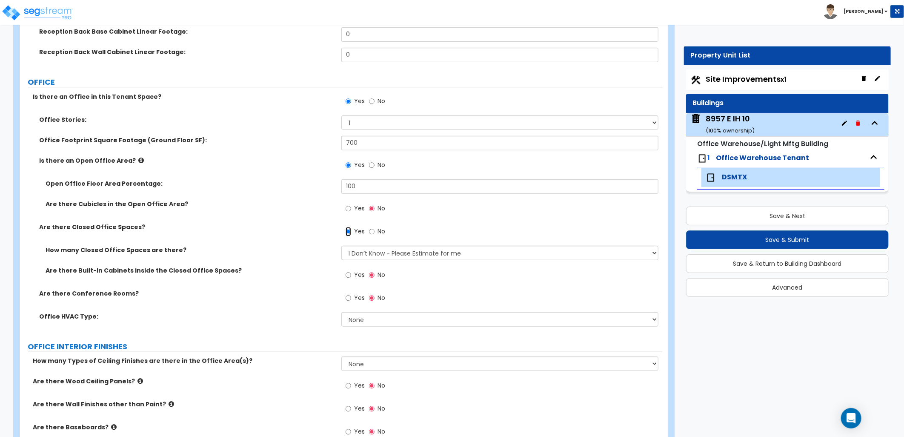
scroll to position [331, 0]
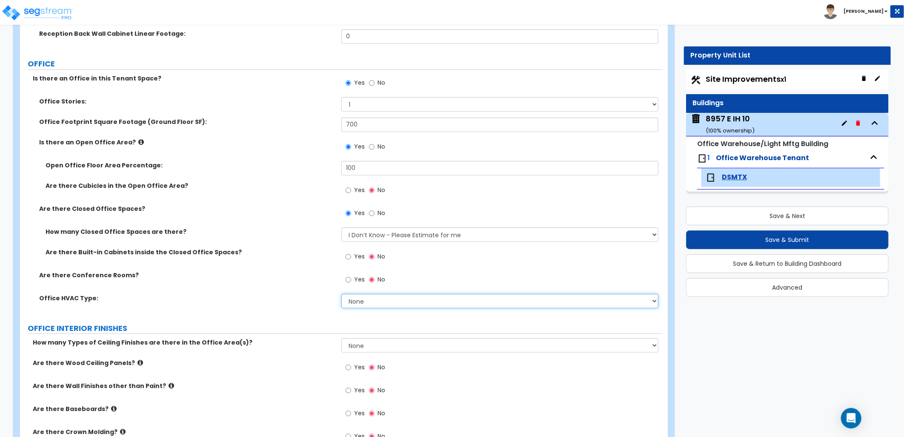
click at [346, 298] on select "None Rooftop Unit Furnace-Condenser Forced Air Split Heating/Cooling Systems He…" at bounding box center [500, 301] width 317 height 14
select select "2"
click at [342, 294] on select "None Rooftop Unit Furnace-Condenser Forced Air Split Heating/Cooling Systems He…" at bounding box center [500, 301] width 317 height 14
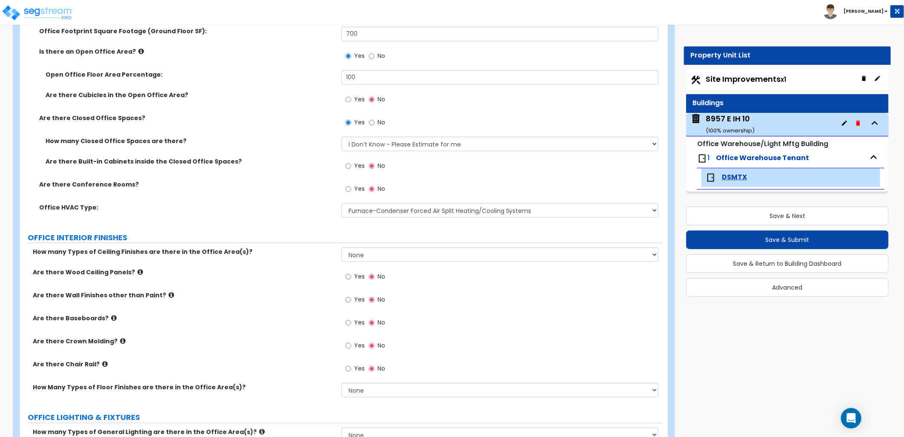
scroll to position [473, 0]
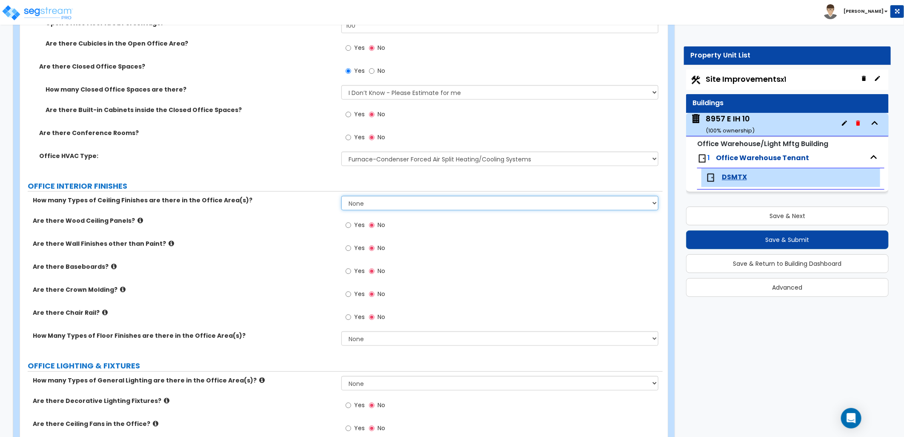
click at [370, 204] on select "None 1 2 3" at bounding box center [500, 203] width 317 height 14
select select "1"
click at [342, 196] on select "None 1 2 3" at bounding box center [500, 203] width 317 height 14
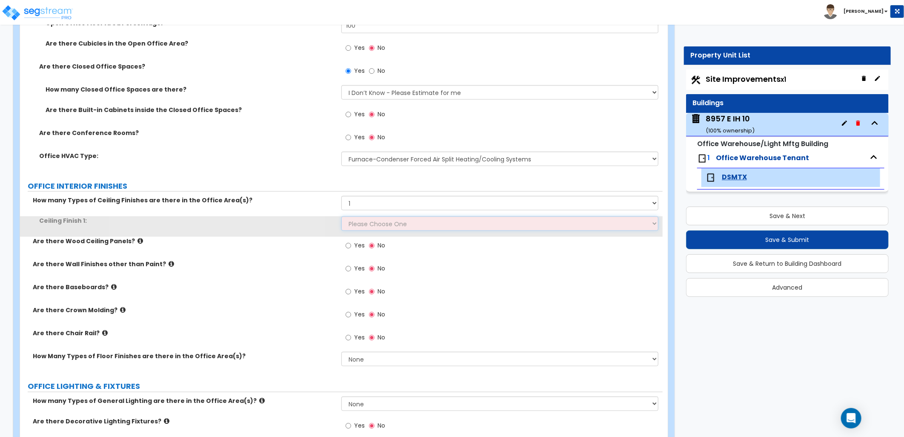
click at [369, 226] on select "Please Choose One Drop Ceiling Open Ceiling Drywall Ceiling" at bounding box center [500, 223] width 317 height 14
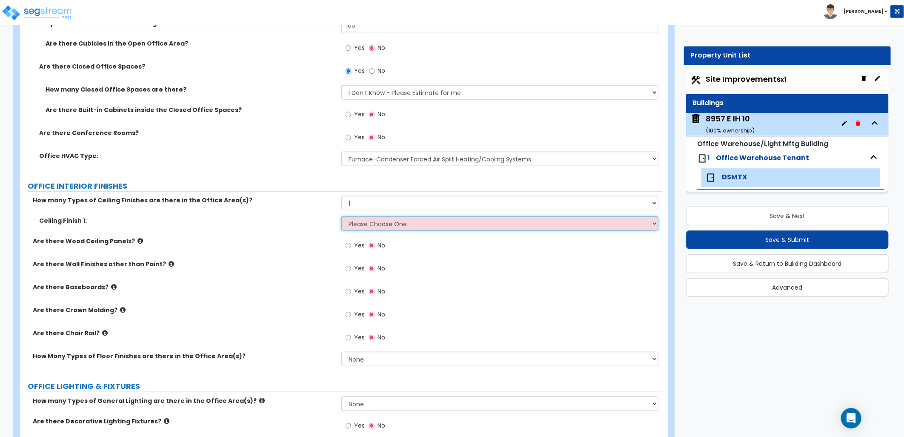
select select "1"
click at [342, 216] on select "Please Choose One Drop Ceiling Open Ceiling Drywall Ceiling" at bounding box center [500, 223] width 317 height 14
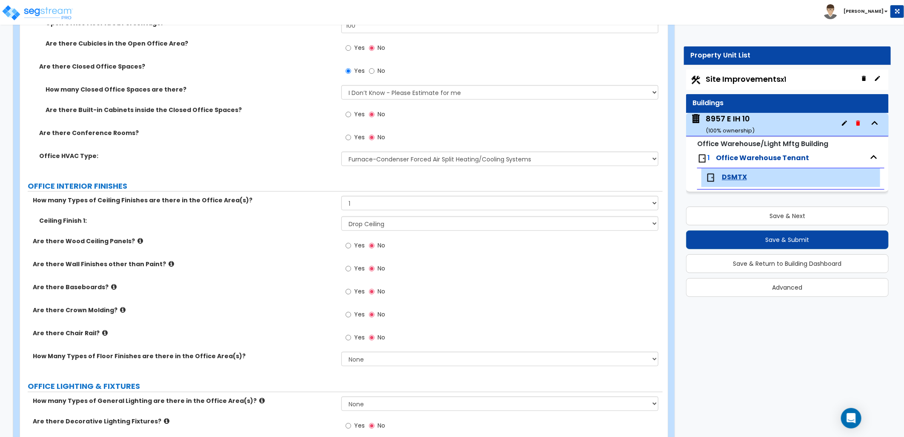
click at [351, 270] on label "Yes" at bounding box center [355, 269] width 19 height 14
click at [351, 270] on input "Yes" at bounding box center [349, 268] width 6 height 9
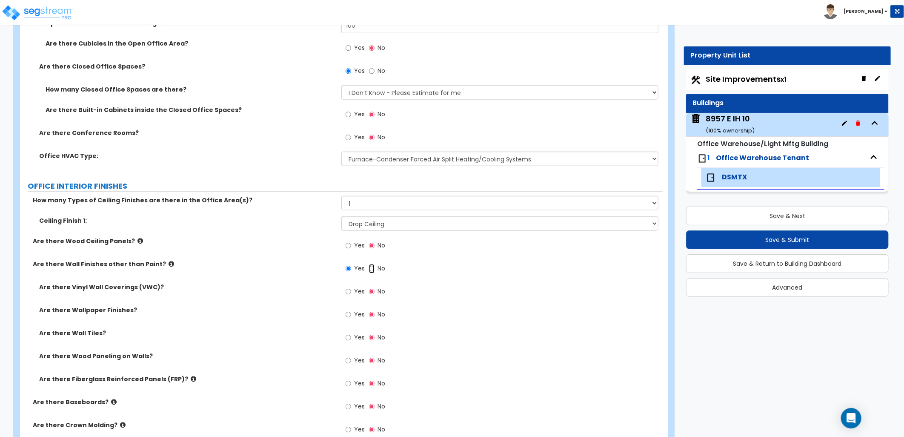
click at [370, 267] on input "No" at bounding box center [372, 268] width 6 height 9
radio input "false"
radio input "true"
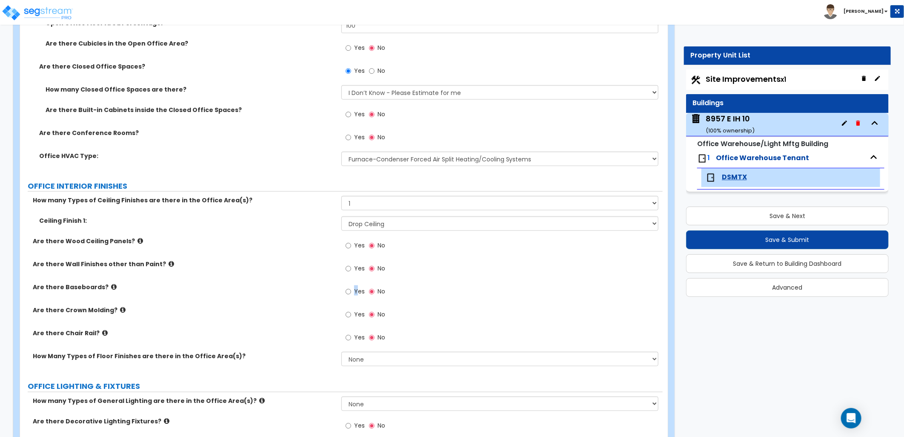
click at [356, 295] on span "Yes" at bounding box center [359, 291] width 11 height 9
drag, startPoint x: 356, startPoint y: 295, endPoint x: 347, endPoint y: 293, distance: 8.4
click at [347, 293] on input "Yes" at bounding box center [349, 291] width 6 height 9
radio input "true"
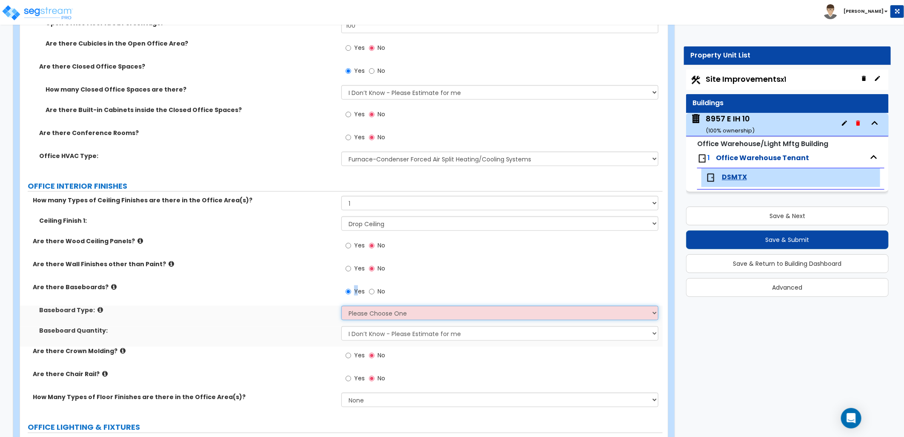
click at [367, 311] on select "Please Choose One Wood Vinyl Carpet Tile" at bounding box center [500, 313] width 317 height 14
select select "2"
click at [342, 306] on select "Please Choose One Wood Vinyl Carpet Tile" at bounding box center [500, 313] width 317 height 14
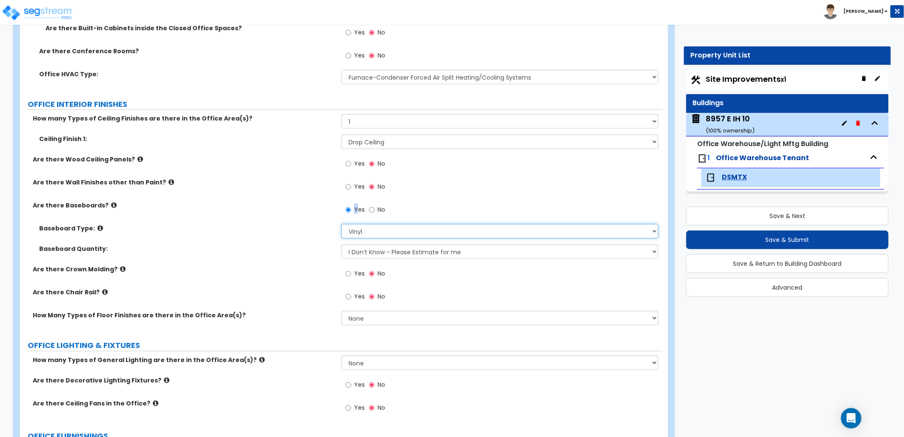
scroll to position [568, 0]
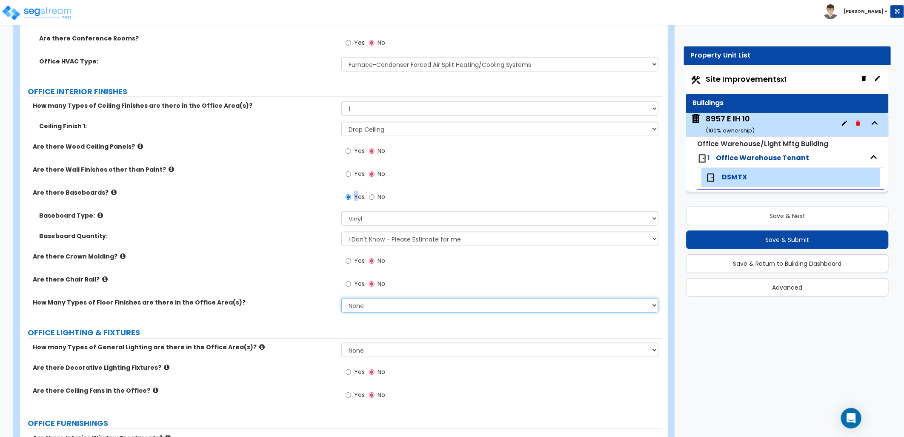
click at [376, 303] on select "None 1 2 3" at bounding box center [500, 305] width 317 height 14
select select "1"
click at [342, 298] on select "None 1 2 3" at bounding box center [500, 305] width 317 height 14
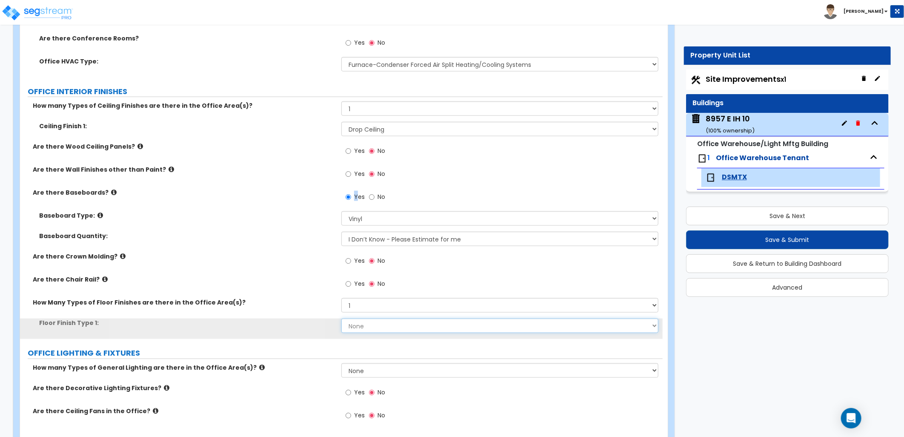
click at [370, 325] on select "None Tile Flooring Hardwood Flooring Resilient Laminate Flooring VCT Flooring S…" at bounding box center [500, 326] width 317 height 14
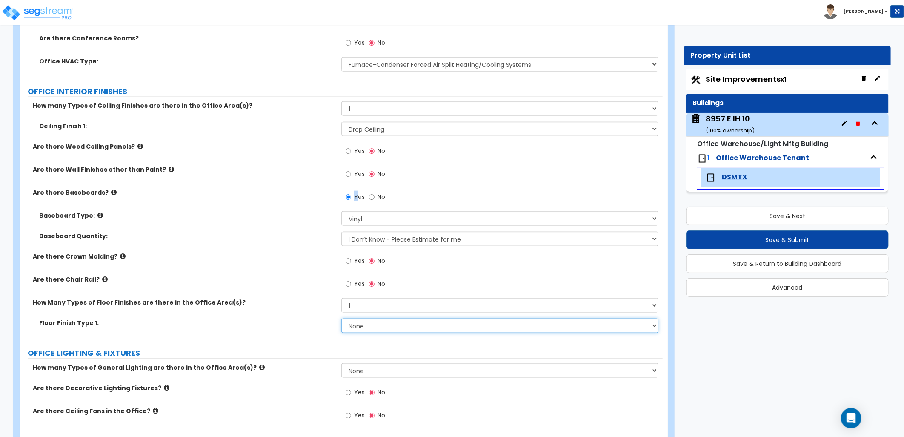
select select "4"
click at [342, 319] on select "None Tile Flooring Hardwood Flooring Resilient Laminate Flooring VCT Flooring S…" at bounding box center [500, 326] width 317 height 14
click at [310, 307] on div "How Many Types of Floor Finishes are there in the Office Area(s)? None 1 2 3" at bounding box center [341, 308] width 643 height 20
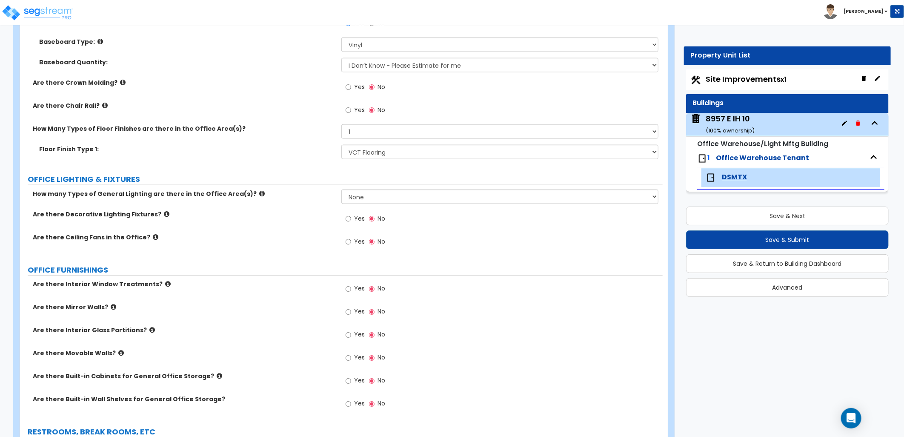
scroll to position [757, 0]
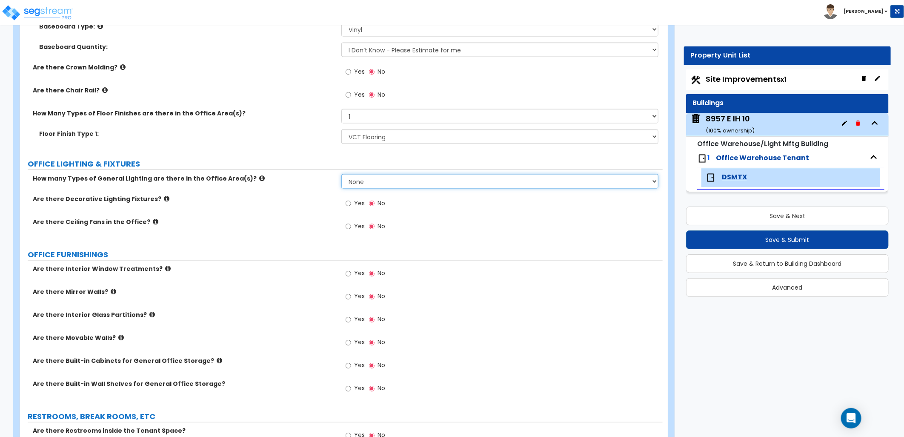
drag, startPoint x: 360, startPoint y: 182, endPoint x: 360, endPoint y: 189, distance: 7.3
click at [360, 182] on select "None 1 2 3" at bounding box center [500, 181] width 317 height 14
select select "1"
click at [342, 174] on select "None 1 2 3" at bounding box center [500, 181] width 317 height 14
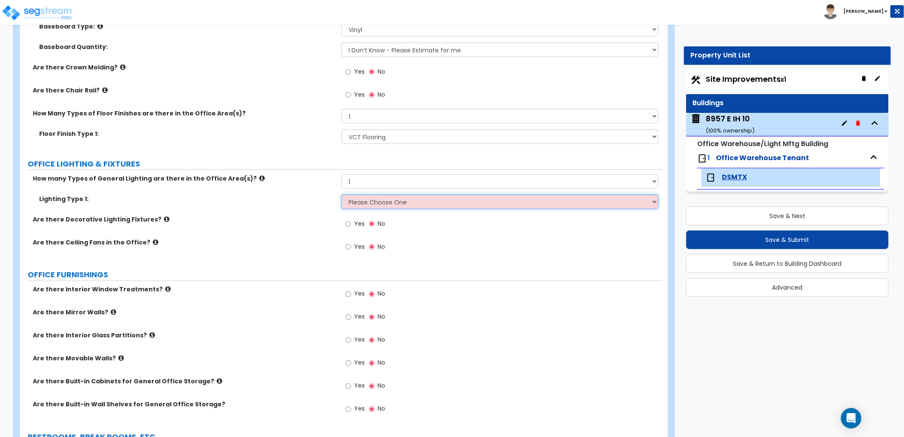
click at [360, 203] on select "Please Choose One LED Surface-Mounted LED Recessed Fluorescent Surface-Mounted …" at bounding box center [500, 202] width 317 height 14
select select "2"
click at [342, 195] on select "Please Choose One LED Surface-Mounted LED Recessed Fluorescent Surface-Mounted …" at bounding box center [500, 202] width 317 height 14
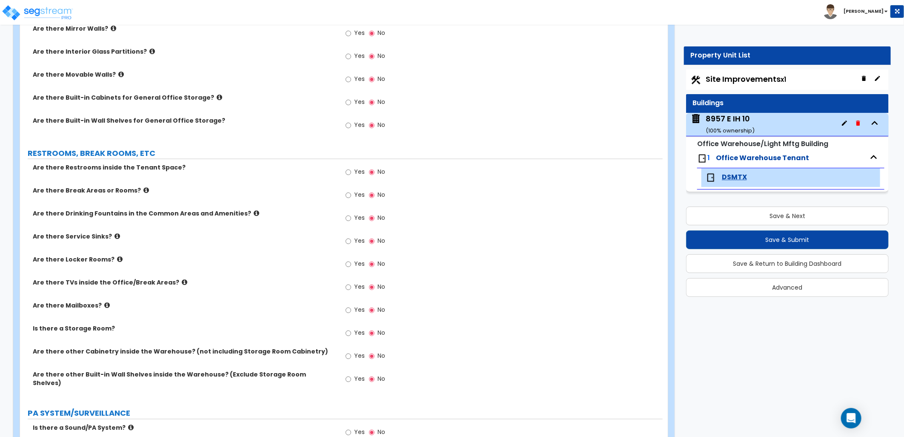
scroll to position [1088, 0]
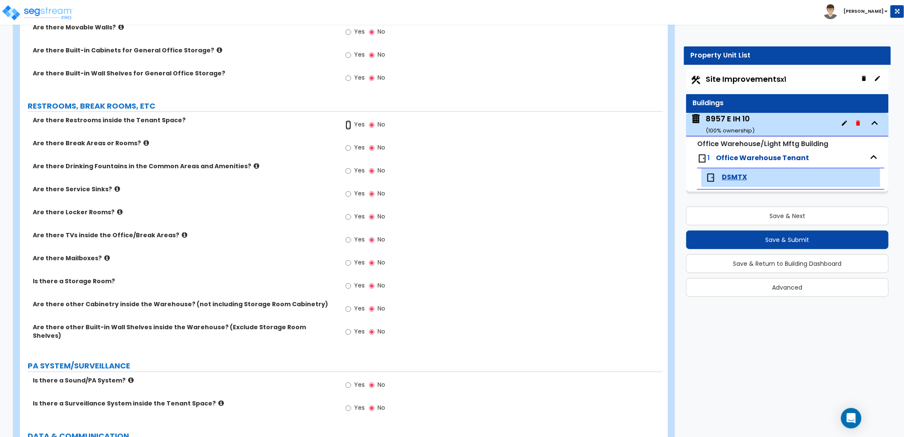
click at [348, 125] on input "Yes" at bounding box center [349, 124] width 6 height 9
radio input "true"
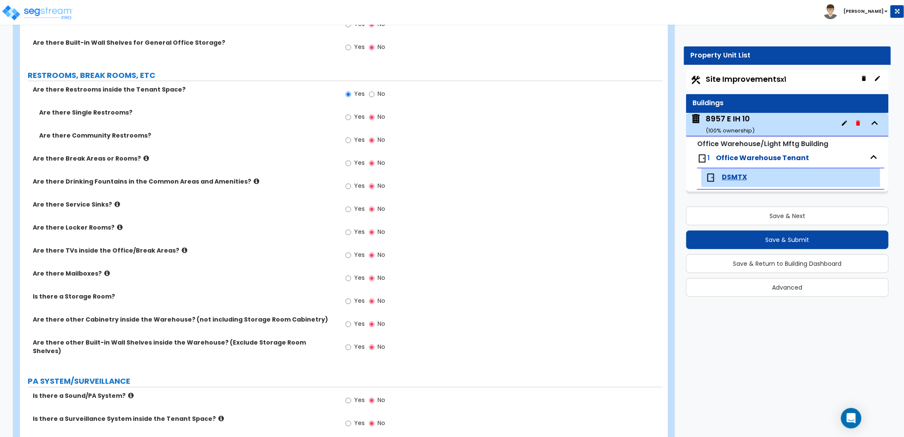
scroll to position [1135, 0]
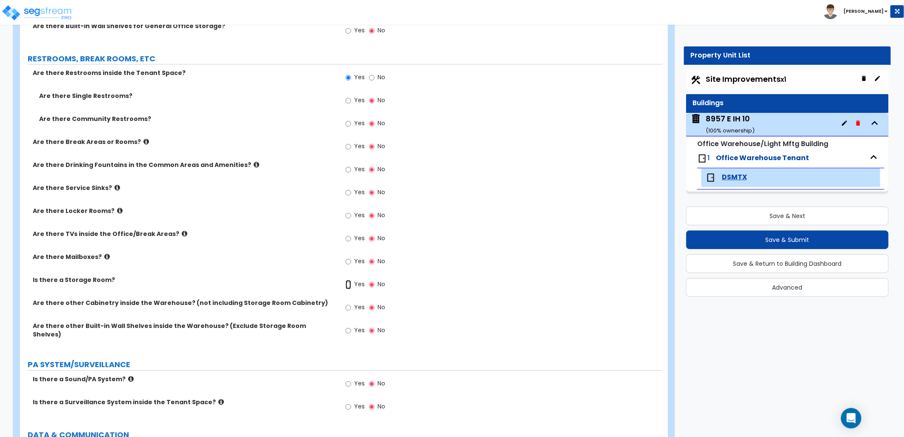
click at [346, 281] on input "Yes" at bounding box center [349, 284] width 6 height 9
radio input "true"
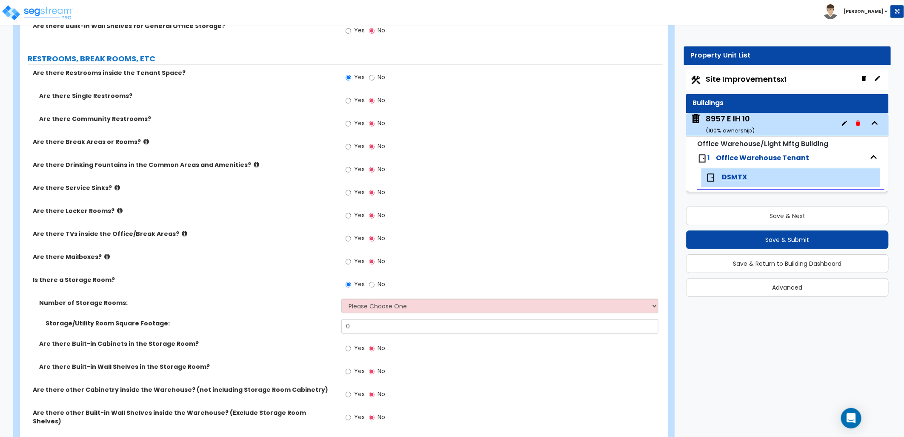
scroll to position [1088, 0]
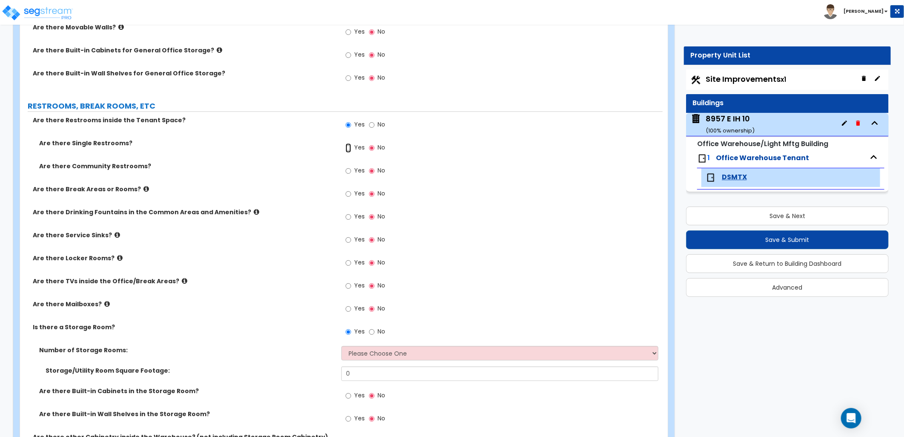
click at [347, 146] on input "Yes" at bounding box center [349, 147] width 6 height 9
radio input "true"
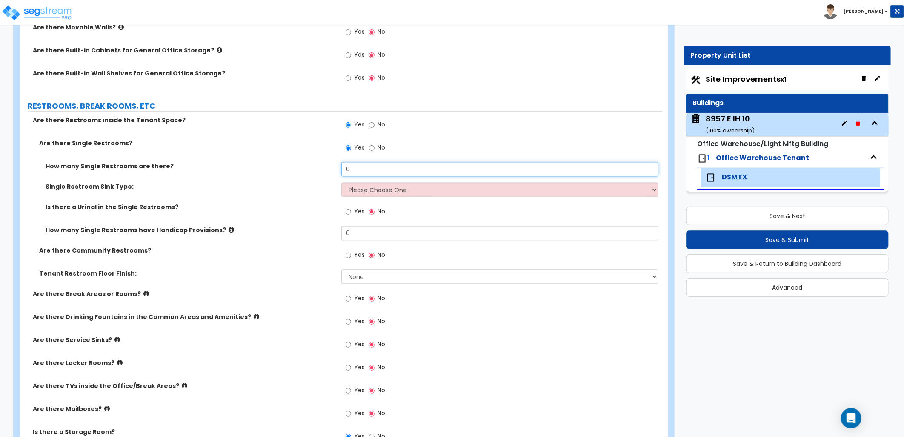
drag, startPoint x: 333, startPoint y: 172, endPoint x: 304, endPoint y: 172, distance: 29.4
click at [304, 172] on div "How many Single Restrooms are there? 0" at bounding box center [341, 172] width 643 height 20
type input "20"
click at [372, 193] on select "Please Choose One Wall-mounted Vanity-mounted" at bounding box center [500, 189] width 317 height 14
select select "1"
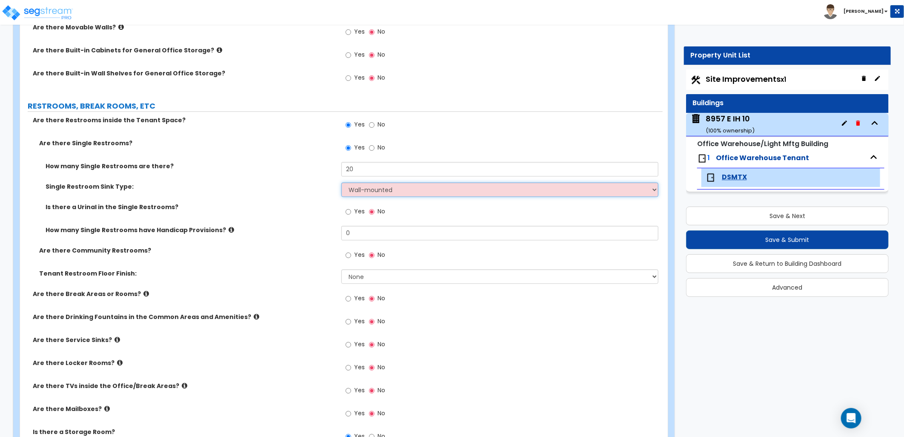
click at [342, 182] on select "Please Choose One Wall-mounted Vanity-mounted" at bounding box center [500, 189] width 317 height 14
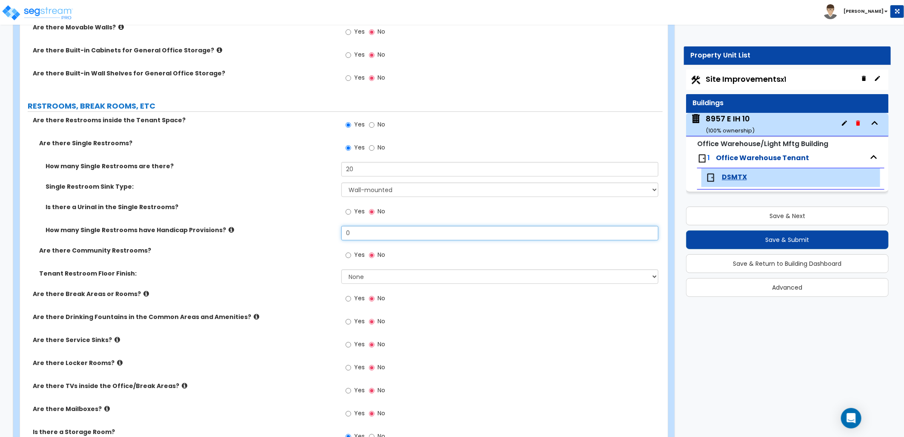
drag, startPoint x: 350, startPoint y: 237, endPoint x: 317, endPoint y: 237, distance: 32.8
click at [318, 237] on div "How many Single Restrooms have Handicap Provisions? 0" at bounding box center [341, 236] width 643 height 20
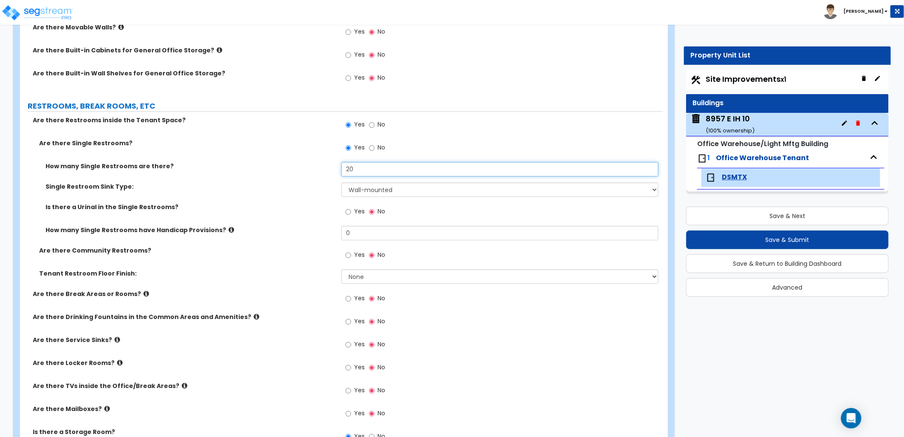
drag, startPoint x: 361, startPoint y: 165, endPoint x: 319, endPoint y: 172, distance: 42.4
click at [321, 172] on div "How many Single Restrooms are there? 20" at bounding box center [341, 172] width 643 height 20
type input "2"
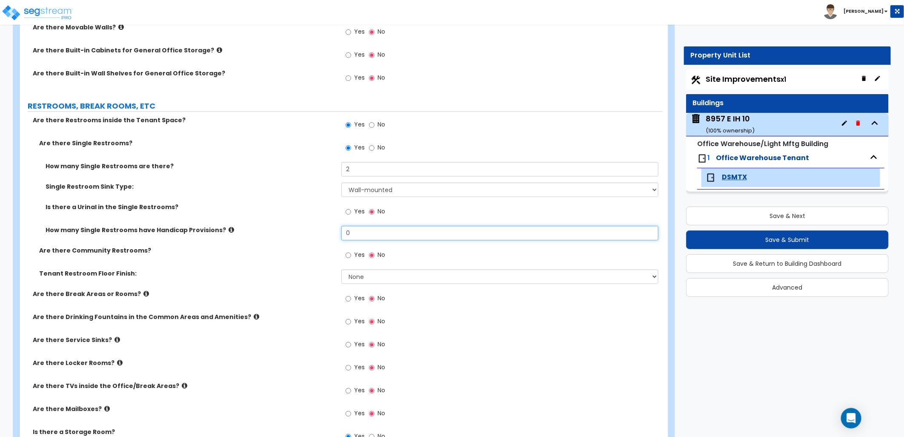
drag, startPoint x: 335, startPoint y: 235, endPoint x: 323, endPoint y: 233, distance: 12.0
click at [330, 235] on div "How many Single Restrooms have Handicap Provisions? 0" at bounding box center [341, 236] width 643 height 20
click at [313, 235] on div "How many Single Restrooms have Handicap Provisions? 2" at bounding box center [341, 236] width 643 height 20
drag, startPoint x: 358, startPoint y: 235, endPoint x: 301, endPoint y: 233, distance: 57.1
click at [301, 233] on div "How many Single Restrooms have Handicap Provisions? 2" at bounding box center [341, 236] width 643 height 20
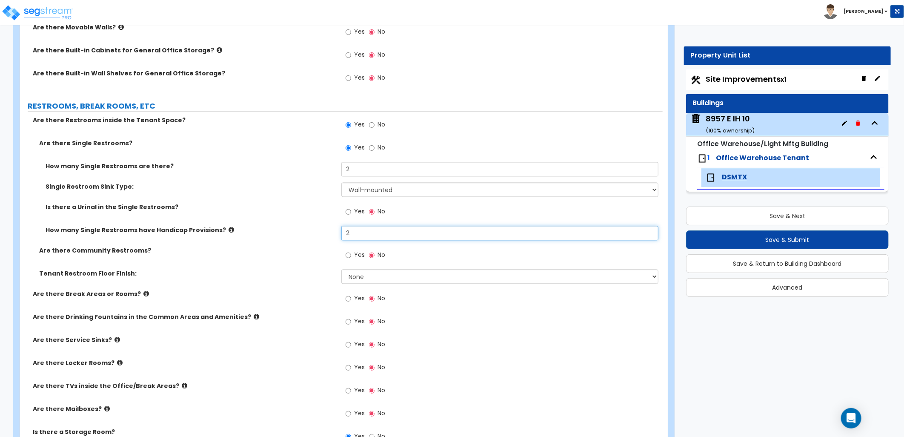
drag, startPoint x: 339, startPoint y: 234, endPoint x: 309, endPoint y: 233, distance: 30.7
click at [309, 233] on div "How many Single Restrooms have Handicap Provisions? 2" at bounding box center [341, 236] width 643 height 20
type input "1"
click at [309, 238] on div "How many Single Restrooms have Handicap Provisions? 1" at bounding box center [341, 236] width 643 height 20
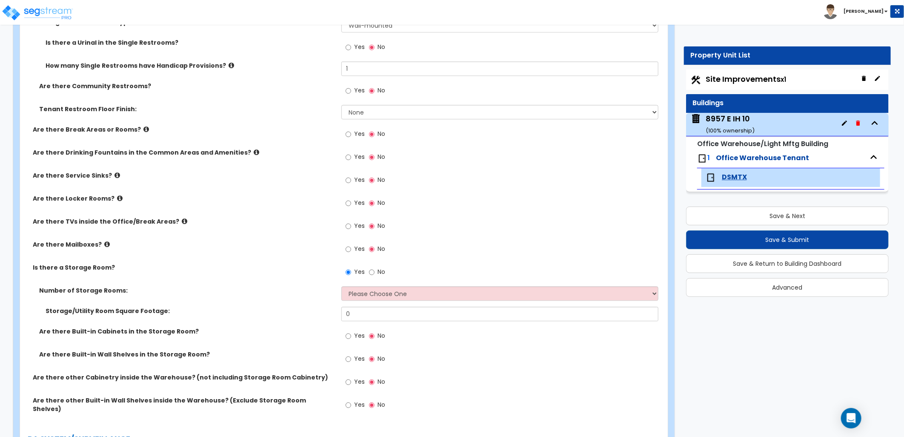
scroll to position [1277, 0]
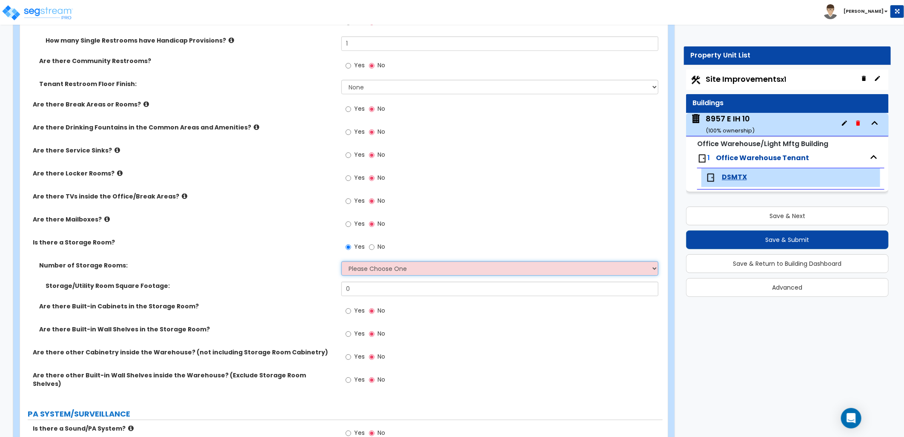
click at [405, 270] on select "Please Choose One 1 2 3" at bounding box center [500, 268] width 317 height 14
select select "1"
click at [342, 261] on select "Please Choose One 1 2 3" at bounding box center [500, 268] width 317 height 14
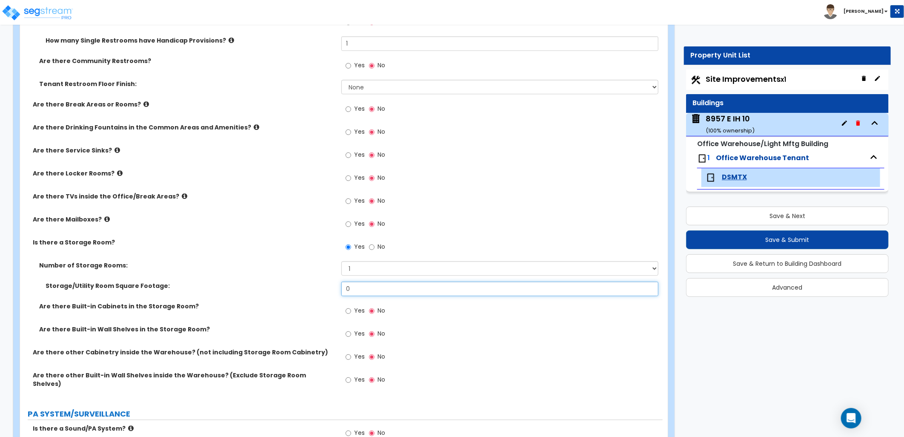
drag, startPoint x: 331, startPoint y: 285, endPoint x: 324, endPoint y: 284, distance: 7.3
click at [324, 285] on div "Storage/Utility Room Square Footage: 0" at bounding box center [341, 291] width 643 height 20
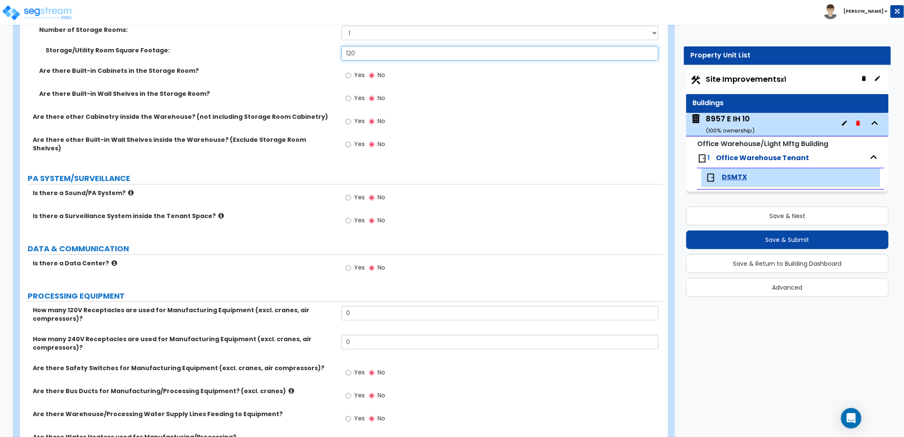
scroll to position [1514, 0]
type input "120"
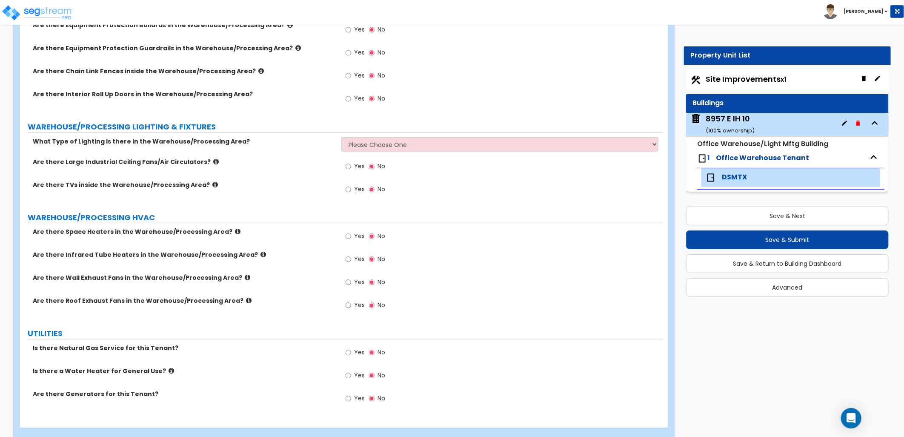
scroll to position [2326, 0]
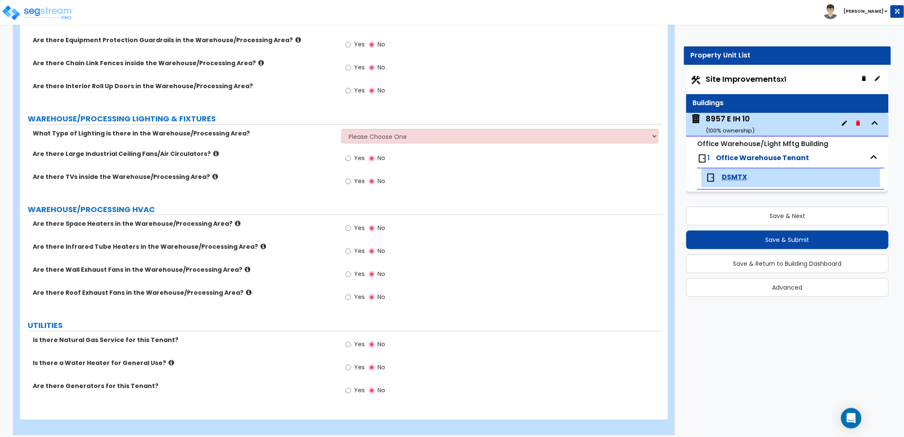
click at [767, 82] on span "Site Improvements x1" at bounding box center [746, 79] width 80 height 11
select select "2"
select select "1"
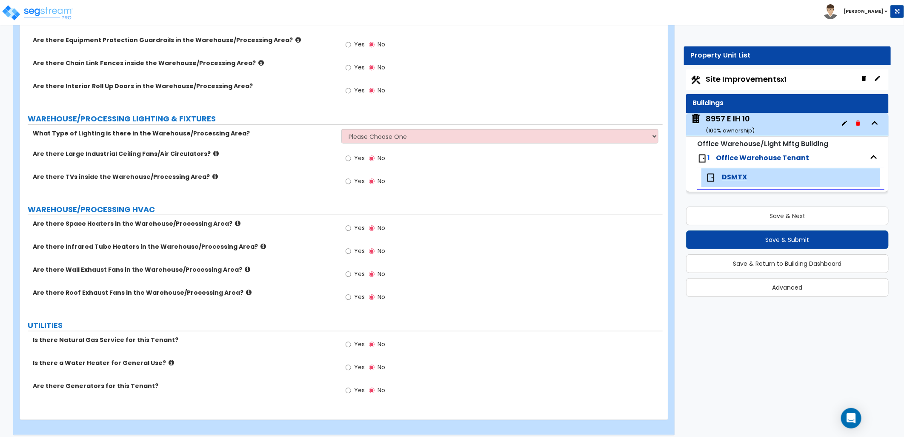
select select "2"
select select "1"
select select "4"
select select "1"
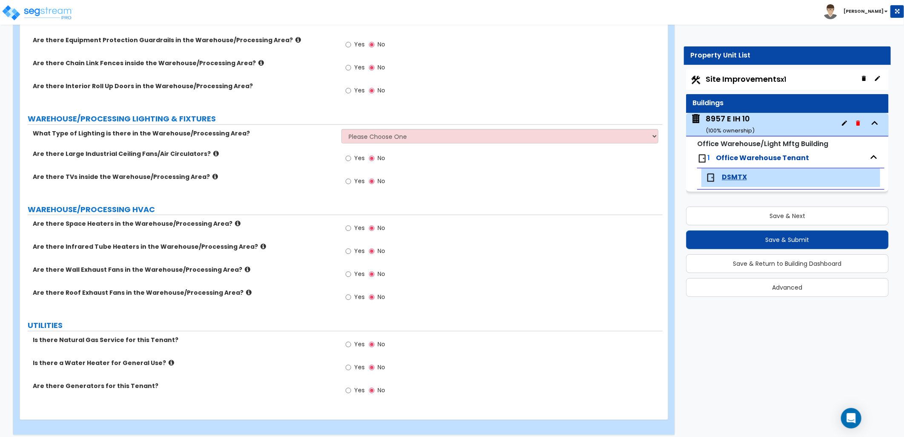
select select "1"
select select "3"
select select "2"
select select "1"
select select "2"
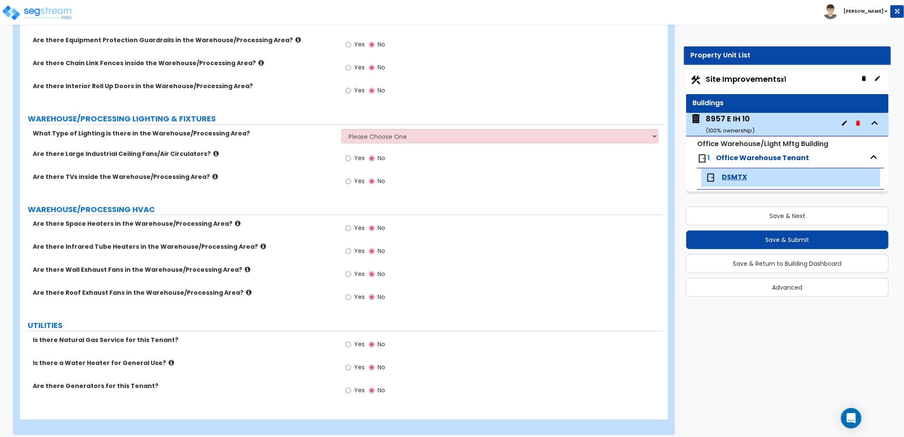
select select "1"
select select "4"
select select "1"
select select "2"
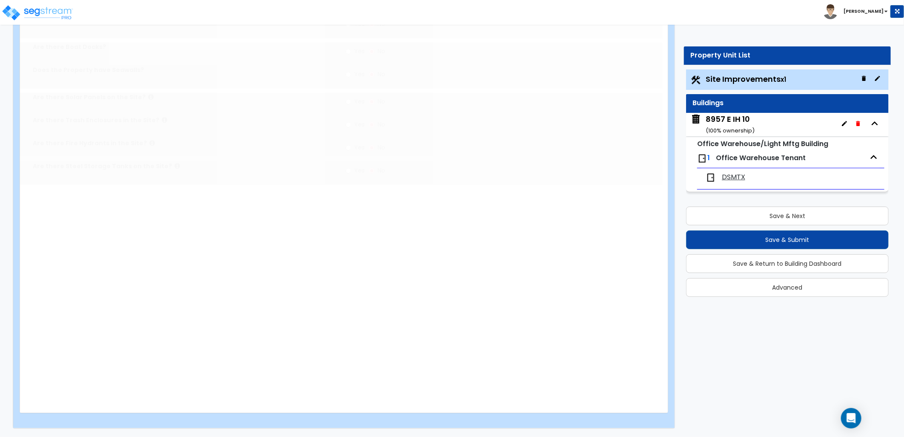
scroll to position [0, 0]
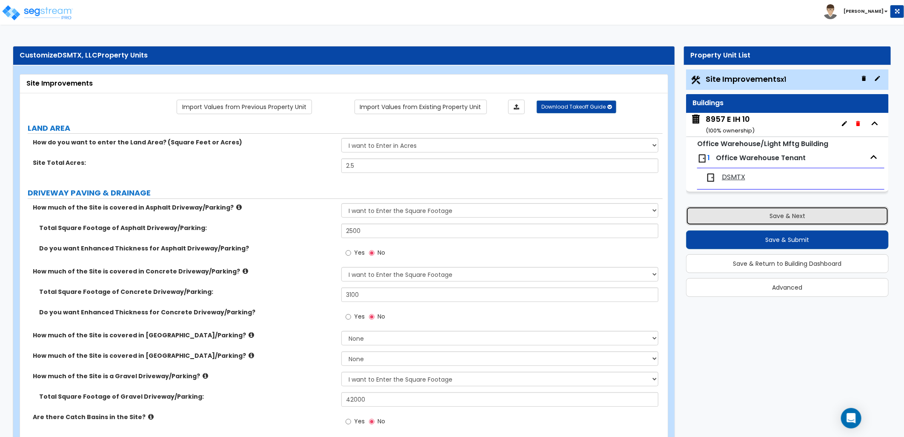
click at [769, 217] on button "Save & Next" at bounding box center [787, 216] width 203 height 19
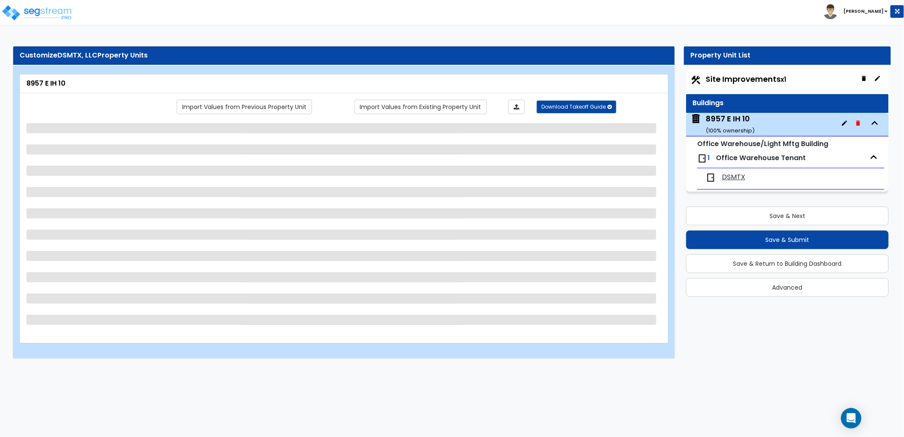
select select "2"
select select "1"
select select "2"
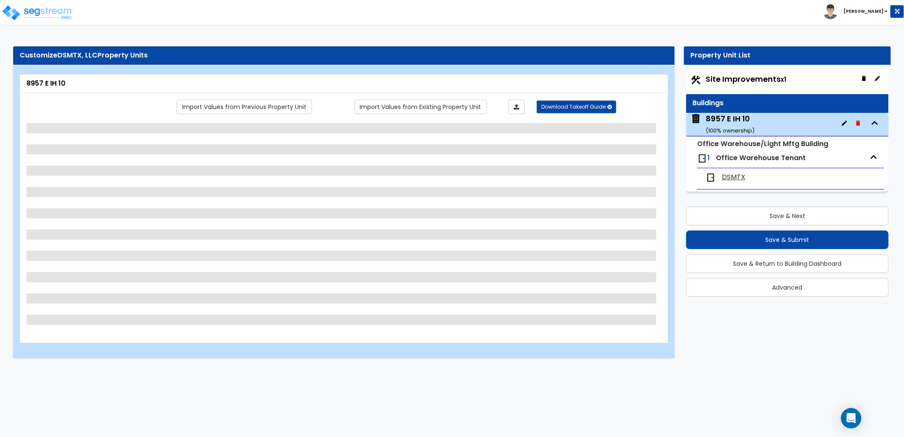
select select "1"
select select "4"
select select "1"
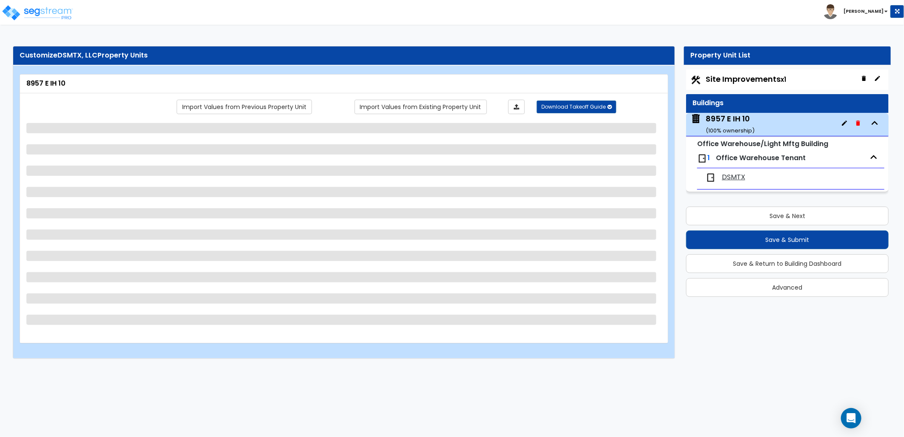
select select "3"
select select "2"
select select "1"
select select "2"
select select "1"
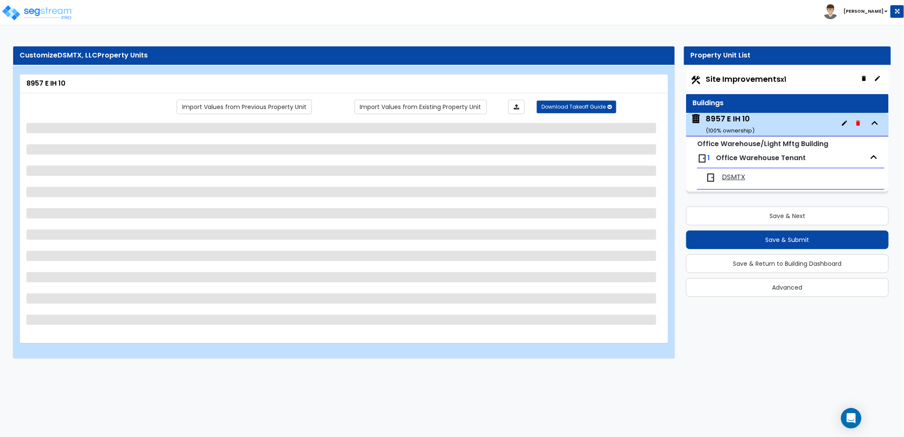
select select "4"
select select "1"
select select "2"
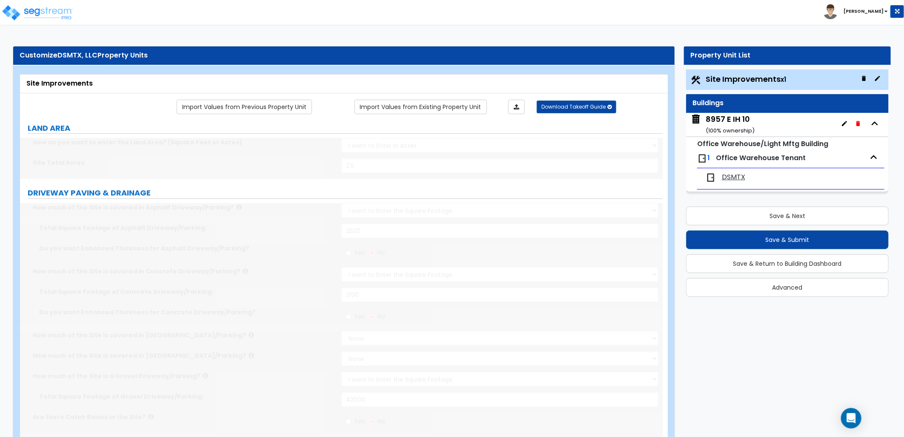
select select "4"
select select "2"
select select "5"
select select "6"
select select "2"
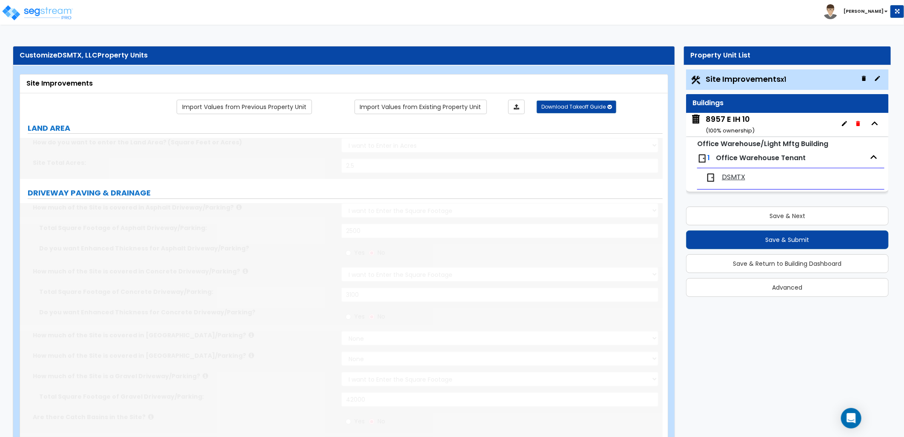
select select "1"
select select "5"
select select "2"
select select "4"
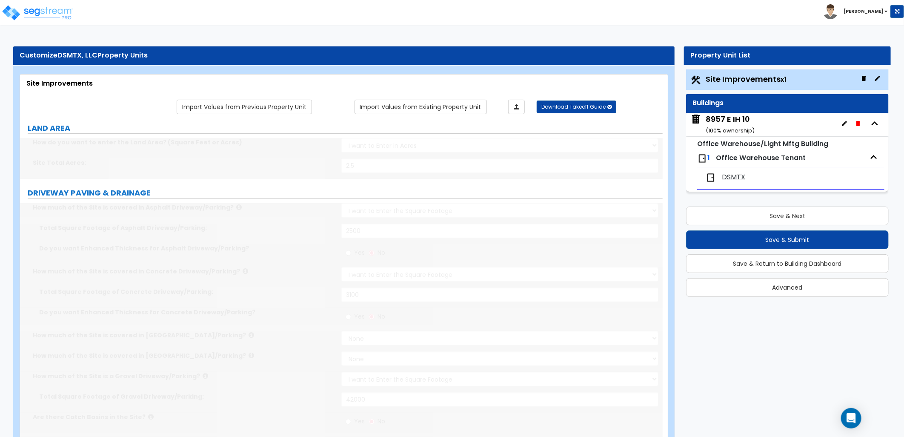
select select "2"
select select "1"
select select "2"
